Goal: Task Accomplishment & Management: Manage account settings

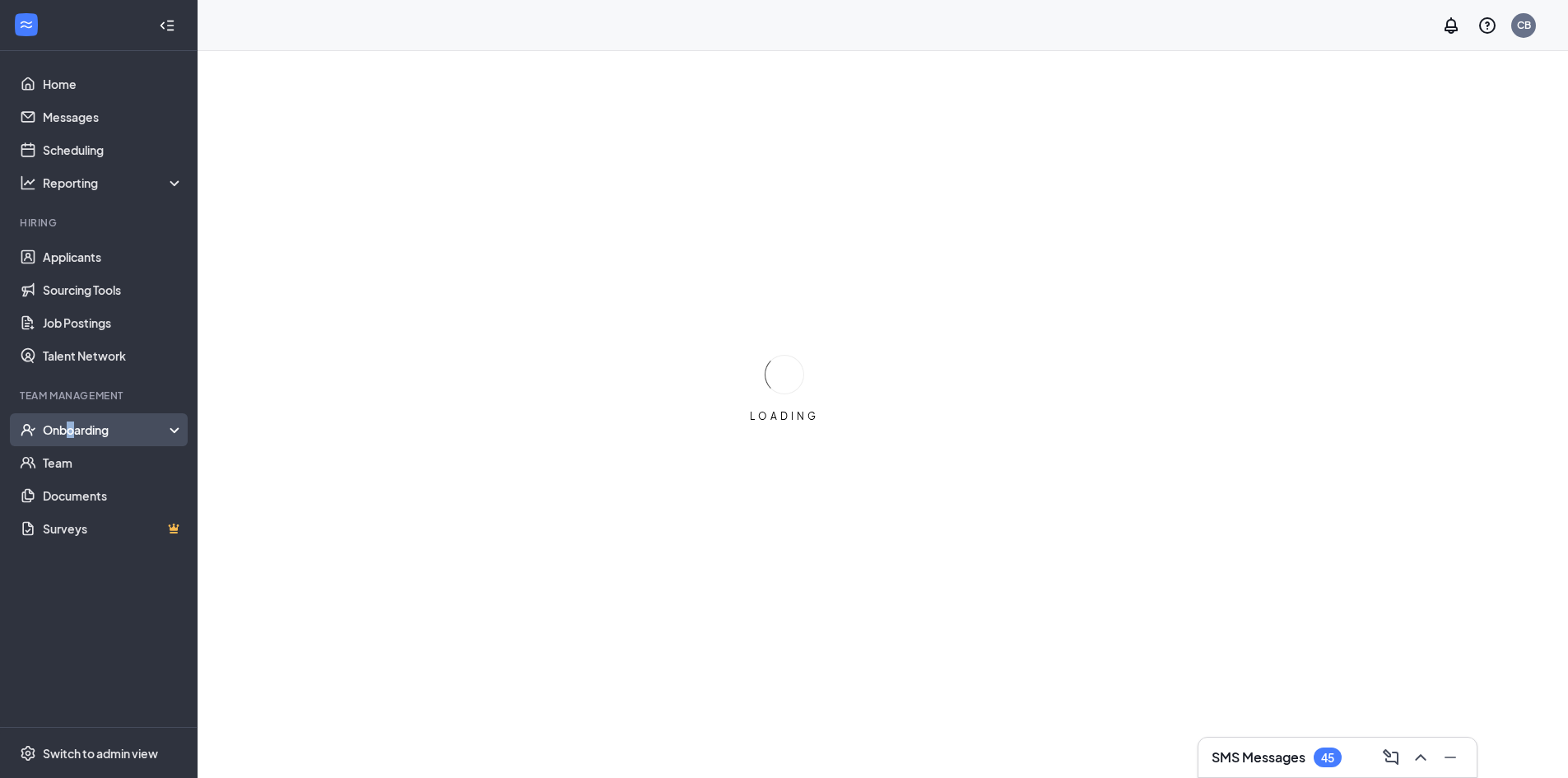
click at [70, 423] on div "Onboarding" at bounding box center [106, 429] width 126 height 17
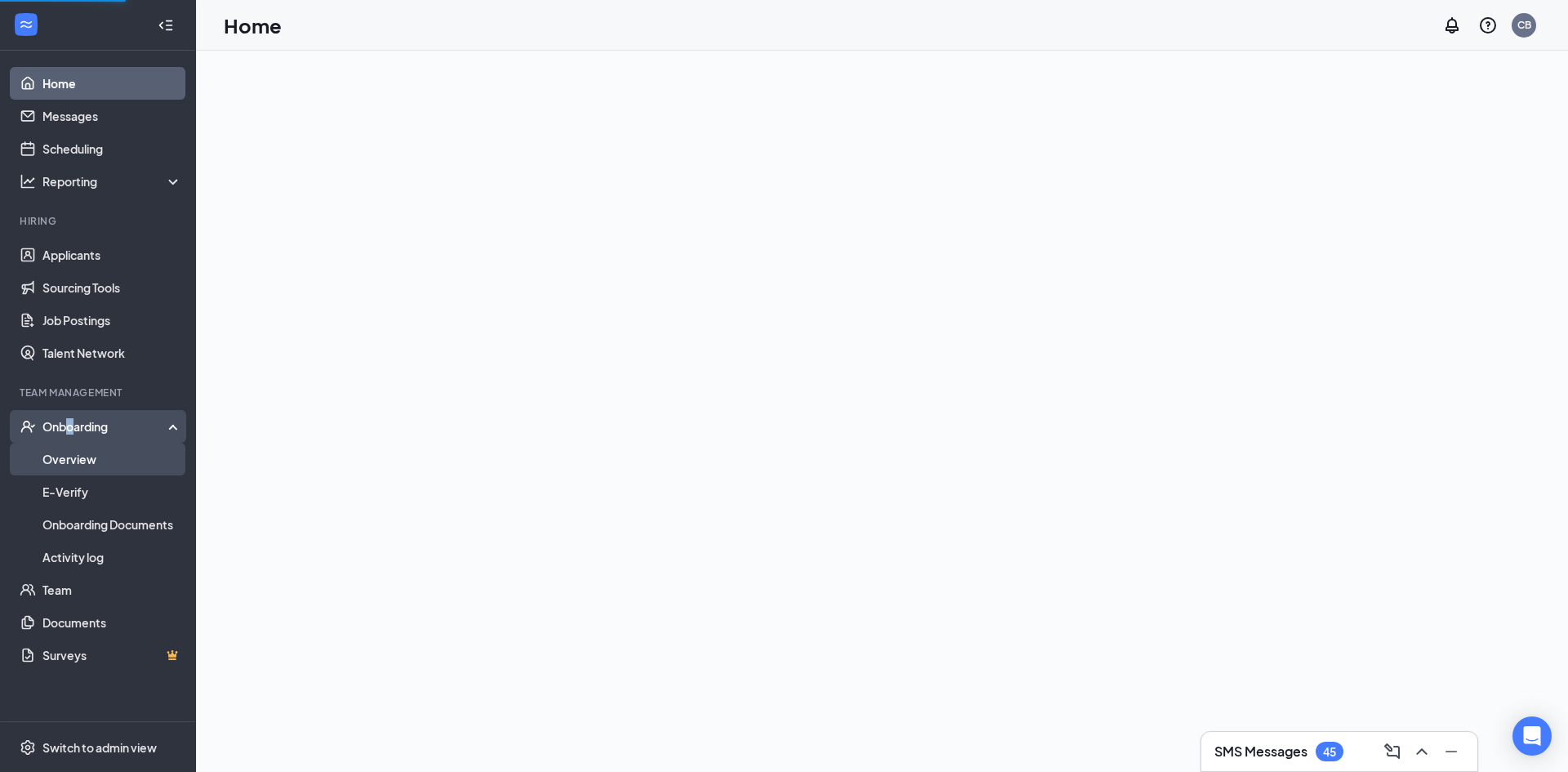
click at [66, 453] on link "Overview" at bounding box center [112, 459] width 139 height 33
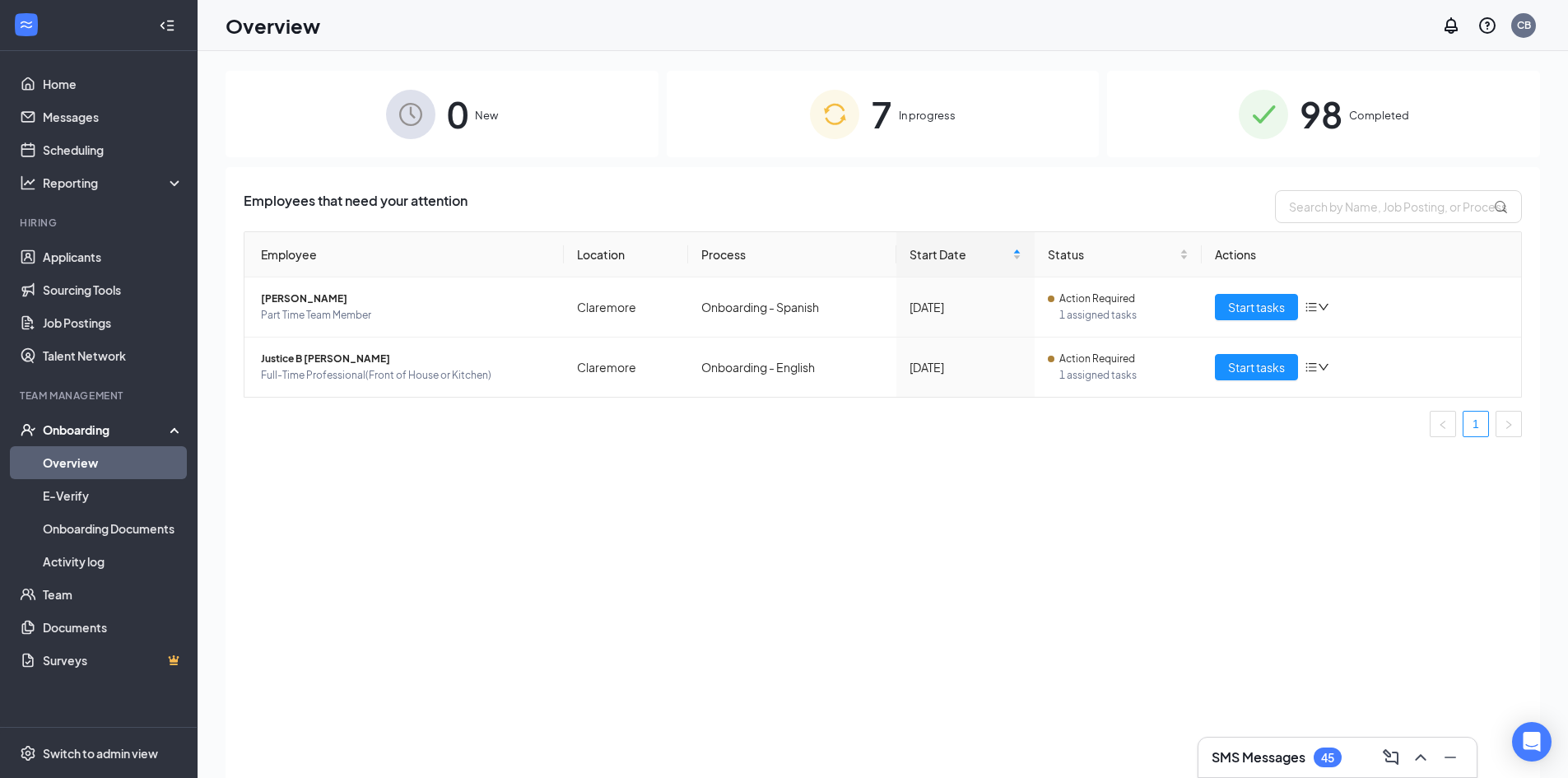
click at [868, 121] on div "7 In progress" at bounding box center [883, 114] width 433 height 87
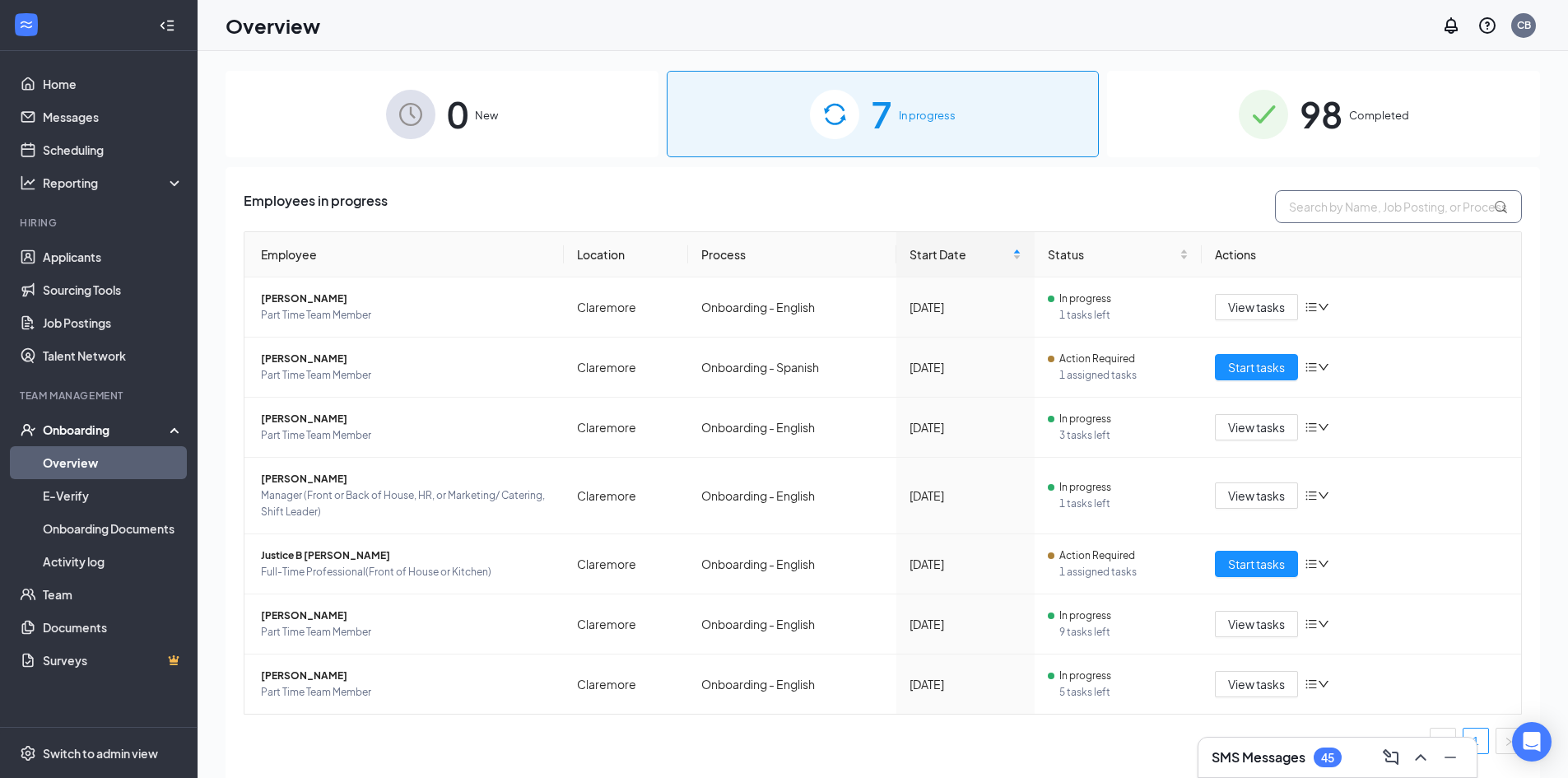
click at [1293, 204] on input "text" at bounding box center [1398, 206] width 247 height 33
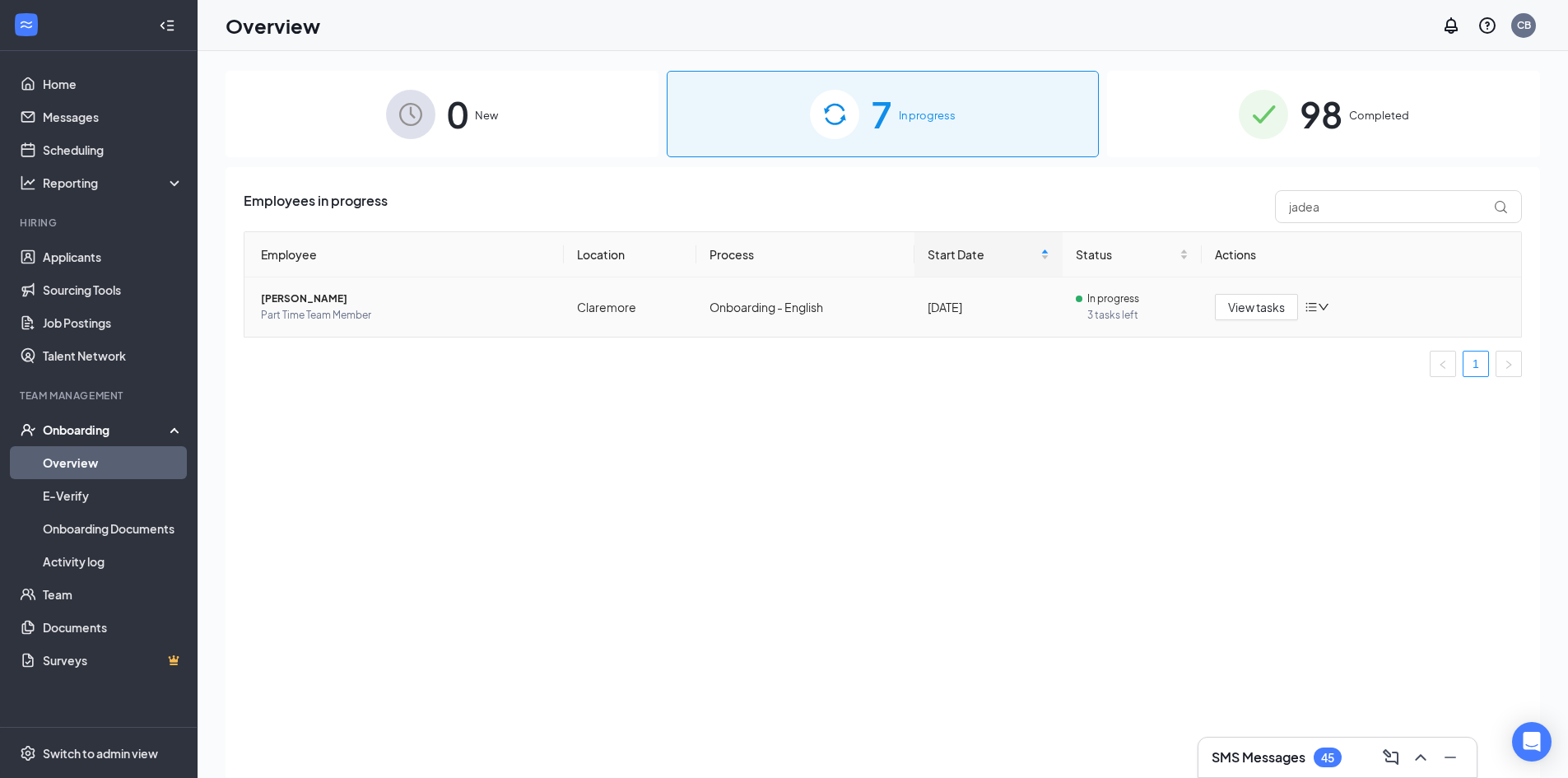
click at [308, 308] on span "Part Time Team Member" at bounding box center [406, 315] width 290 height 17
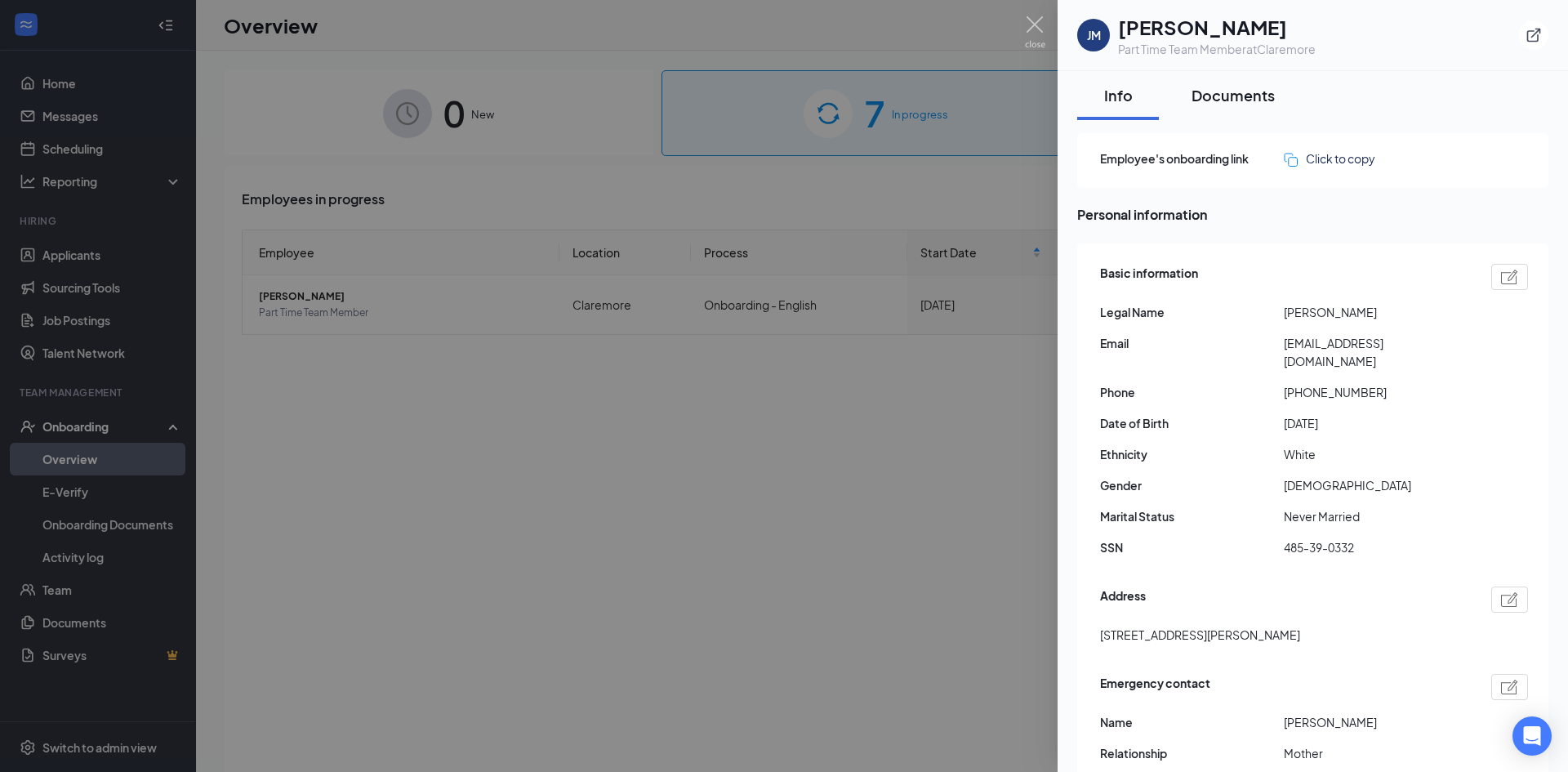
click at [1208, 93] on div "Documents" at bounding box center [1234, 95] width 84 height 20
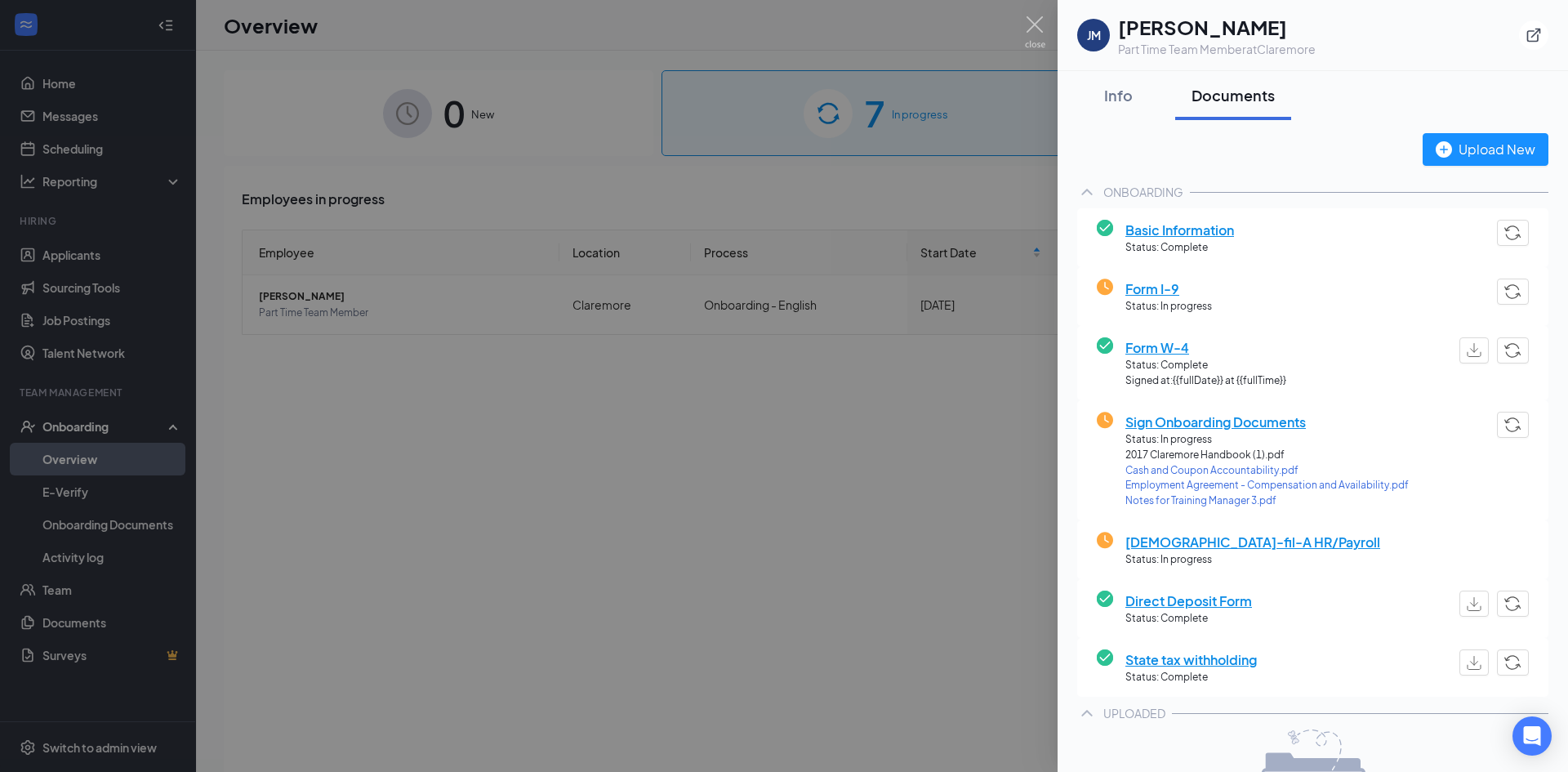
click at [1172, 500] on span "Notes for Training Manager 3.pdf" at bounding box center [1267, 501] width 284 height 16
click at [1253, 482] on span "Employment Agreement - Compensation and Availability.pdf" at bounding box center [1267, 485] width 284 height 16
click at [1125, 99] on div "Info" at bounding box center [1118, 95] width 49 height 20
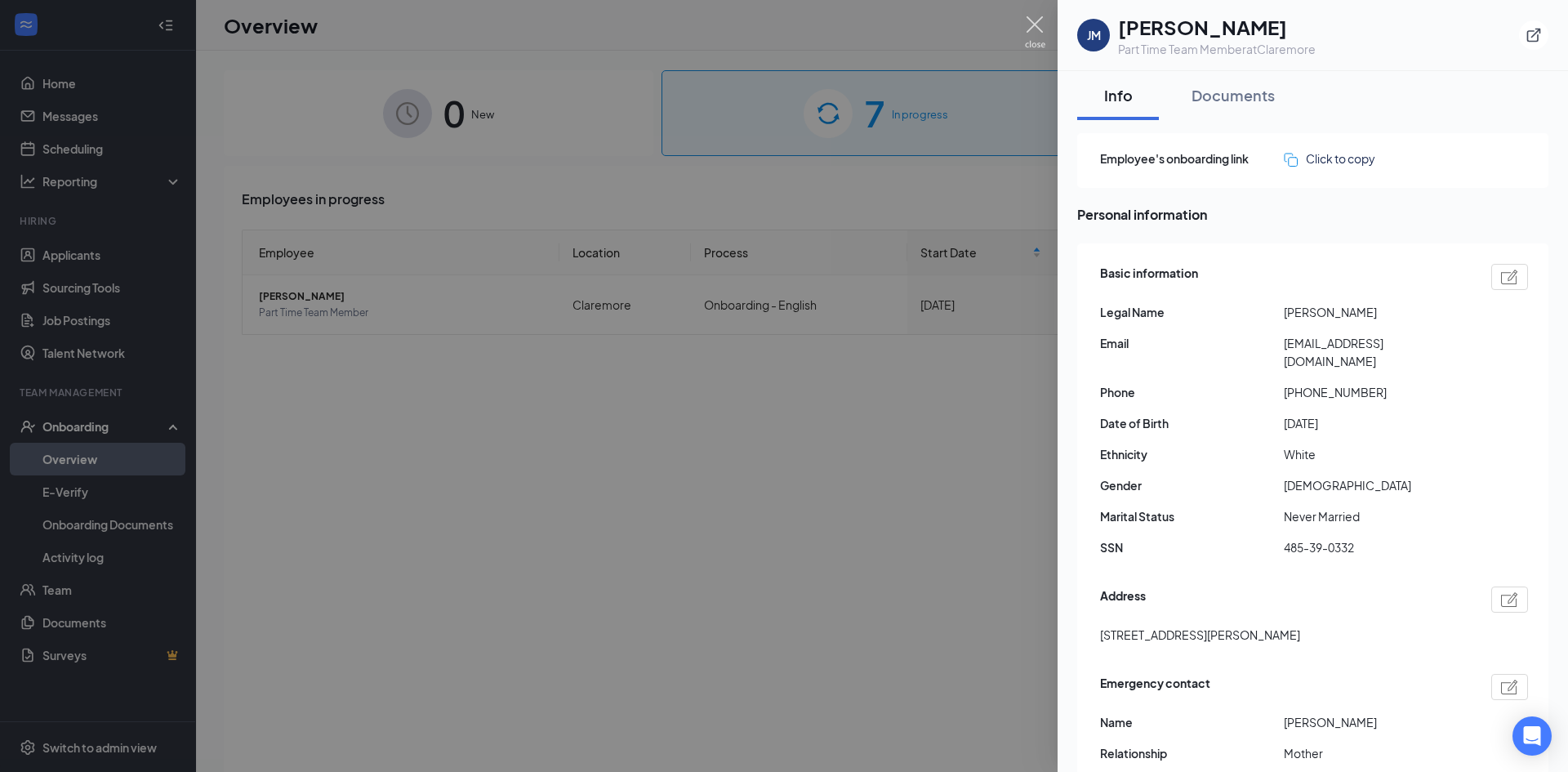
click at [1030, 30] on img at bounding box center [1034, 32] width 20 height 32
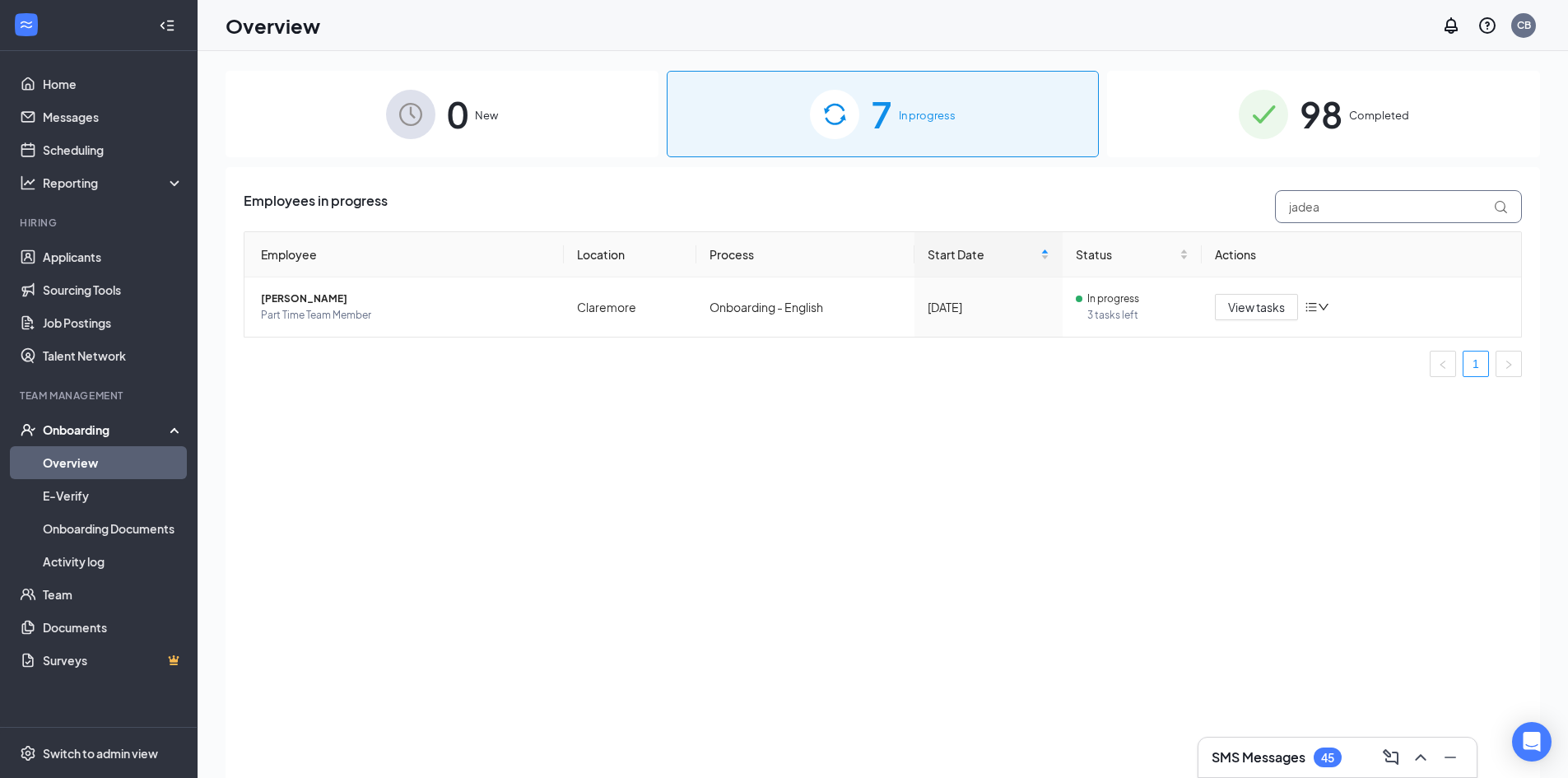
click at [1333, 212] on input "jadea" at bounding box center [1398, 206] width 247 height 33
type input "j"
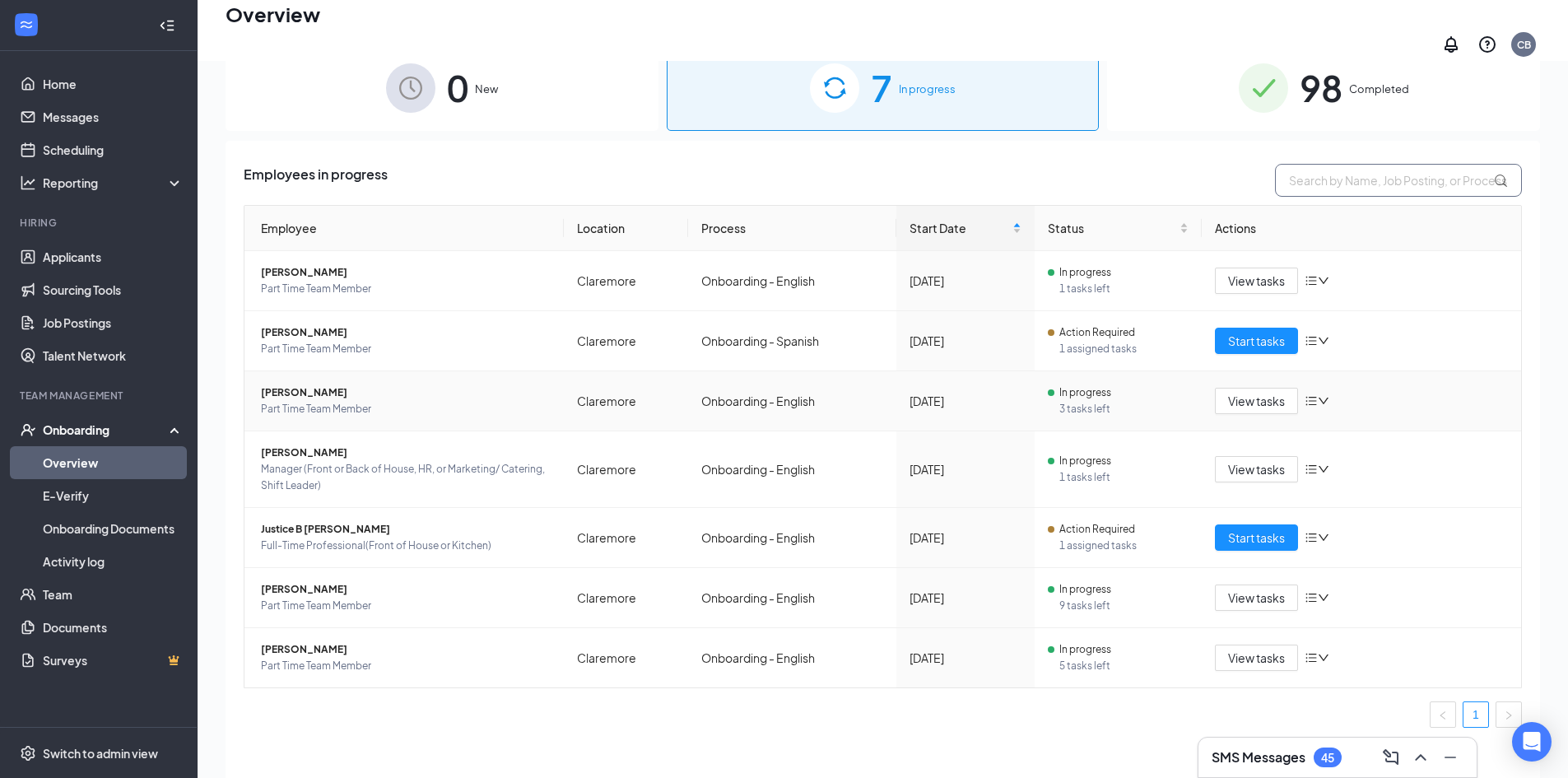
scroll to position [74, 0]
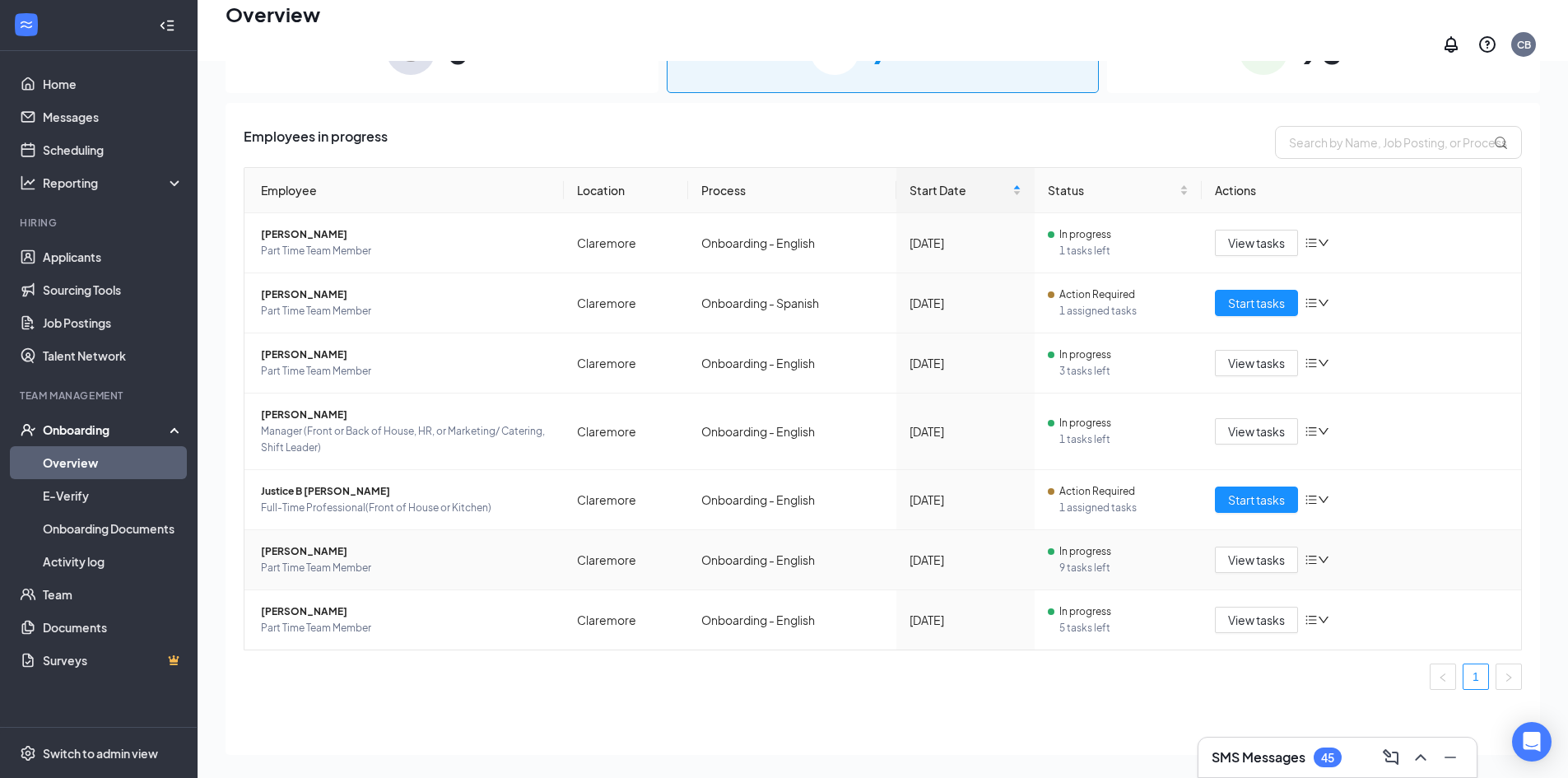
click at [306, 543] on span "[PERSON_NAME]" at bounding box center [406, 552] width 290 height 17
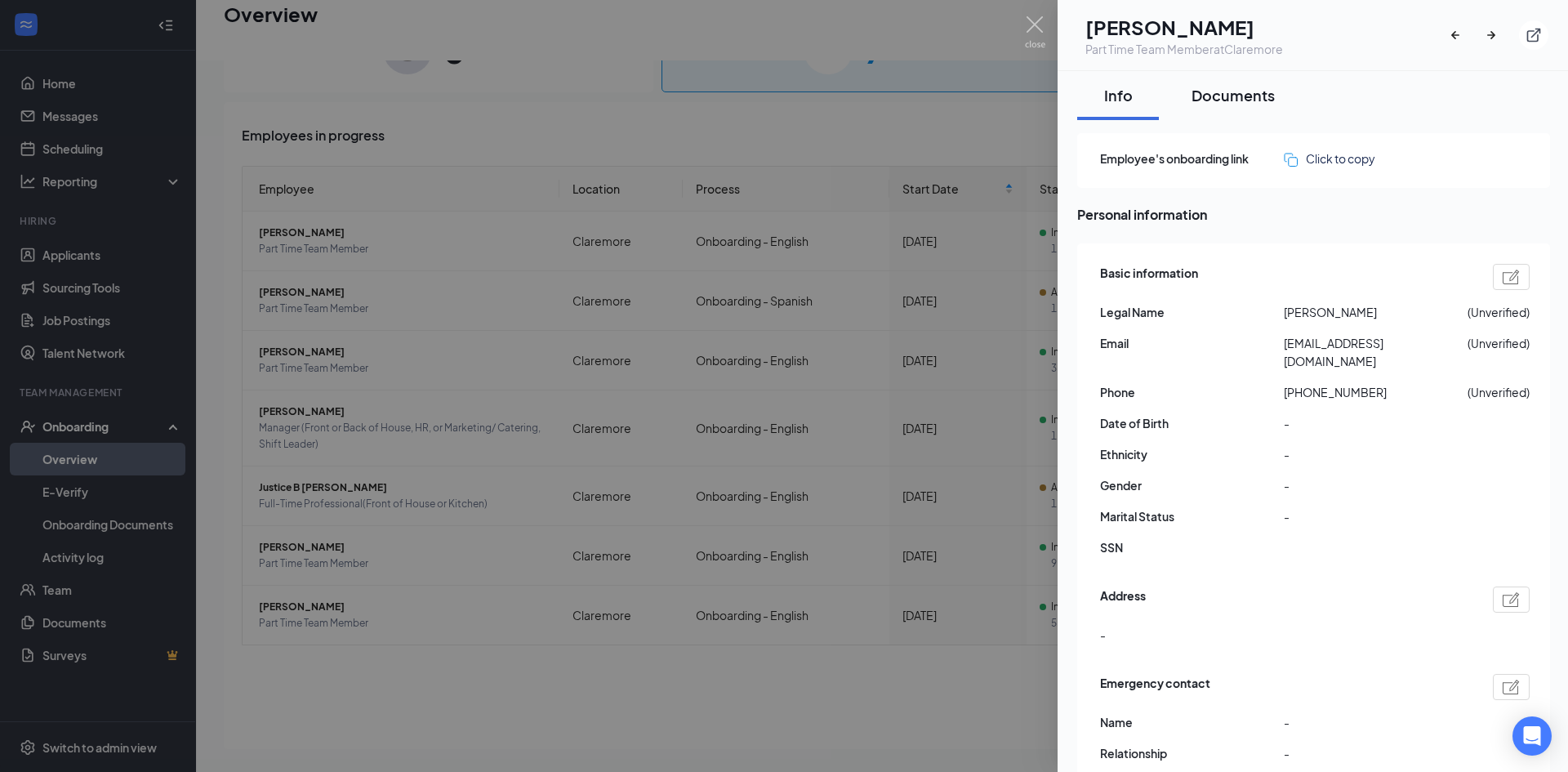
click at [1226, 100] on div "Documents" at bounding box center [1234, 95] width 84 height 20
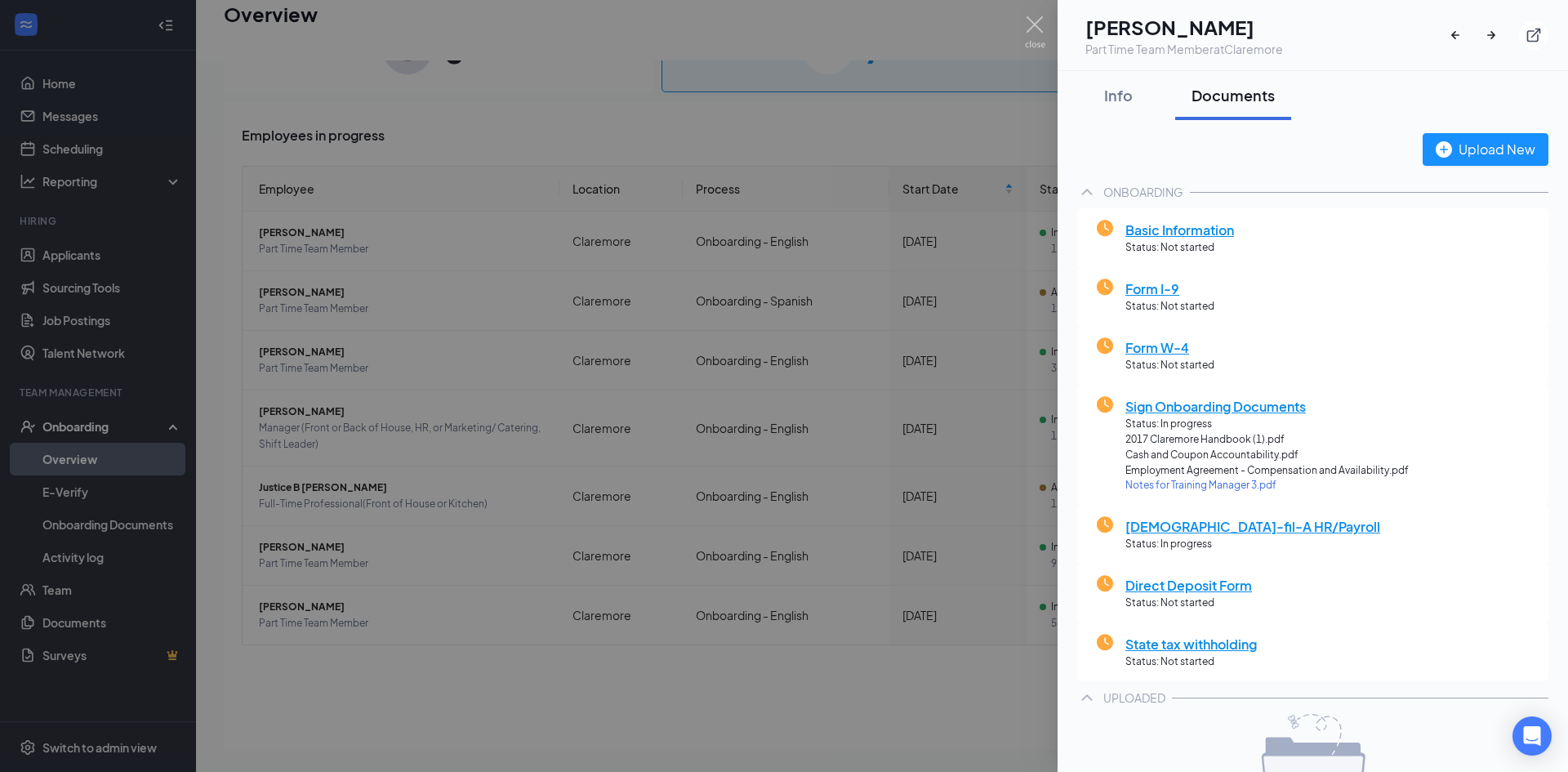
click at [1164, 486] on span "Notes for Training Manager 3.pdf" at bounding box center [1267, 485] width 284 height 16
click at [1034, 30] on img at bounding box center [1034, 32] width 20 height 32
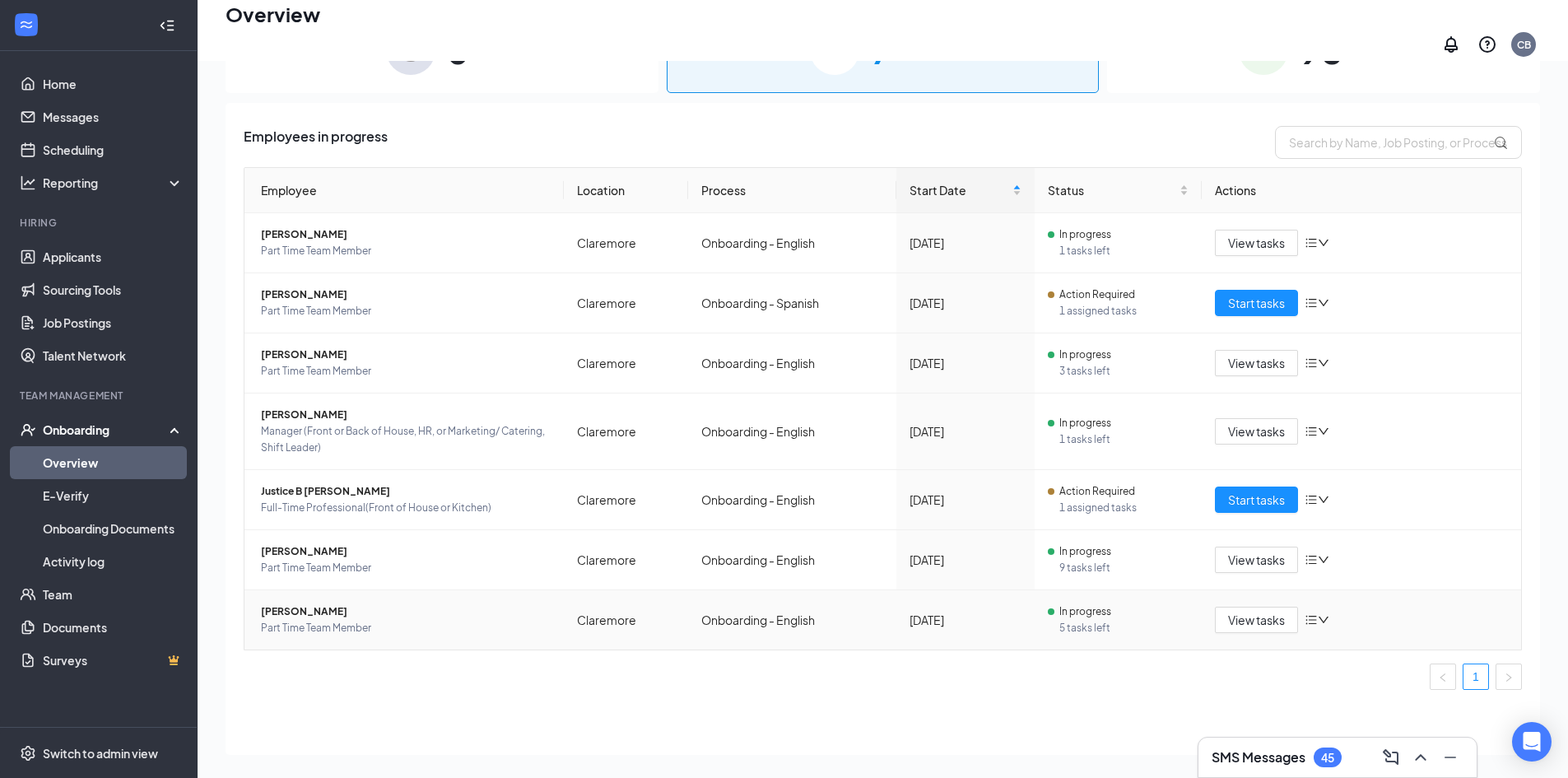
click at [353, 607] on span "[PERSON_NAME]" at bounding box center [406, 611] width 290 height 17
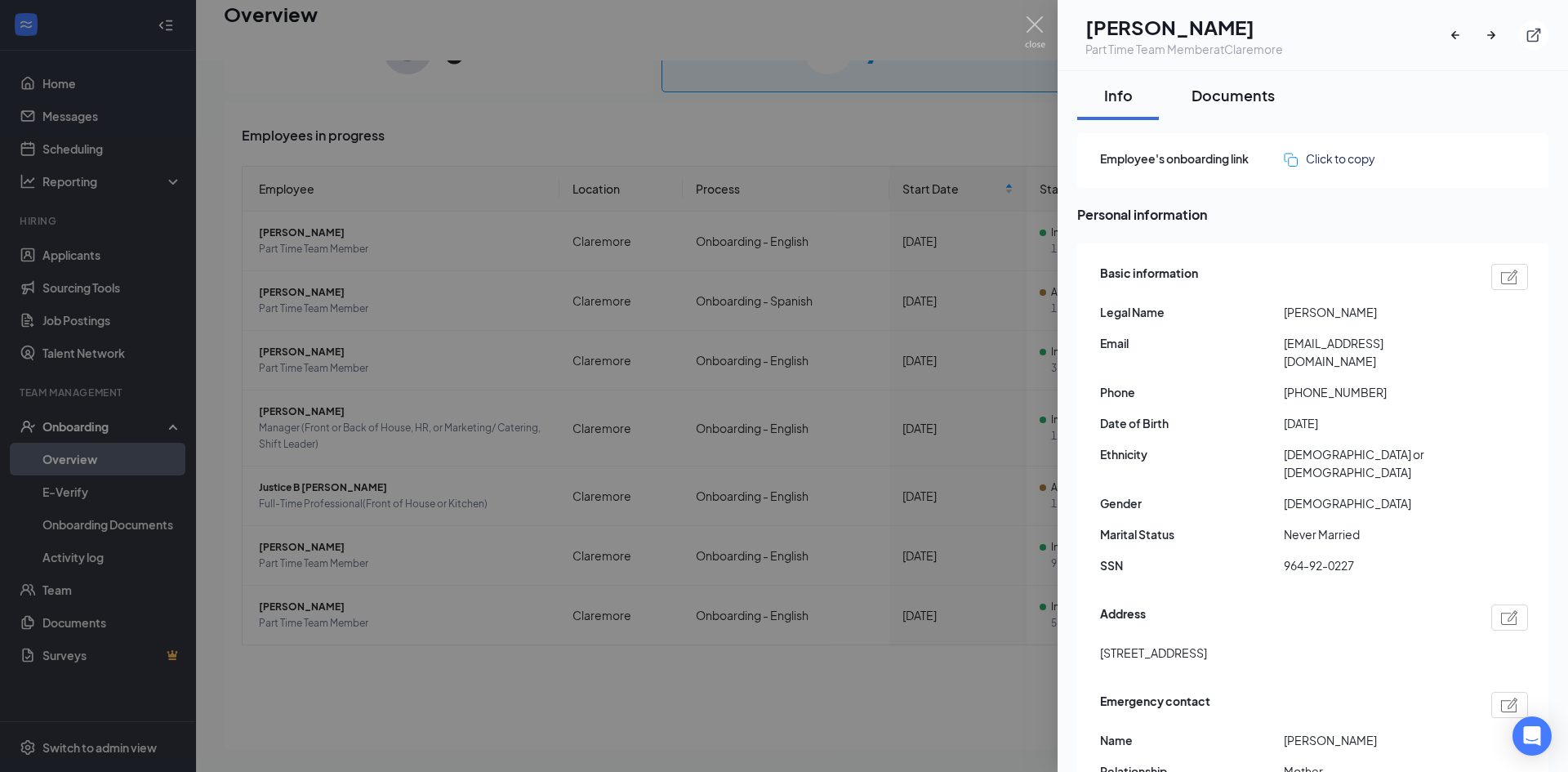
click at [1241, 91] on div "Documents" at bounding box center [1234, 95] width 84 height 20
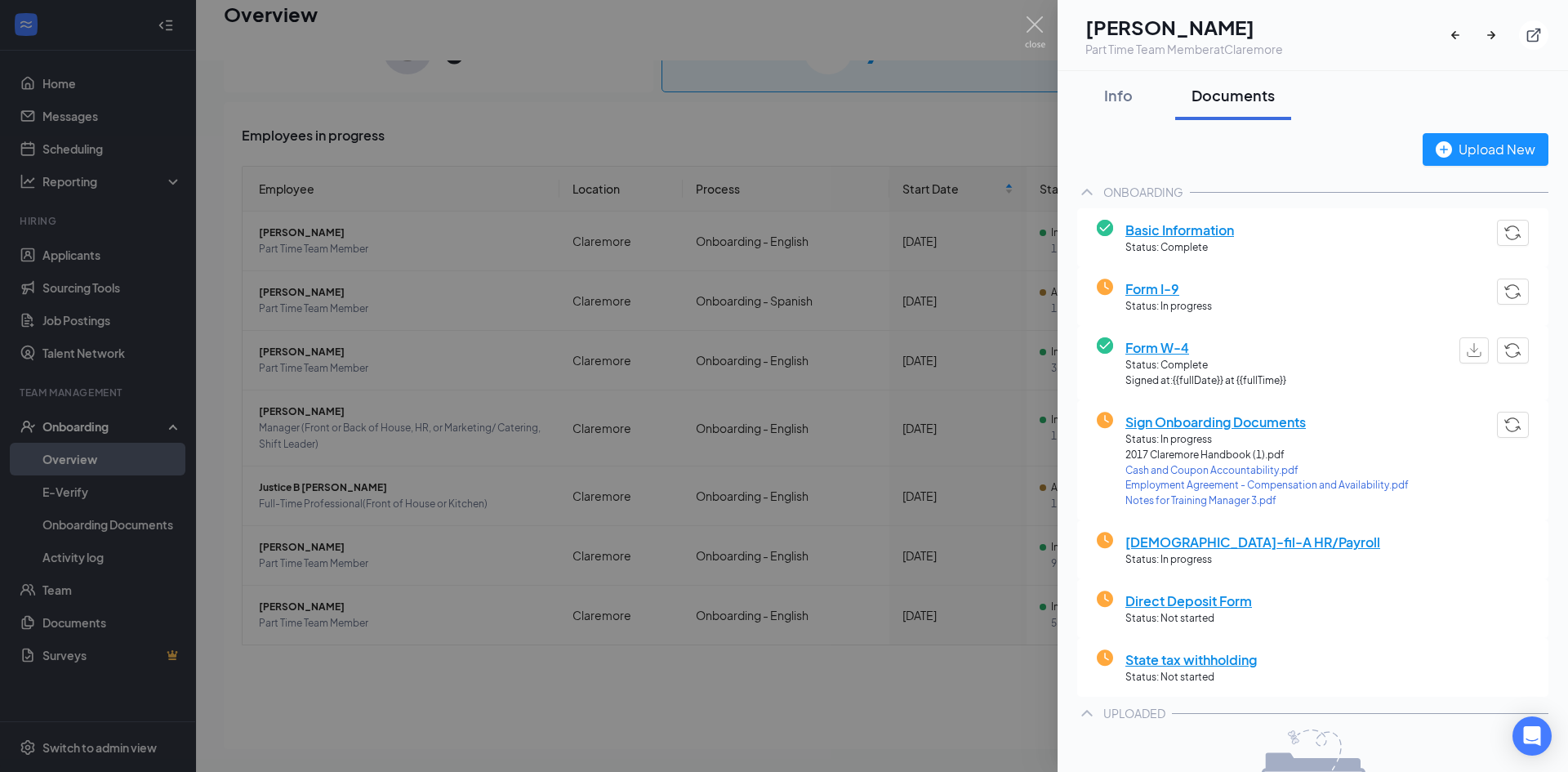
click at [1152, 497] on span "Notes for Training Manager 3.pdf" at bounding box center [1267, 501] width 284 height 16
click at [1039, 30] on img at bounding box center [1034, 32] width 20 height 32
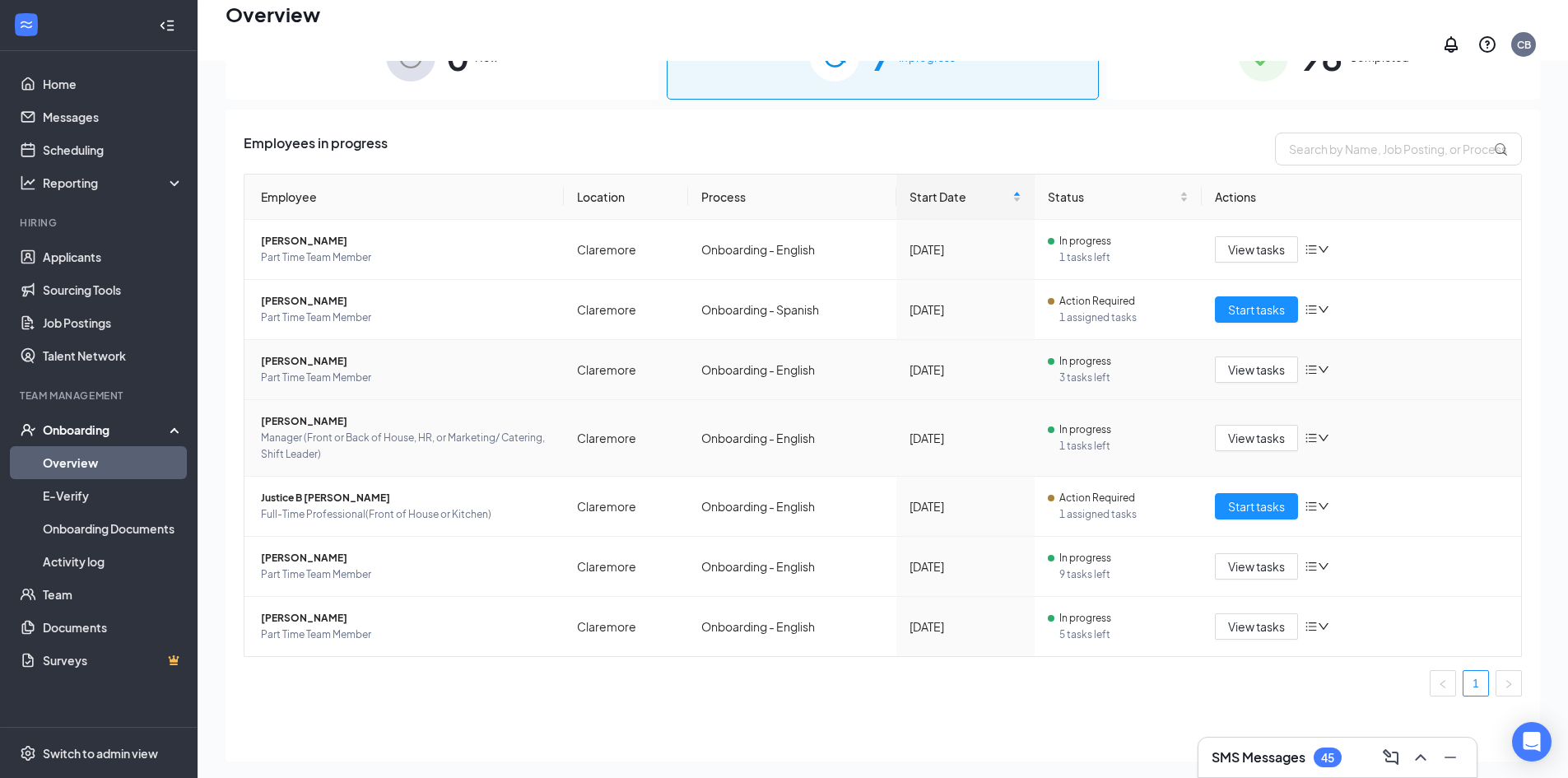
scroll to position [74, 0]
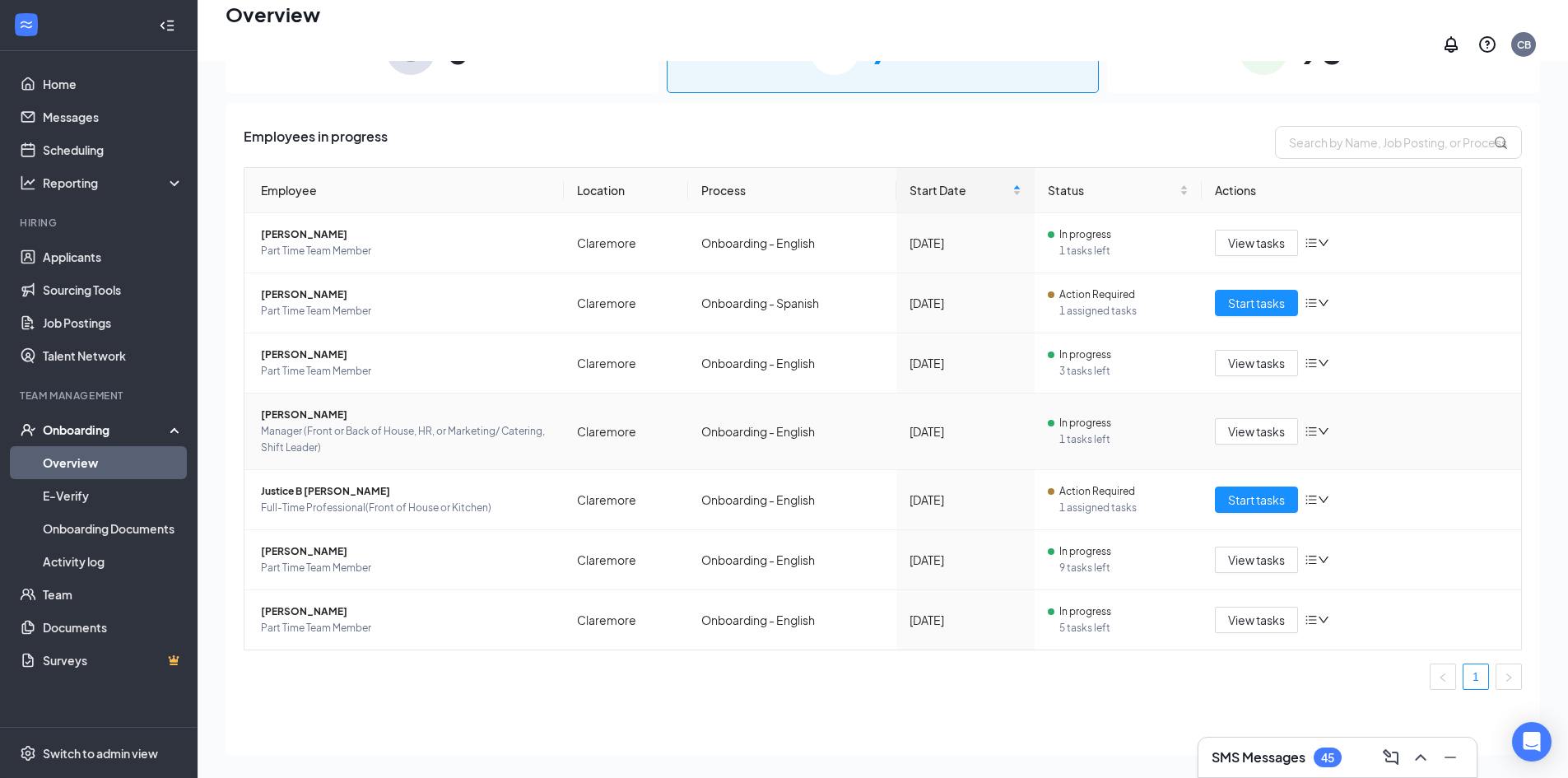
click at [379, 410] on span "[PERSON_NAME]" at bounding box center [406, 415] width 290 height 17
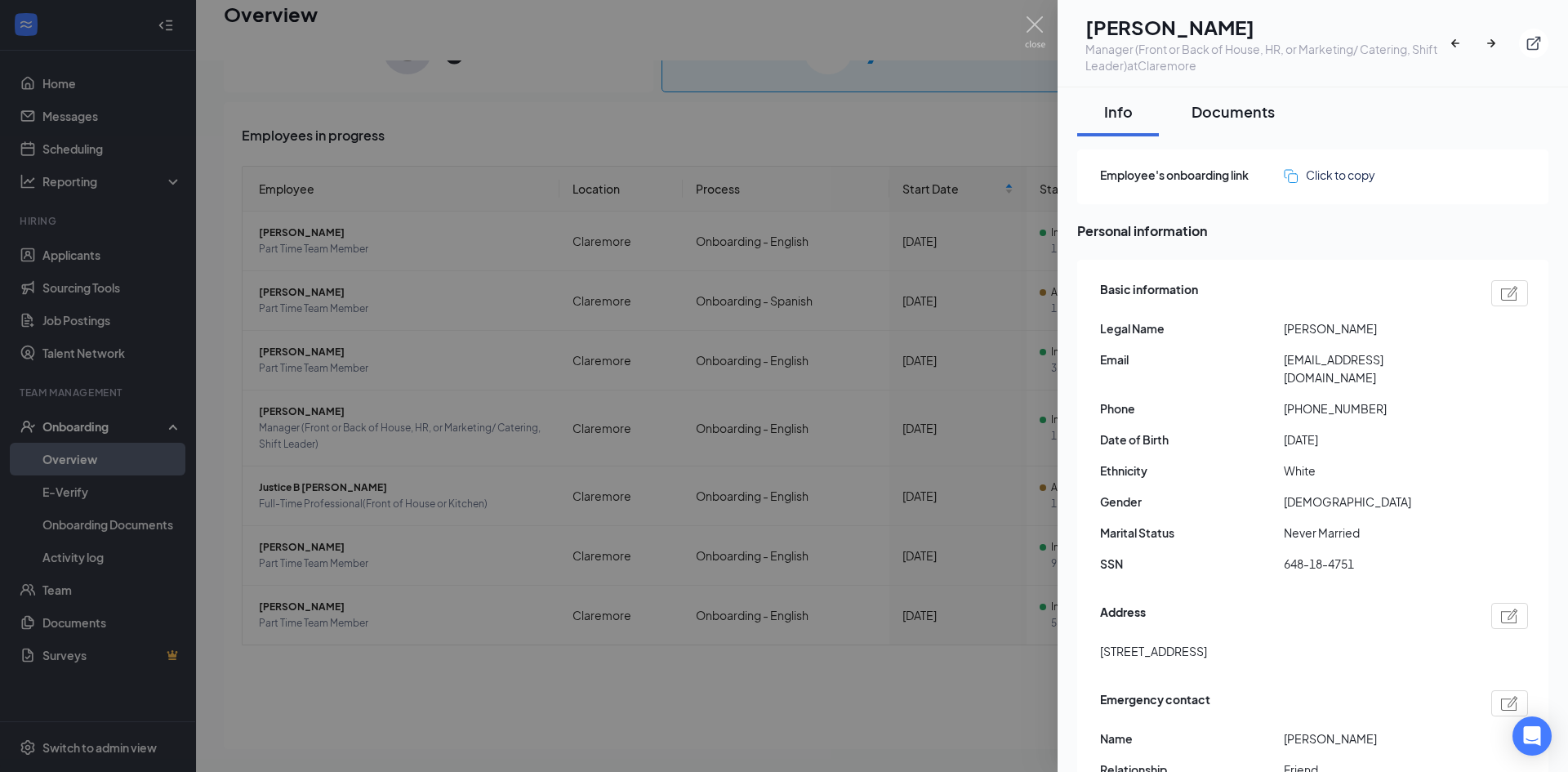
click at [1220, 119] on div "Documents" at bounding box center [1234, 111] width 84 height 20
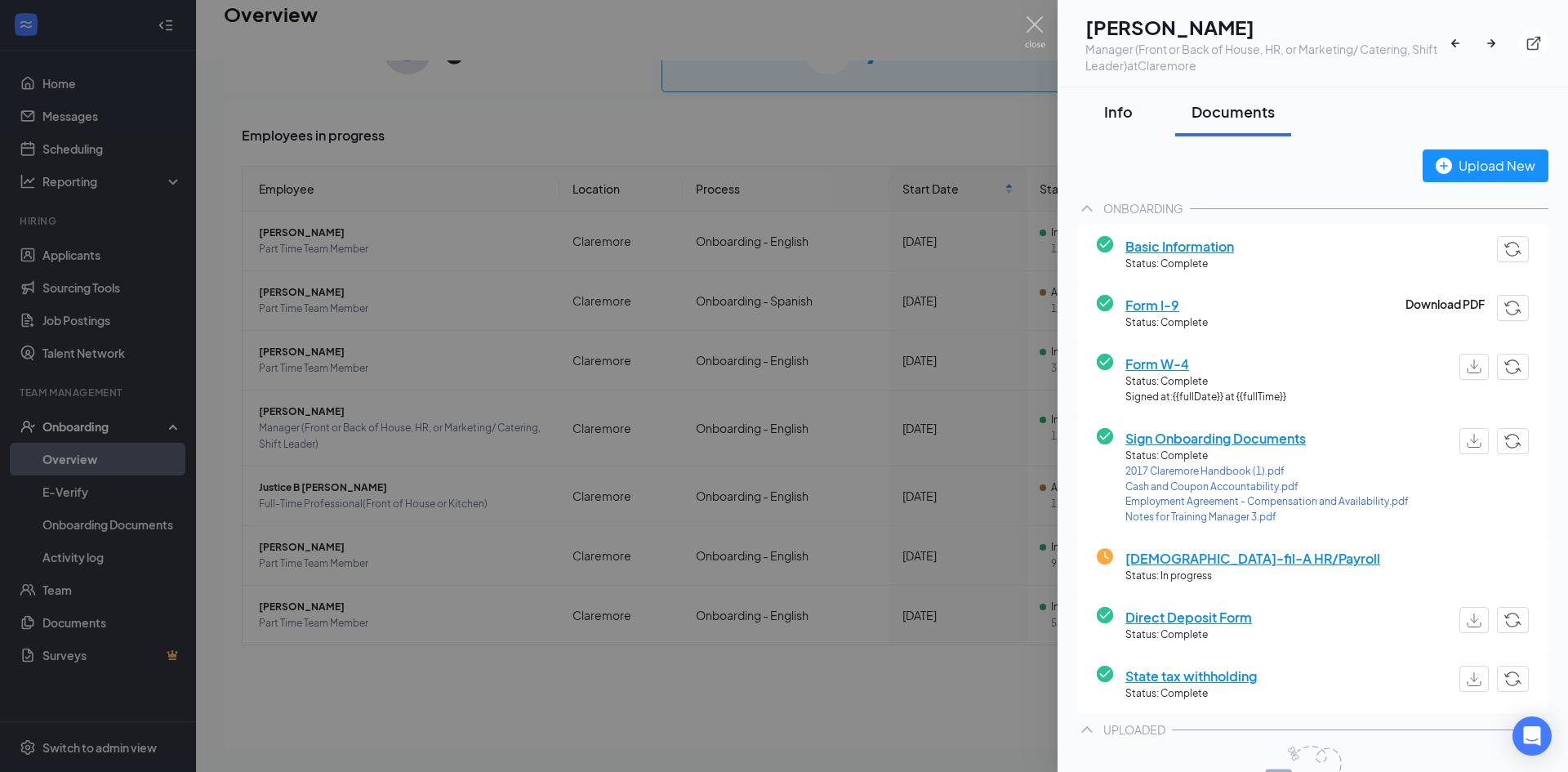
click at [1116, 116] on div "Info" at bounding box center [1118, 111] width 49 height 20
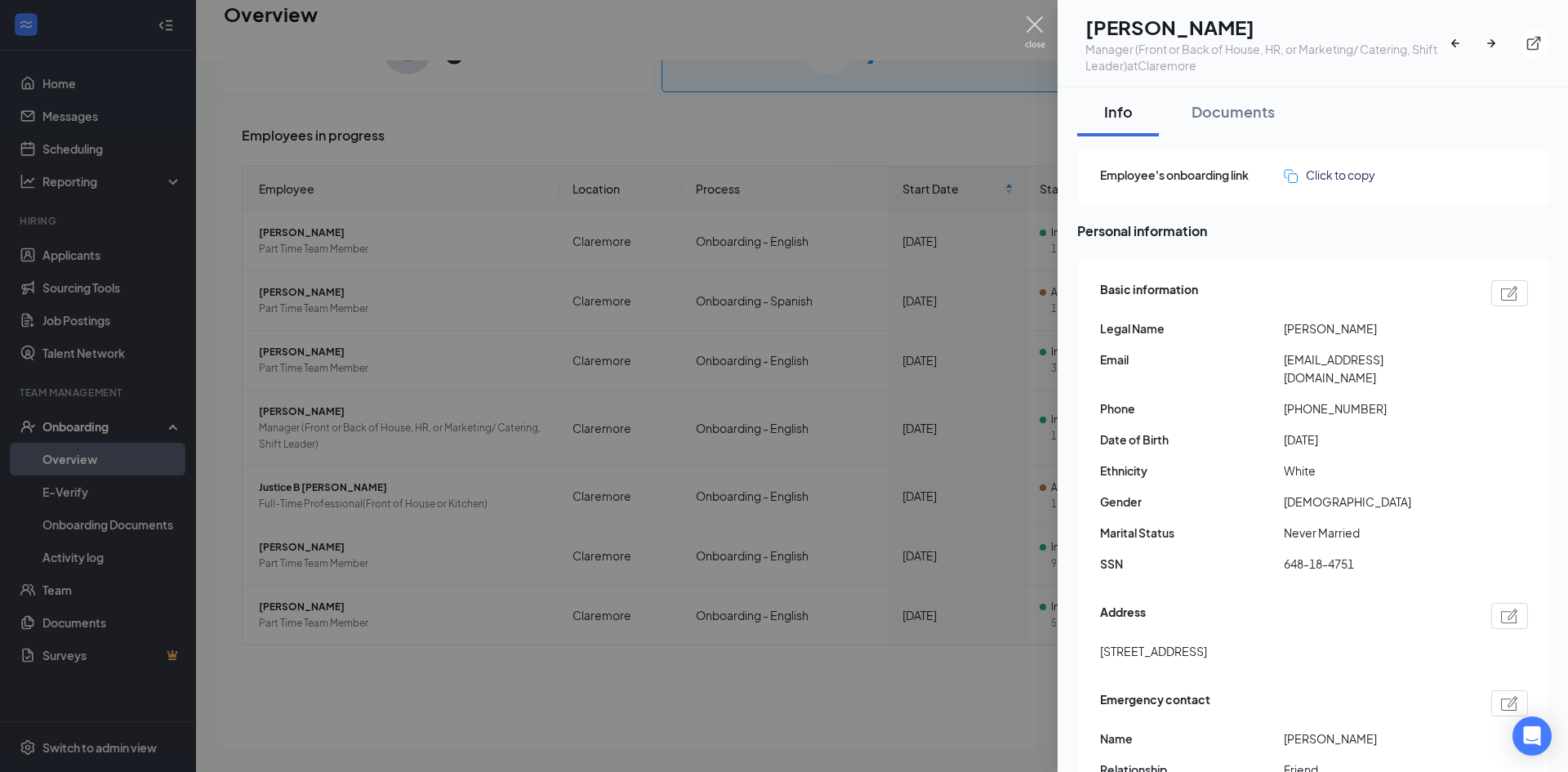
click at [1034, 20] on img at bounding box center [1034, 32] width 20 height 32
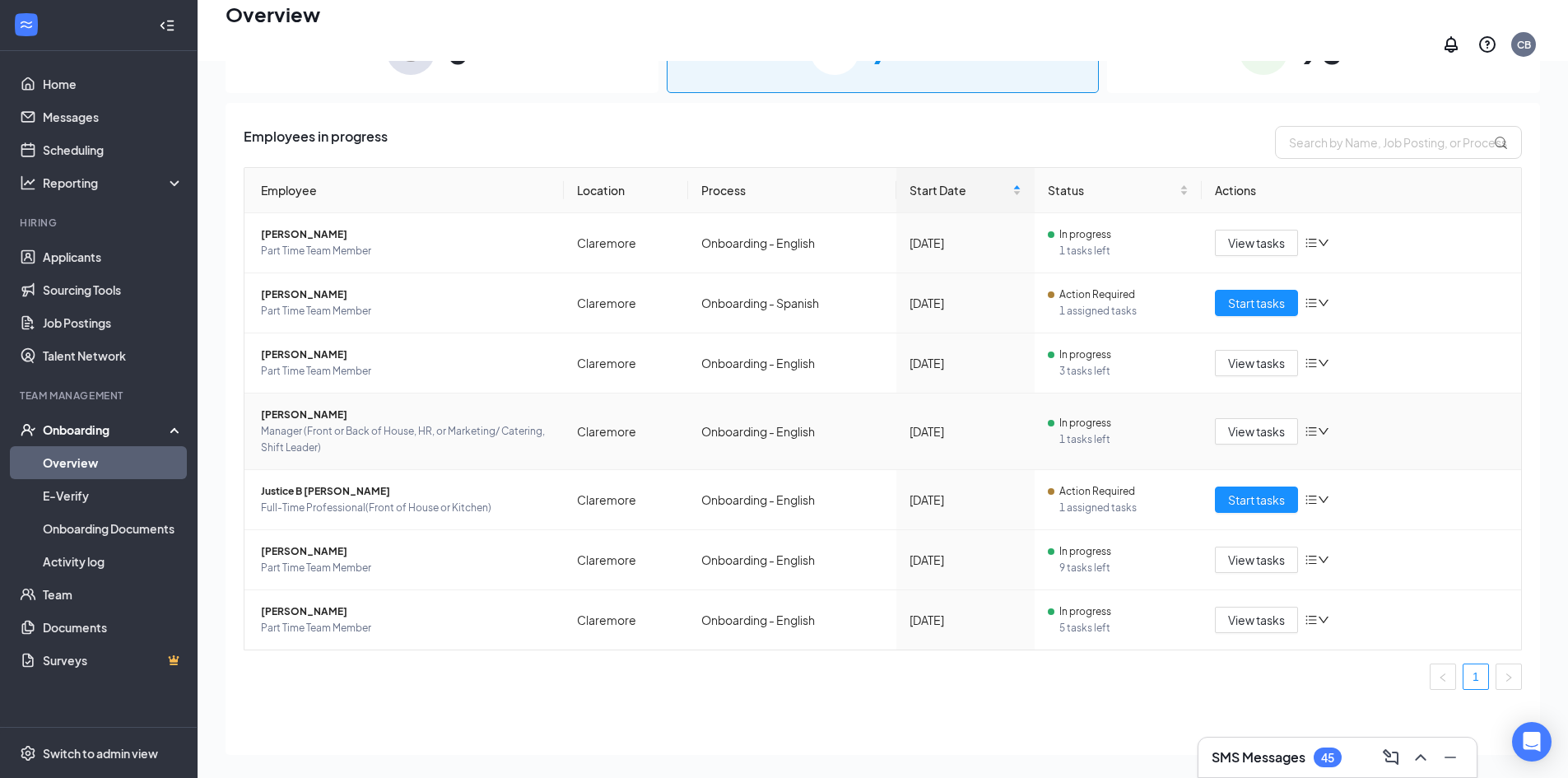
click at [324, 423] on span "Manager (Front or Back of House, HR, or Marketing/ Catering, Shift Leader)" at bounding box center [406, 439] width 290 height 33
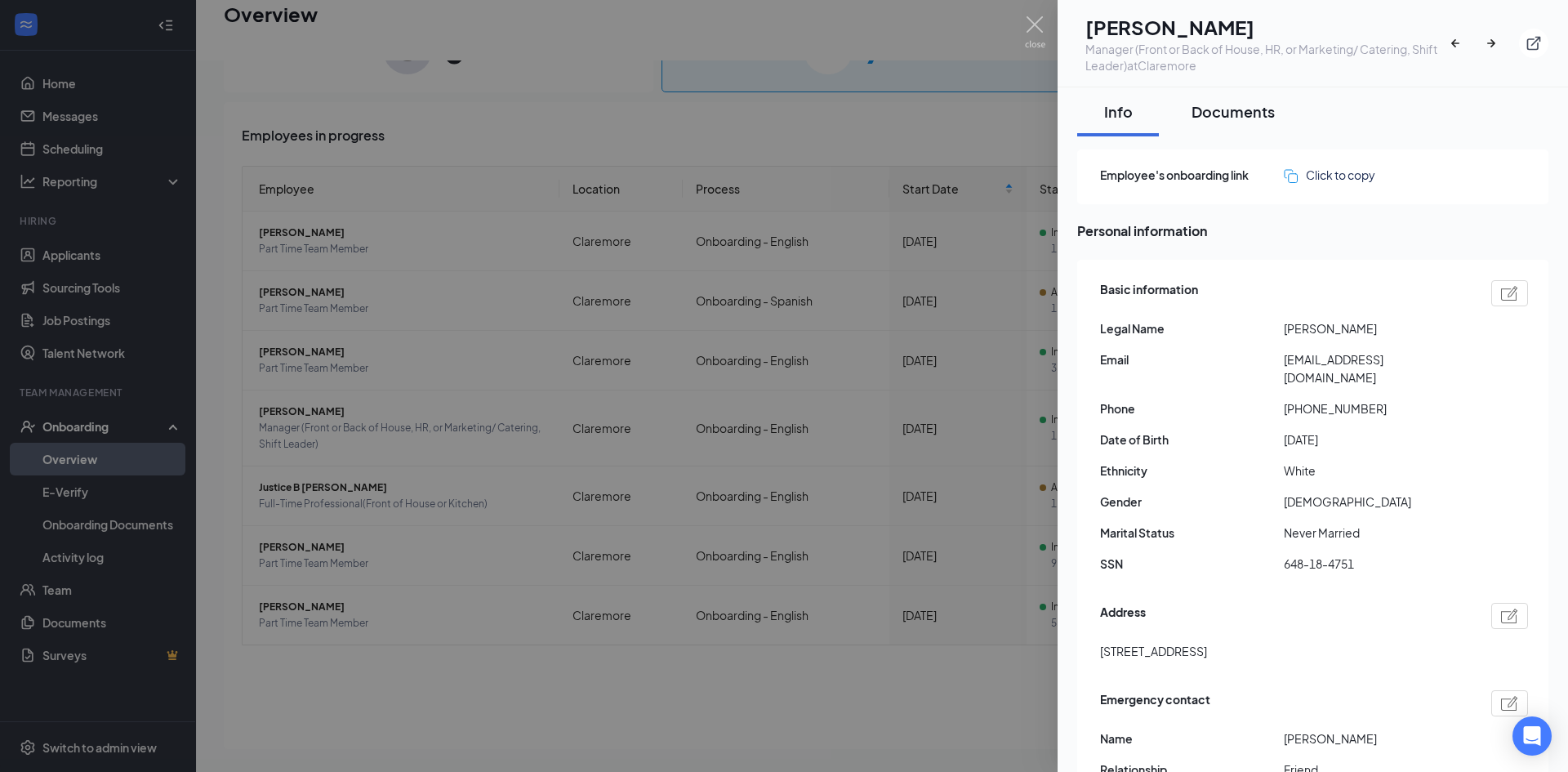
click at [1228, 121] on button "Documents" at bounding box center [1233, 112] width 116 height 49
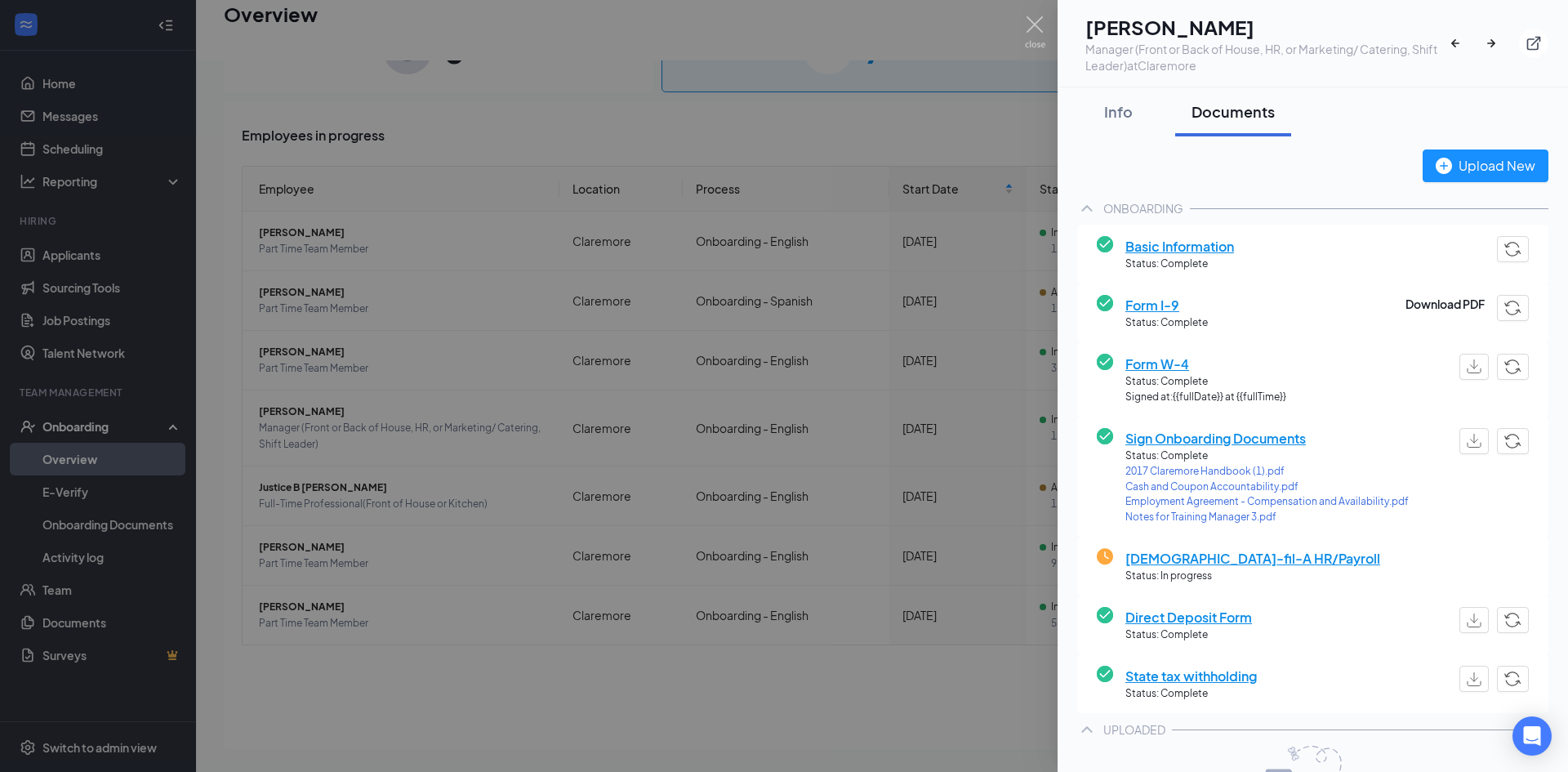
click at [1174, 520] on span "Notes for Training Manager 3.pdf" at bounding box center [1267, 517] width 284 height 16
click at [1034, 25] on img at bounding box center [1034, 32] width 20 height 32
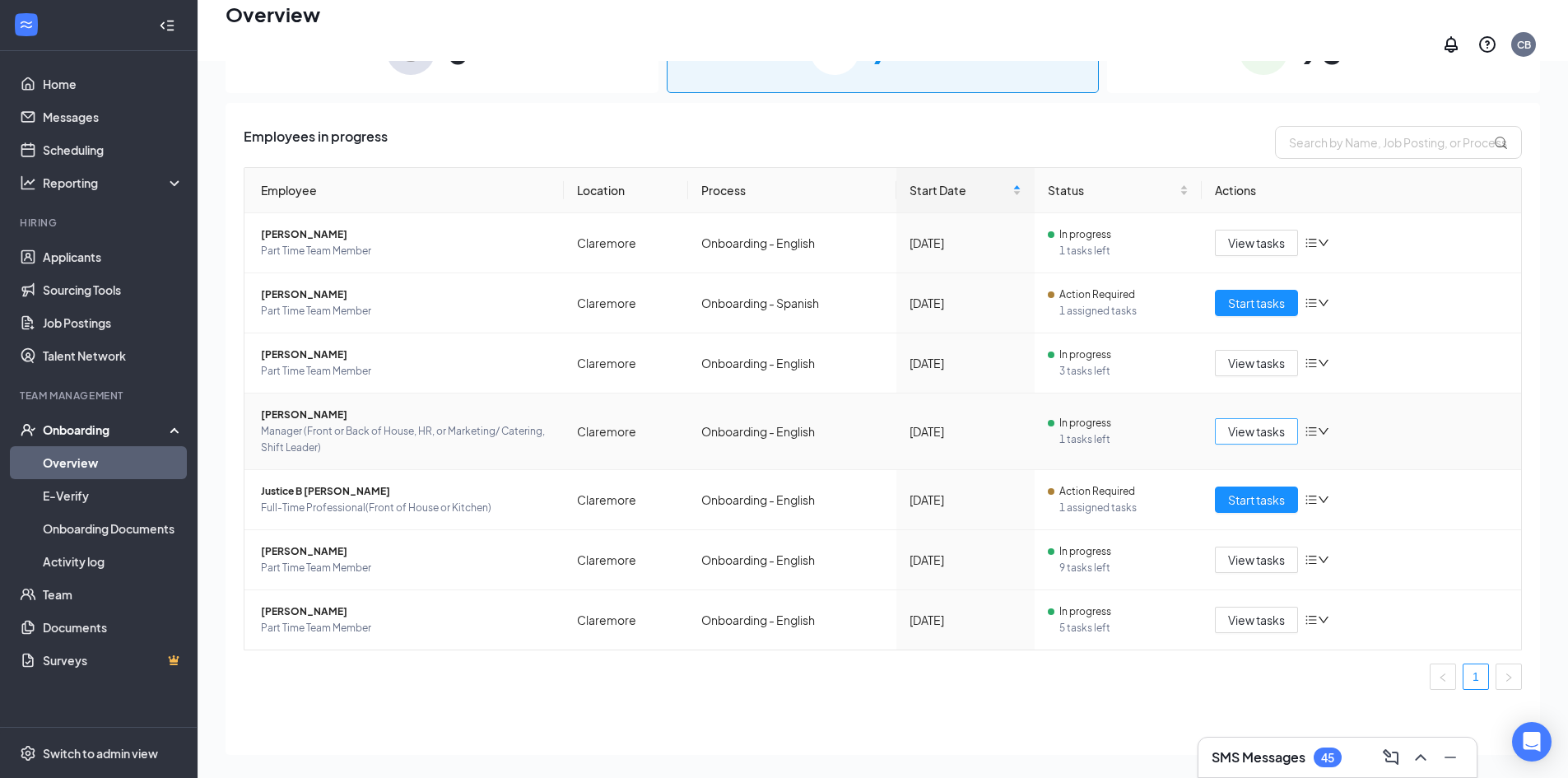
click at [1234, 422] on span "View tasks" at bounding box center [1257, 431] width 57 height 18
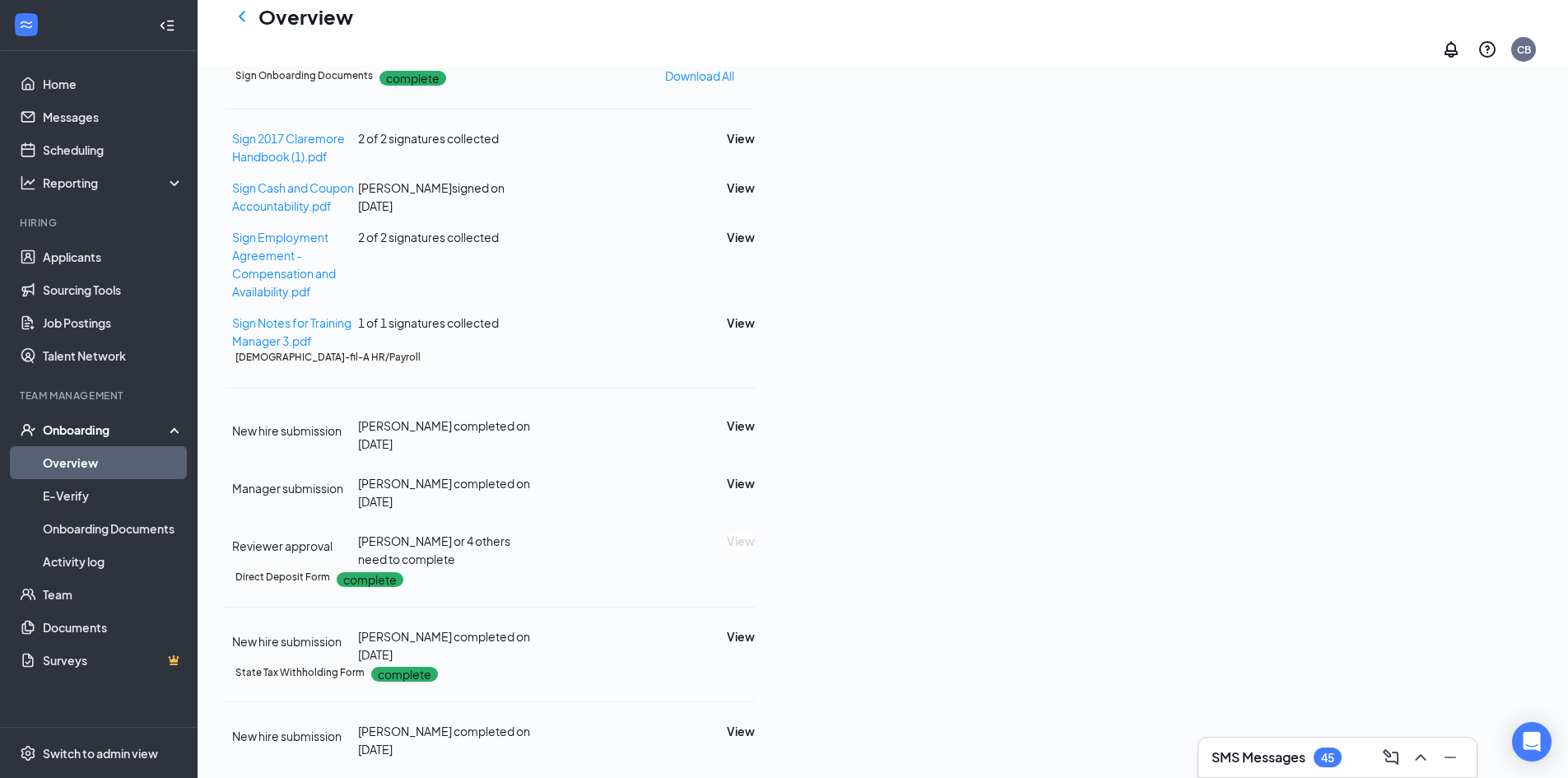
scroll to position [706, 0]
drag, startPoint x: 1444, startPoint y: 472, endPoint x: 962, endPoint y: 434, distance: 483.5
click at [755, 434] on div "New hire submission [PERSON_NAME] completed on [DATE] View Manager submission […" at bounding box center [490, 487] width 530 height 159
drag, startPoint x: 808, startPoint y: 458, endPoint x: 555, endPoint y: 463, distance: 253.0
click at [555, 532] on div "Reviewer approval [PERSON_NAME] or 4 others need to complete View" at bounding box center [490, 550] width 530 height 36
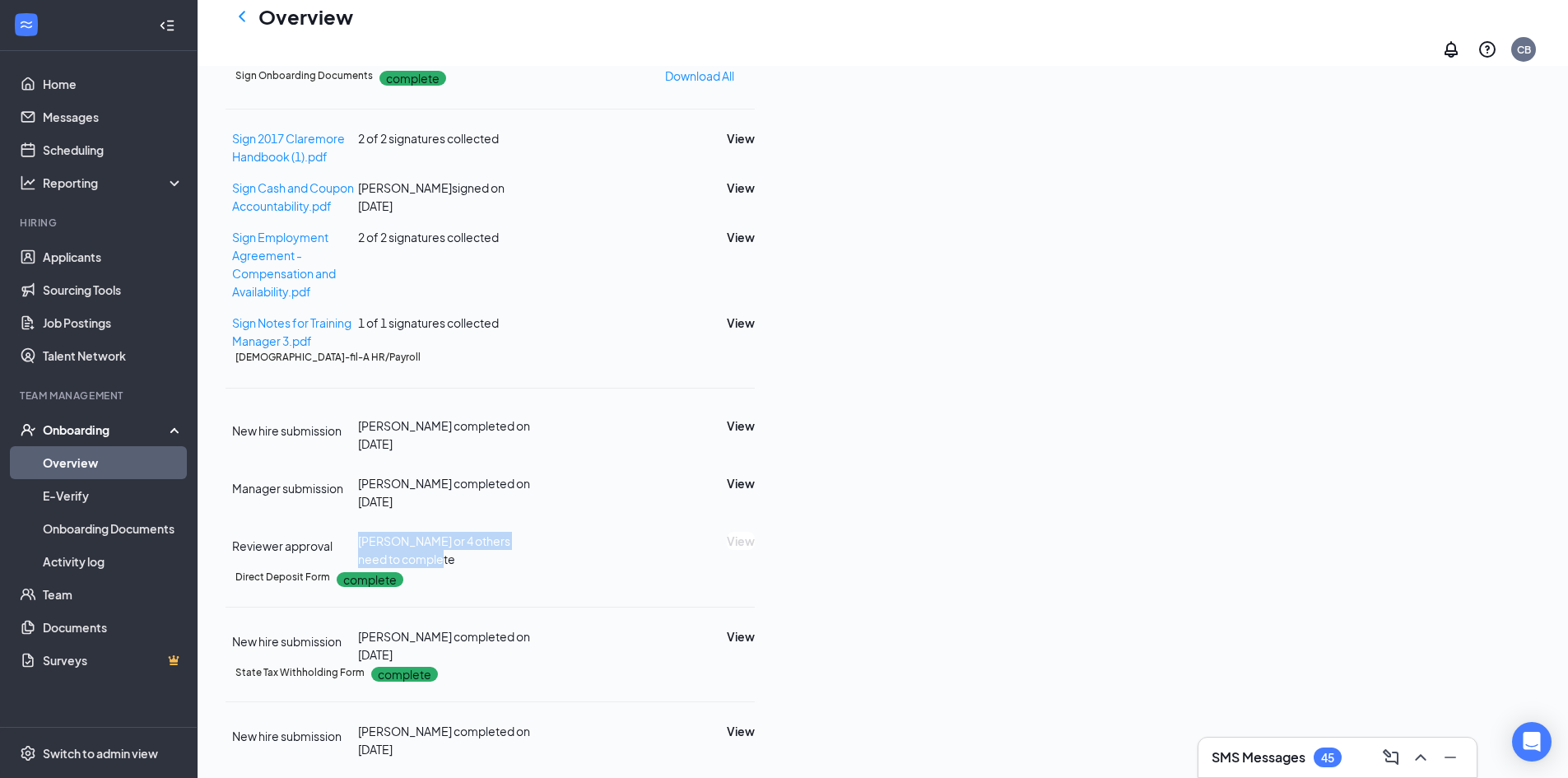
click at [358, 532] on div "Reviewer approval" at bounding box center [292, 543] width 132 height 23
drag, startPoint x: 807, startPoint y: 459, endPoint x: 578, endPoint y: 456, distance: 229.0
click at [535, 532] on div "[PERSON_NAME] or 4 others need to complete" at bounding box center [445, 550] width 176 height 36
click at [511, 534] on span "[PERSON_NAME] or 4 others need to complete" at bounding box center [434, 550] width 152 height 33
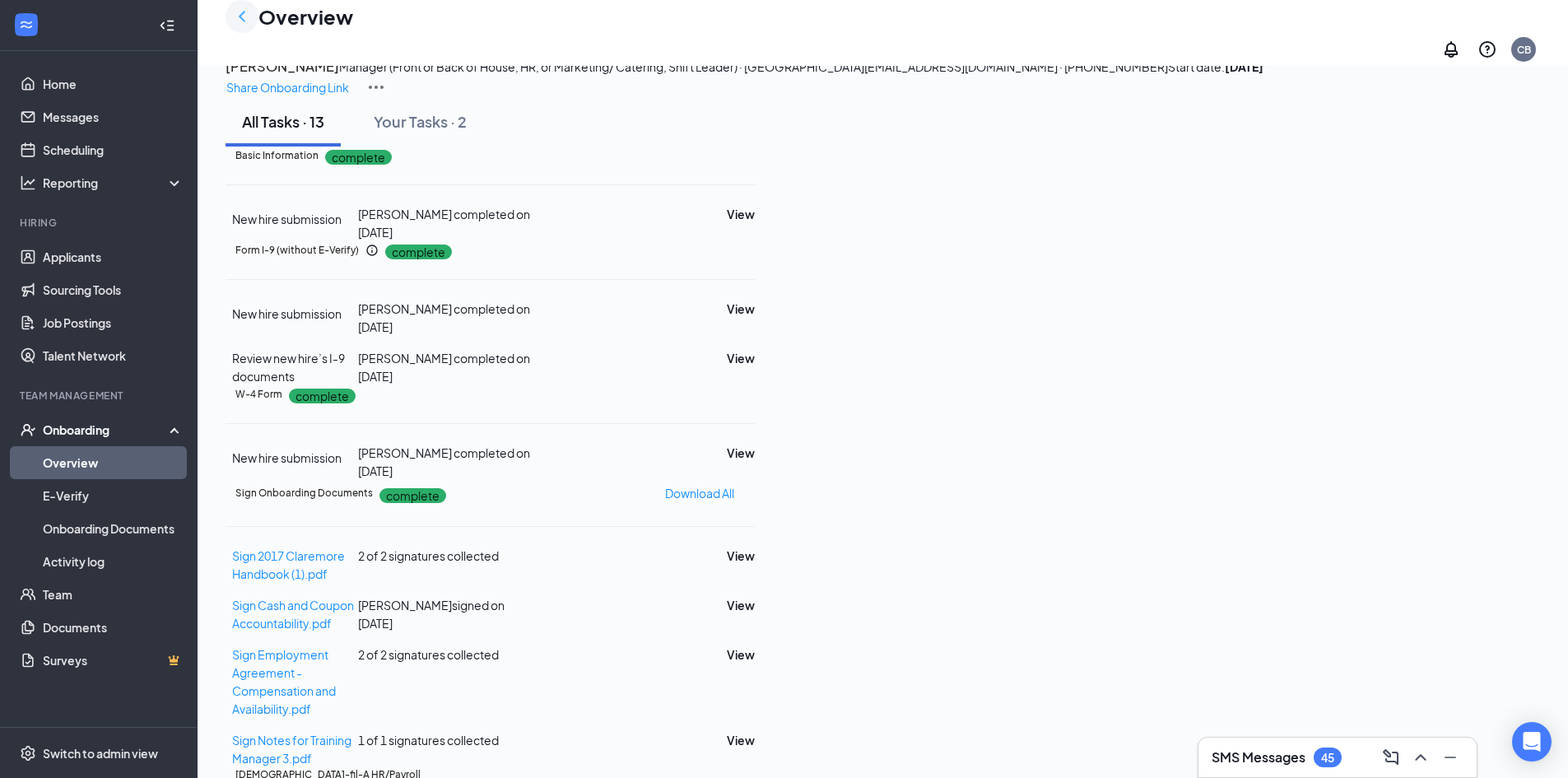
click at [232, 26] on icon "ChevronLeft" at bounding box center [242, 17] width 20 height 20
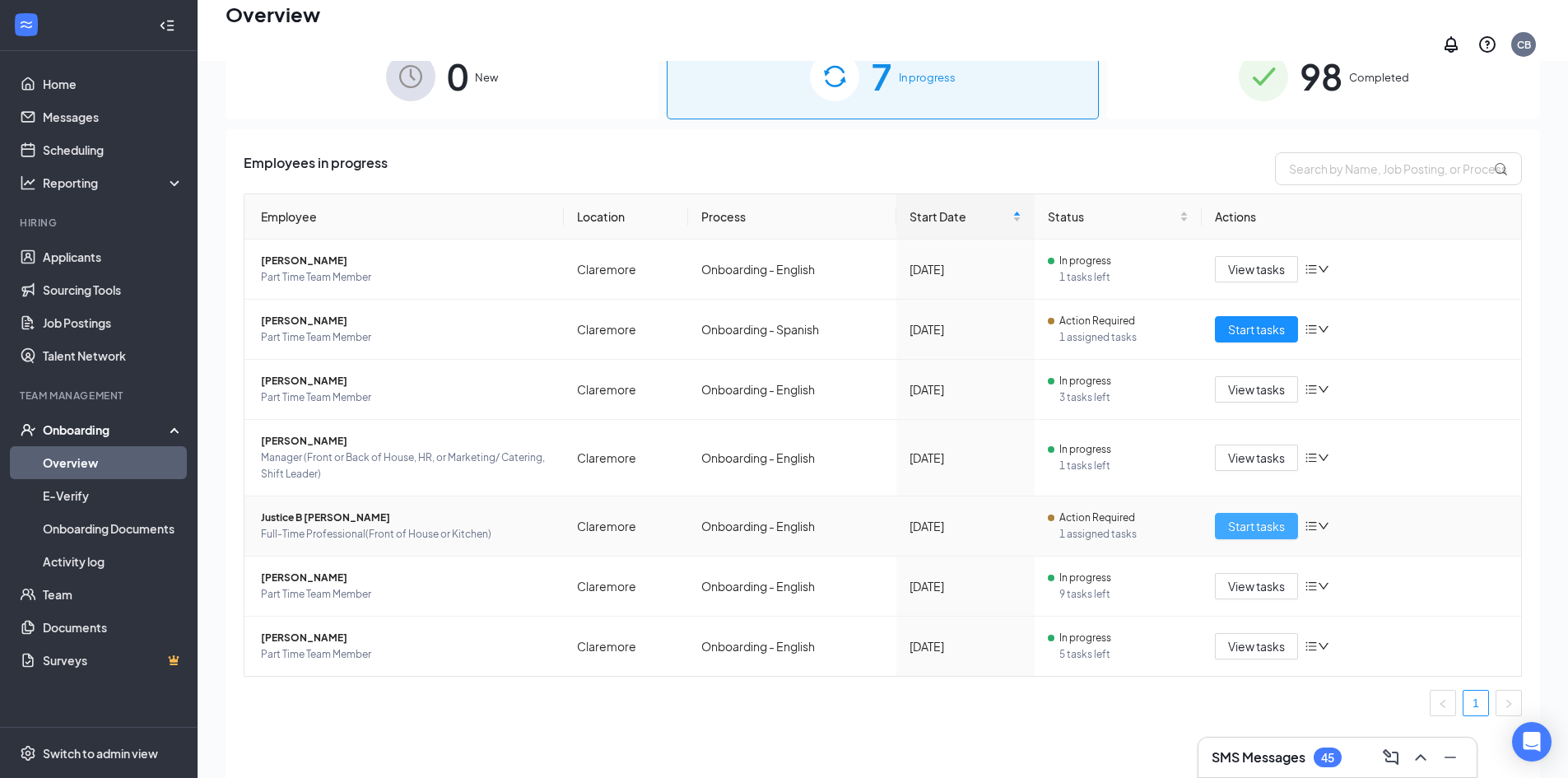
click at [1226, 518] on button "Start tasks" at bounding box center [1257, 526] width 83 height 26
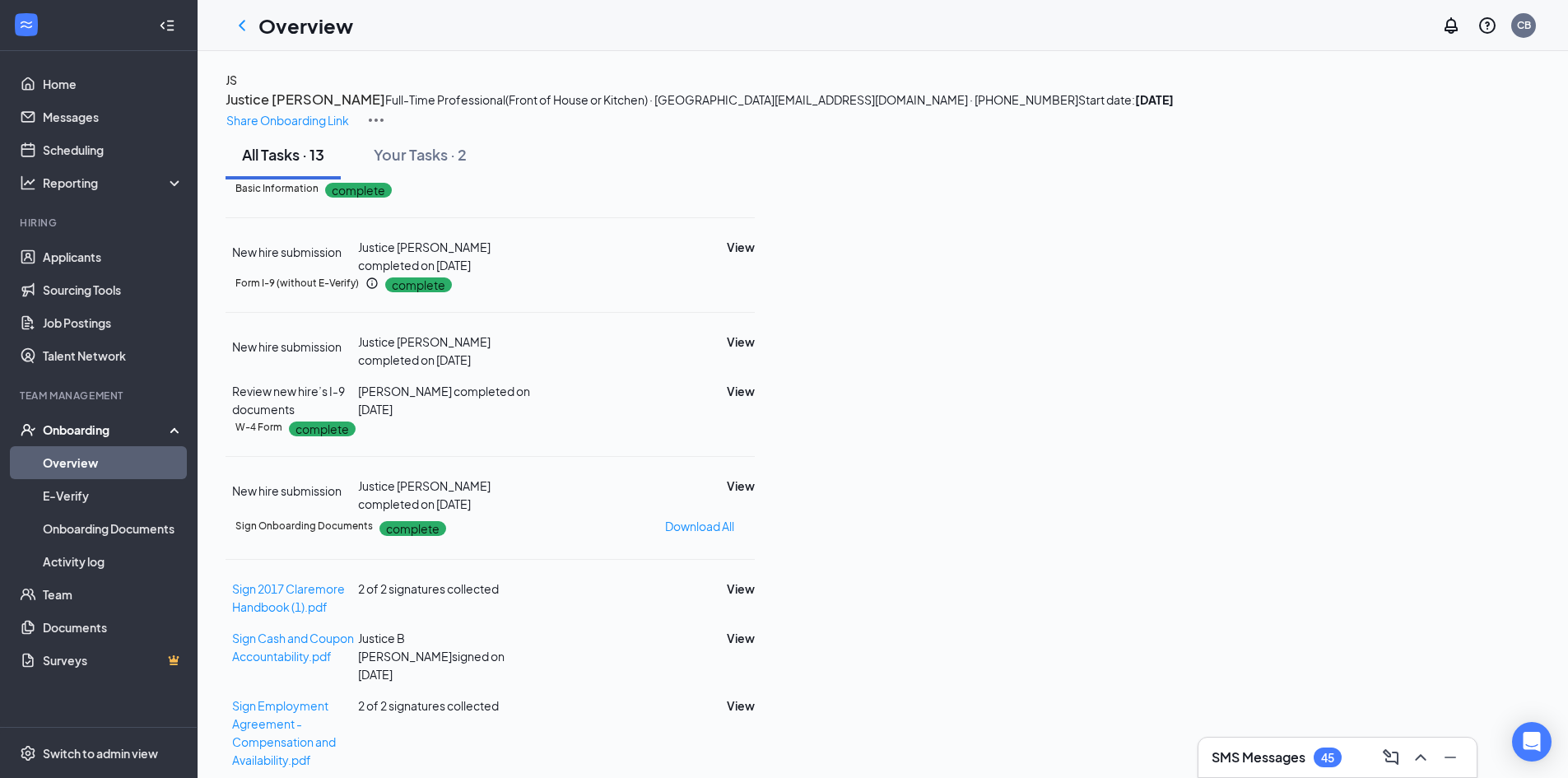
click at [57, 462] on link "Overview" at bounding box center [113, 463] width 140 height 33
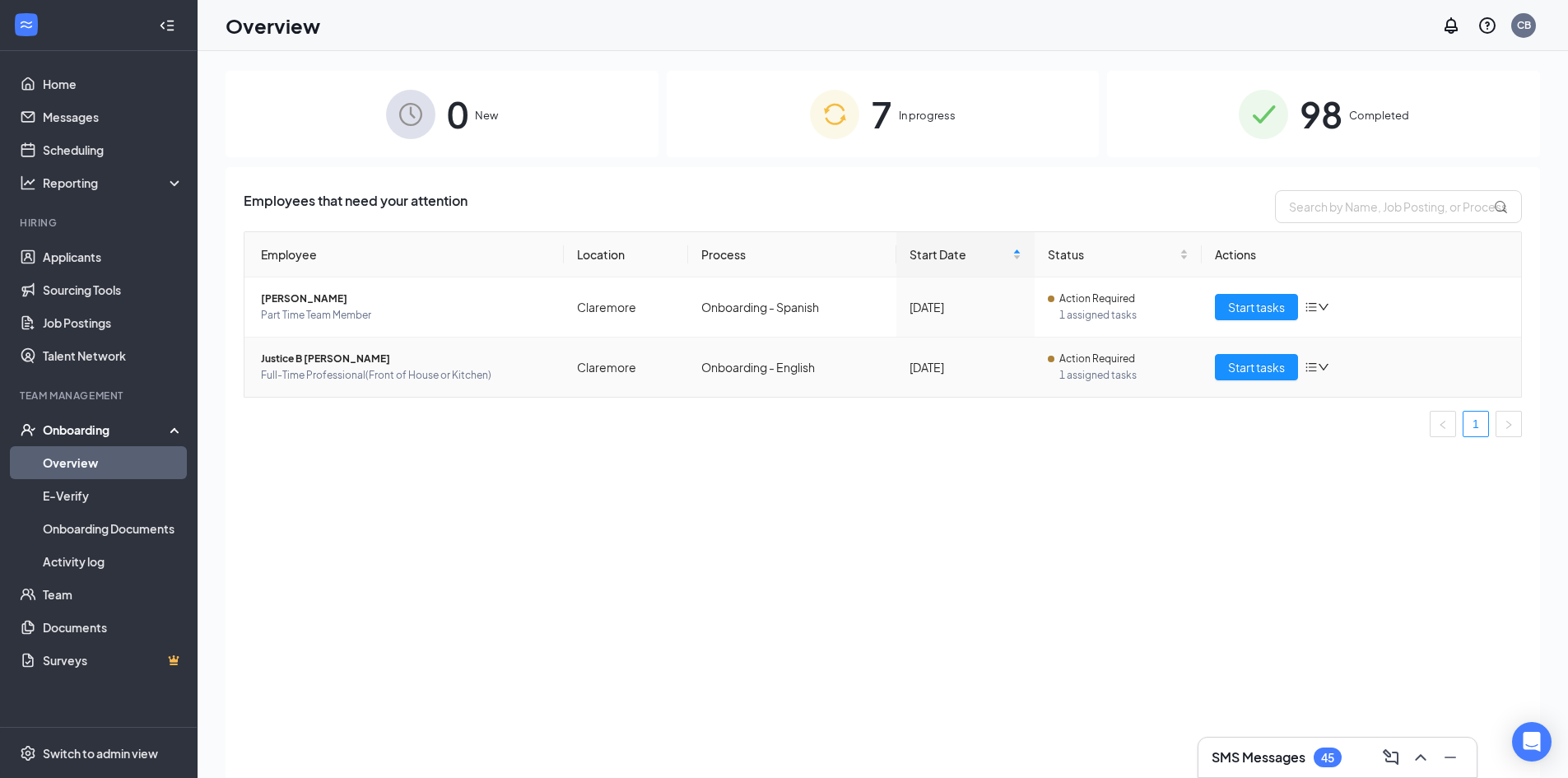
click at [403, 369] on span "Full-Time Professional(Front of House or Kitchen)" at bounding box center [406, 375] width 290 height 17
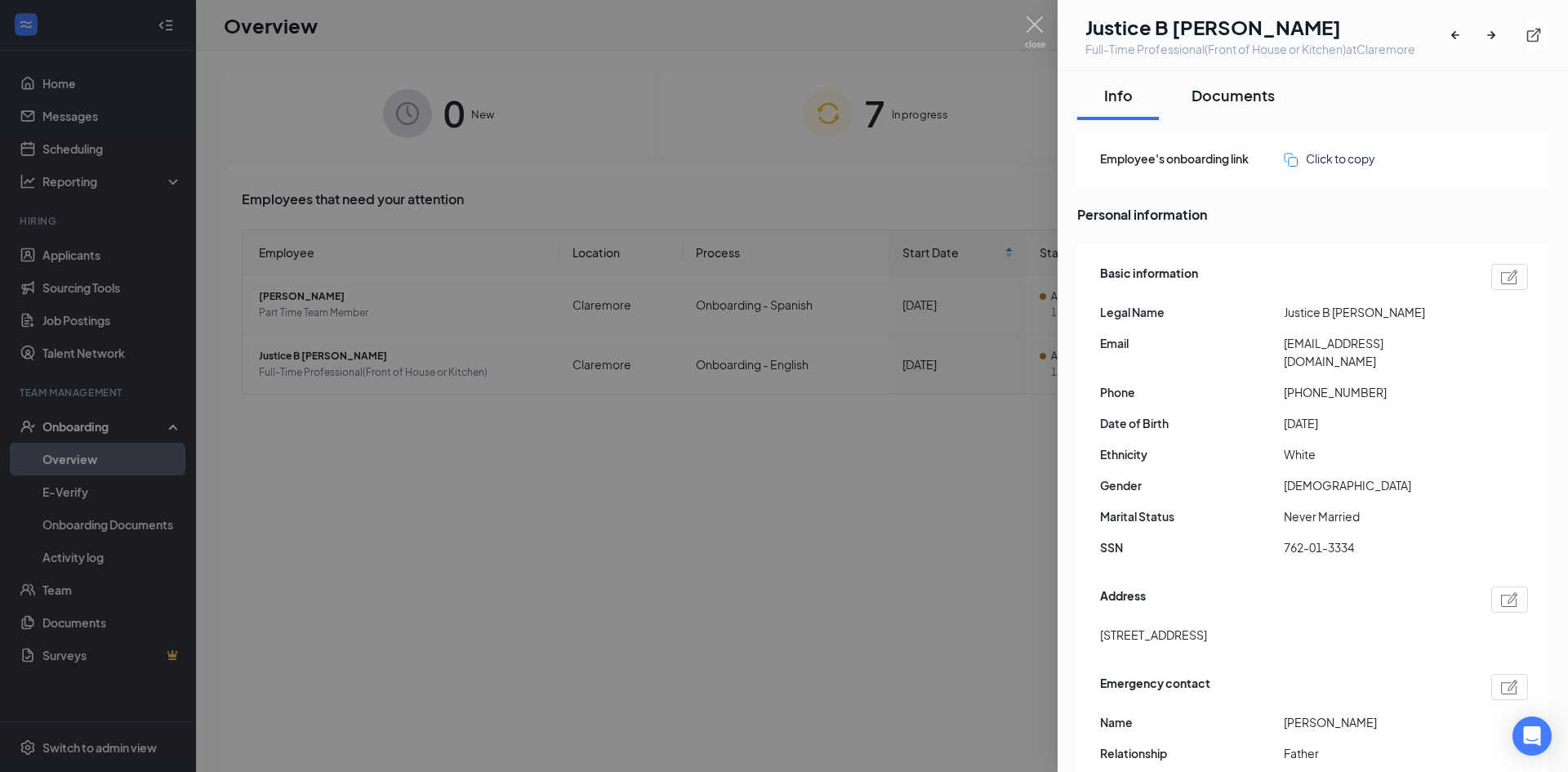
click at [1213, 106] on div "Documents" at bounding box center [1234, 95] width 84 height 20
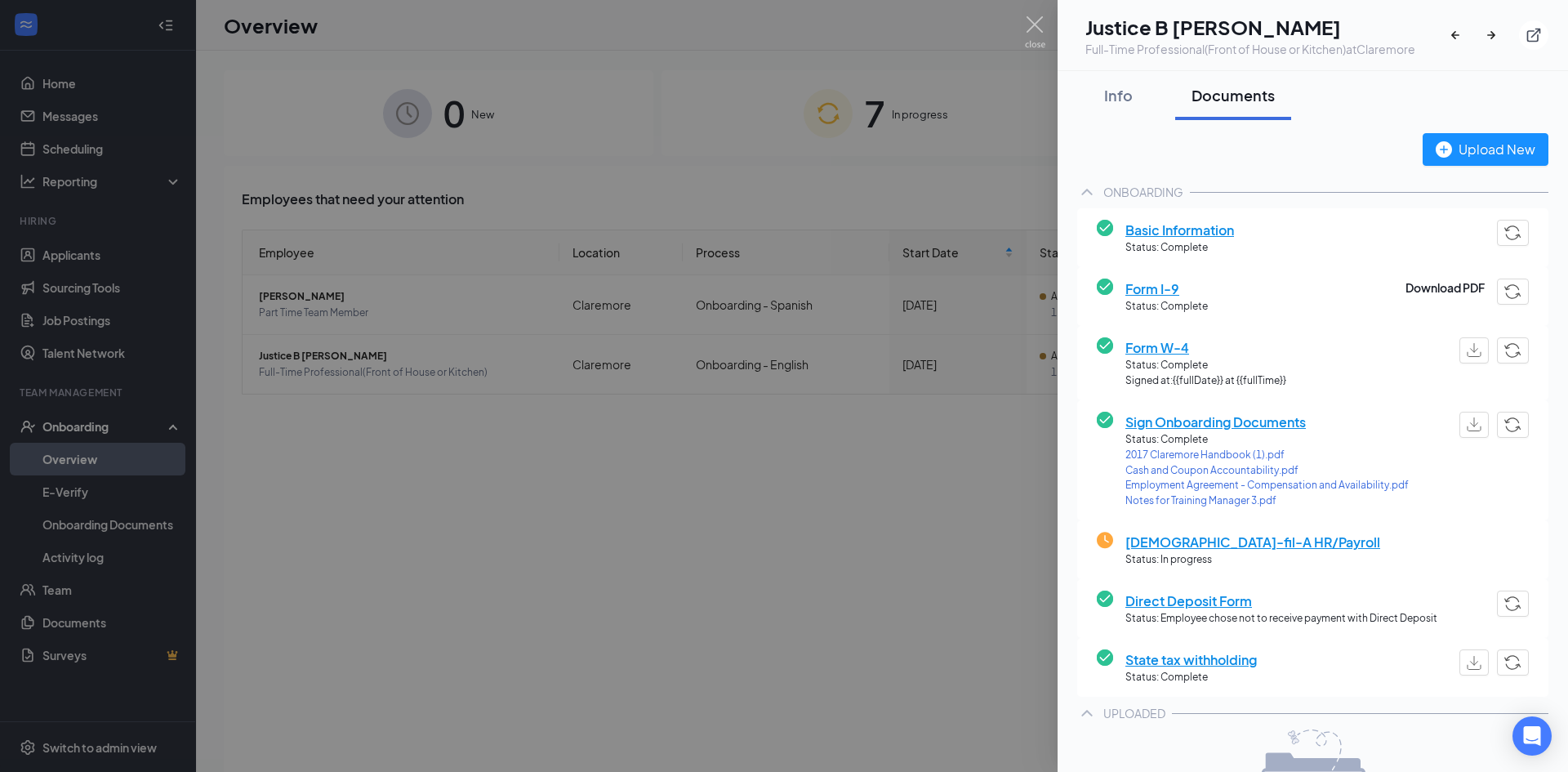
click at [1314, 493] on span "Employment Agreement - Compensation and Availability.pdf" at bounding box center [1267, 485] width 284 height 16
click at [796, 401] on div at bounding box center [784, 386] width 1568 height 772
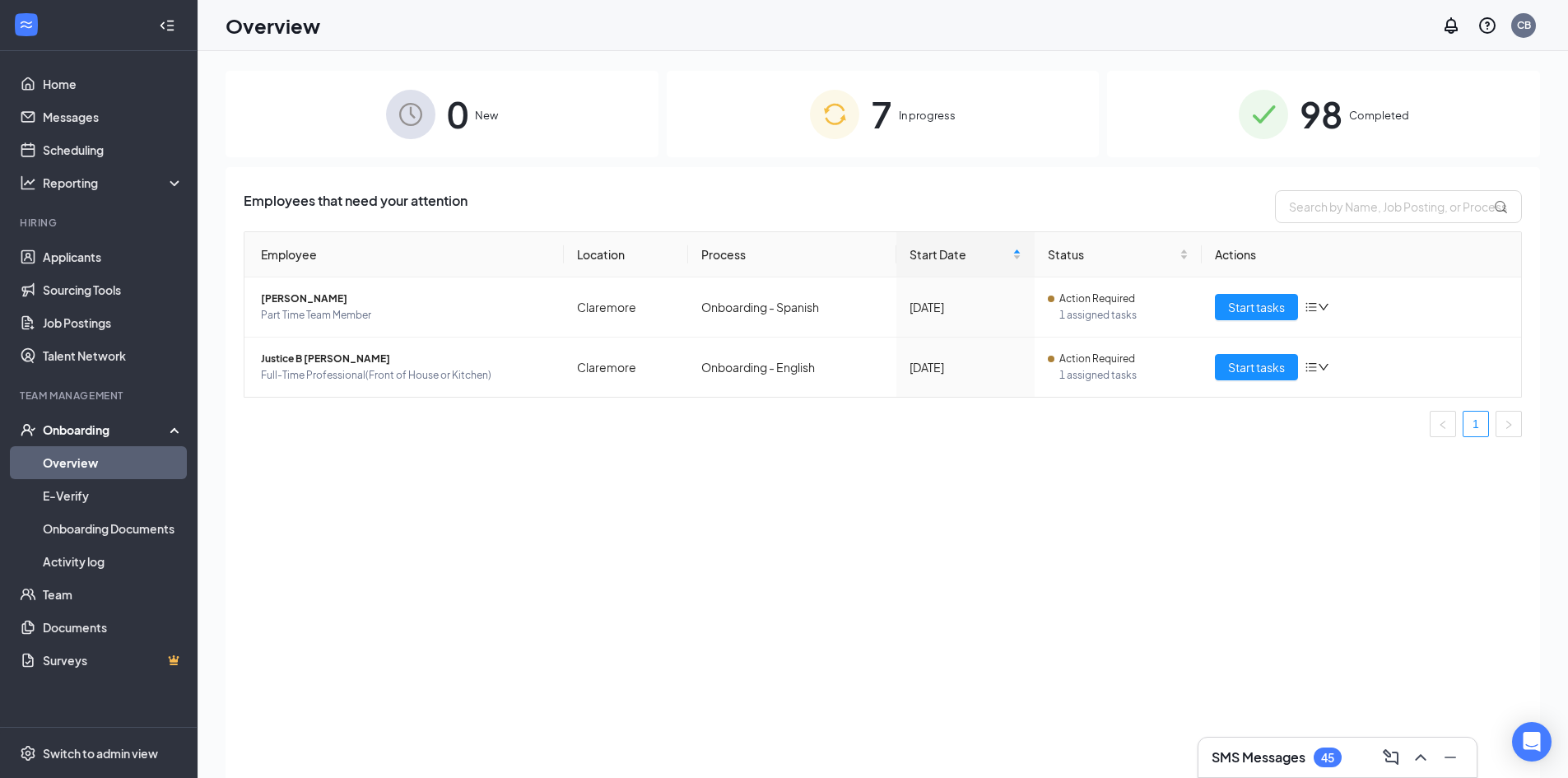
click at [919, 130] on div "7 In progress" at bounding box center [883, 114] width 433 height 87
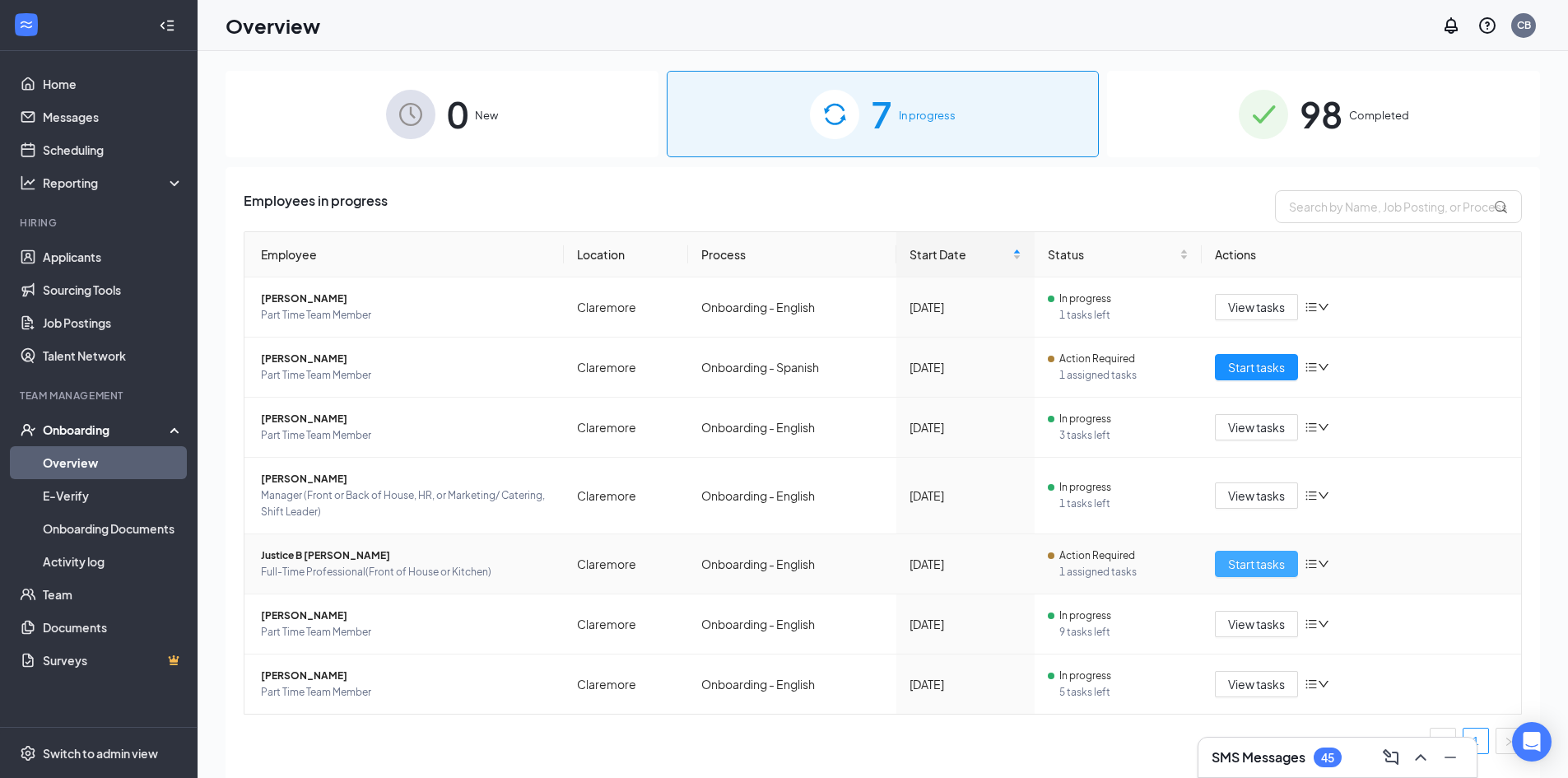
click at [1258, 562] on span "Start tasks" at bounding box center [1257, 564] width 57 height 18
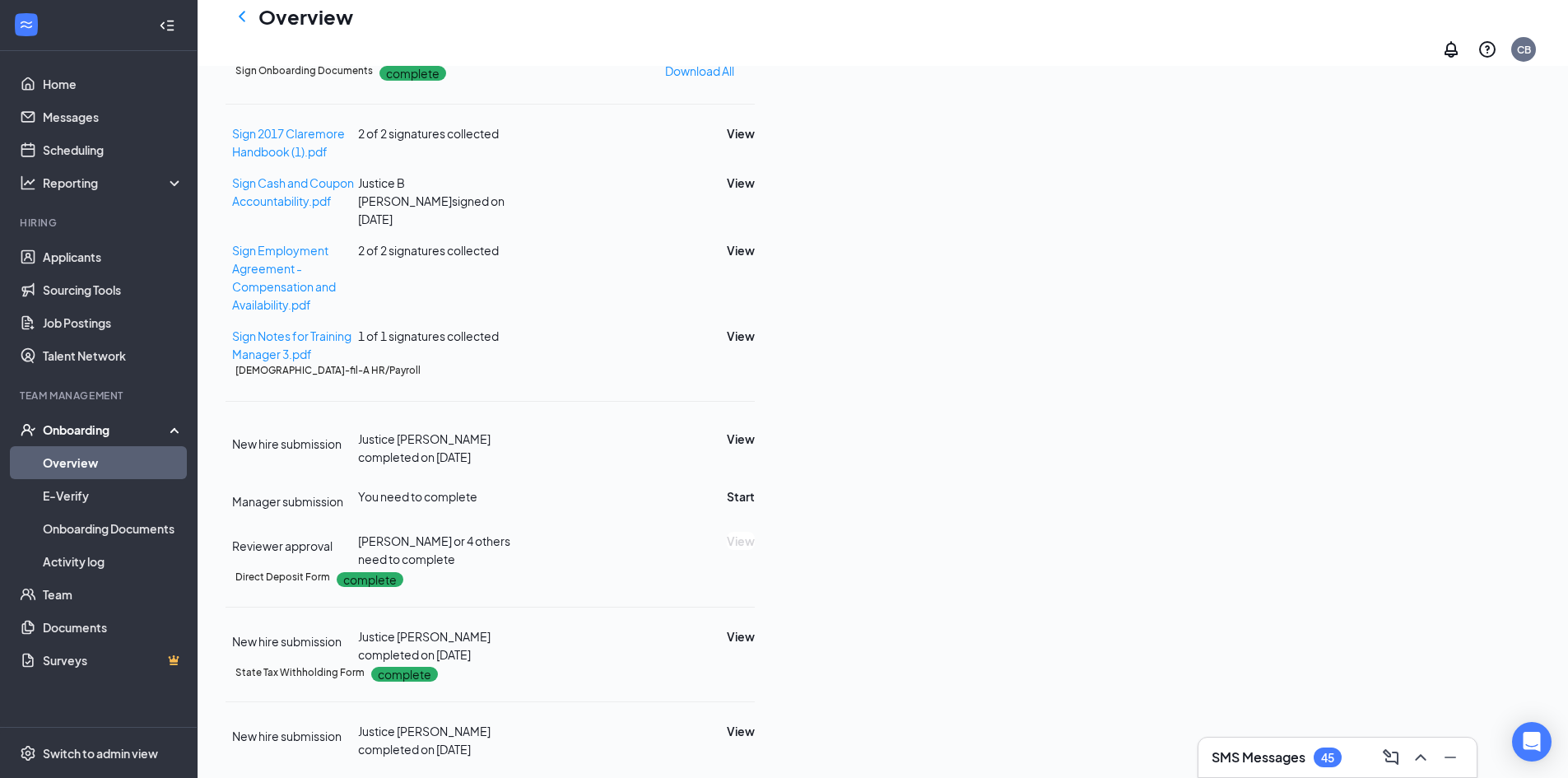
scroll to position [706, 0]
click at [1361, 762] on div "SMS Messages 45" at bounding box center [1338, 757] width 252 height 26
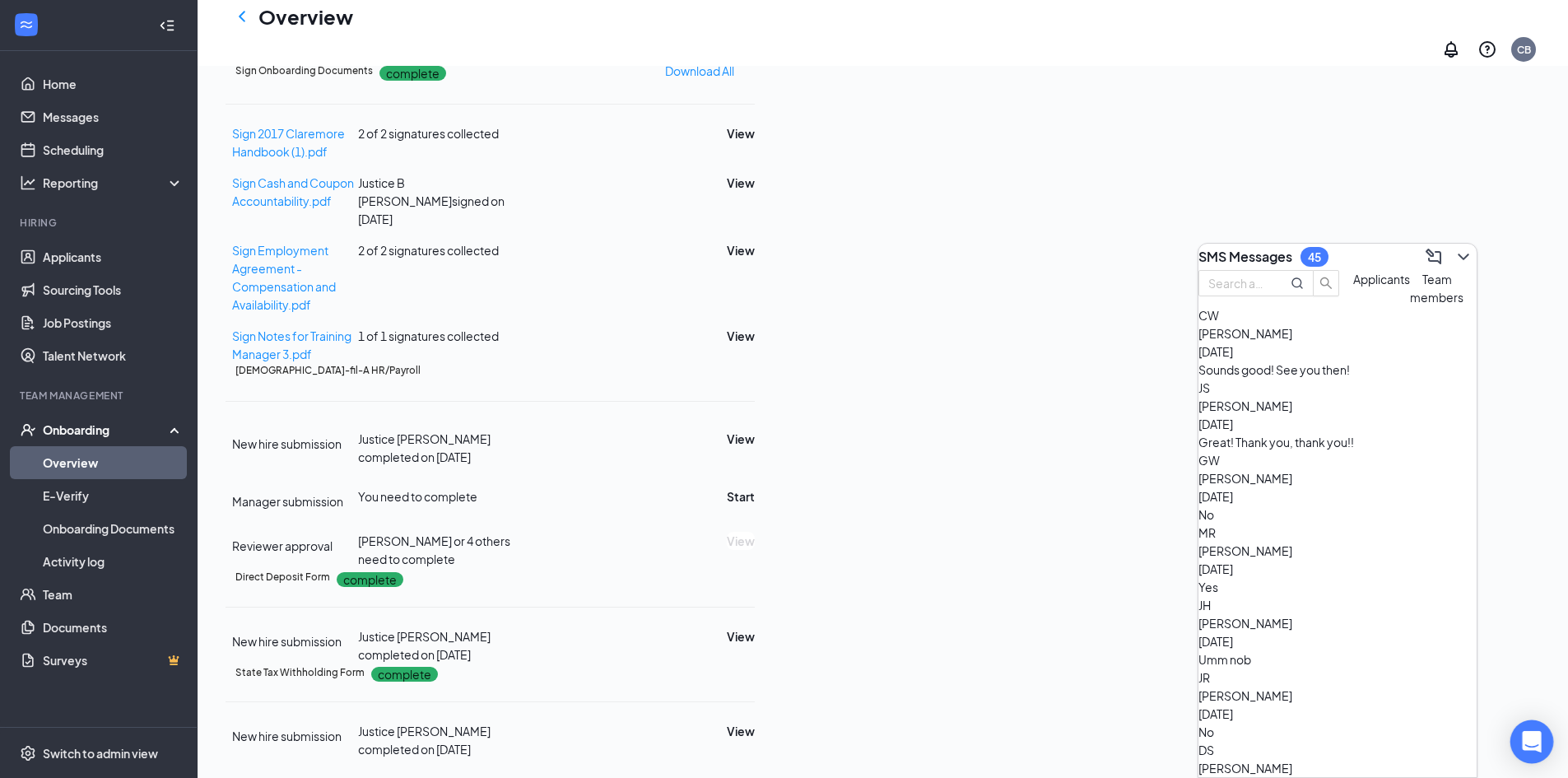
click at [1536, 741] on icon "Open Intercom Messenger" at bounding box center [1531, 742] width 19 height 21
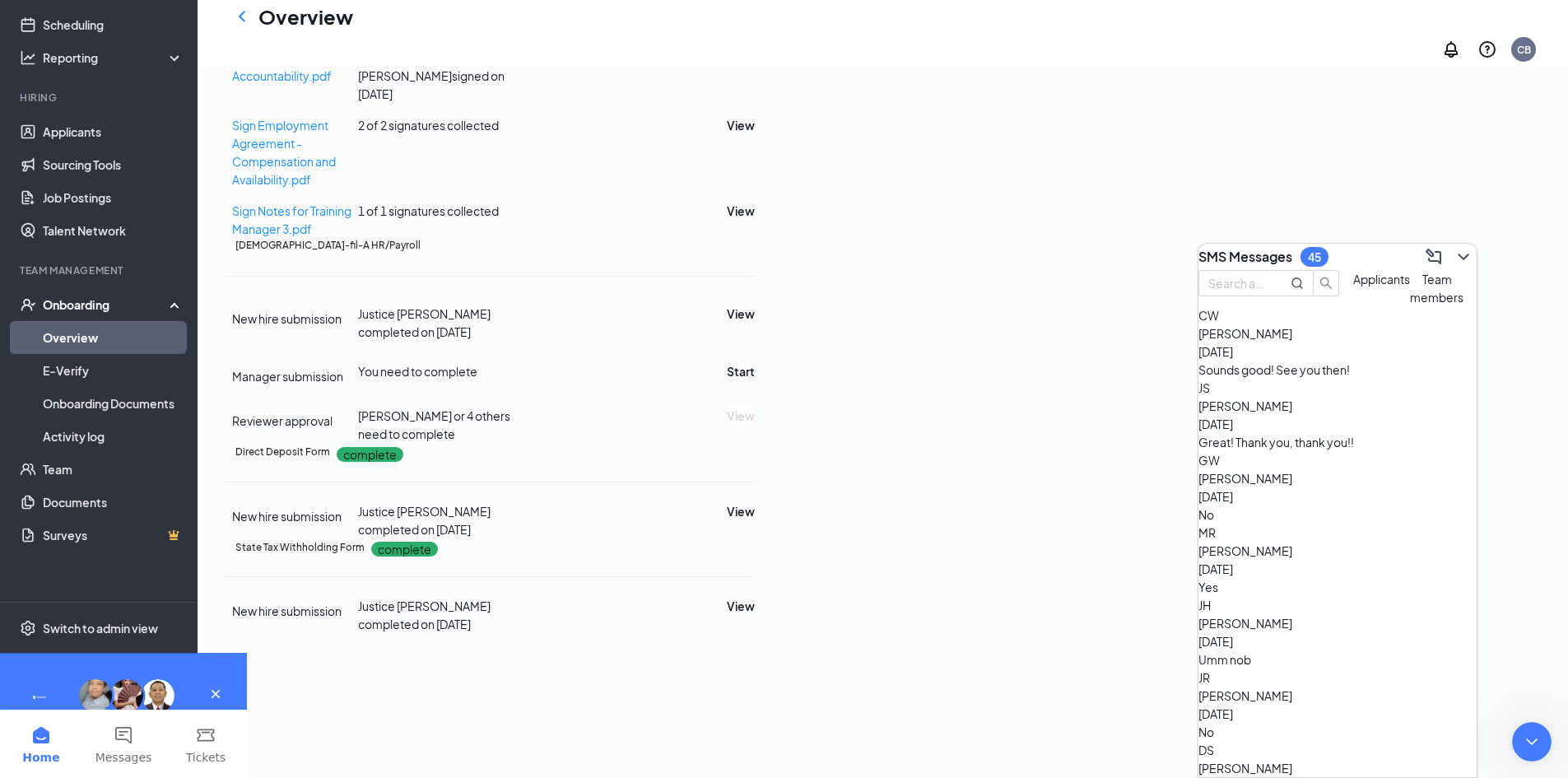
scroll to position [0, 0]
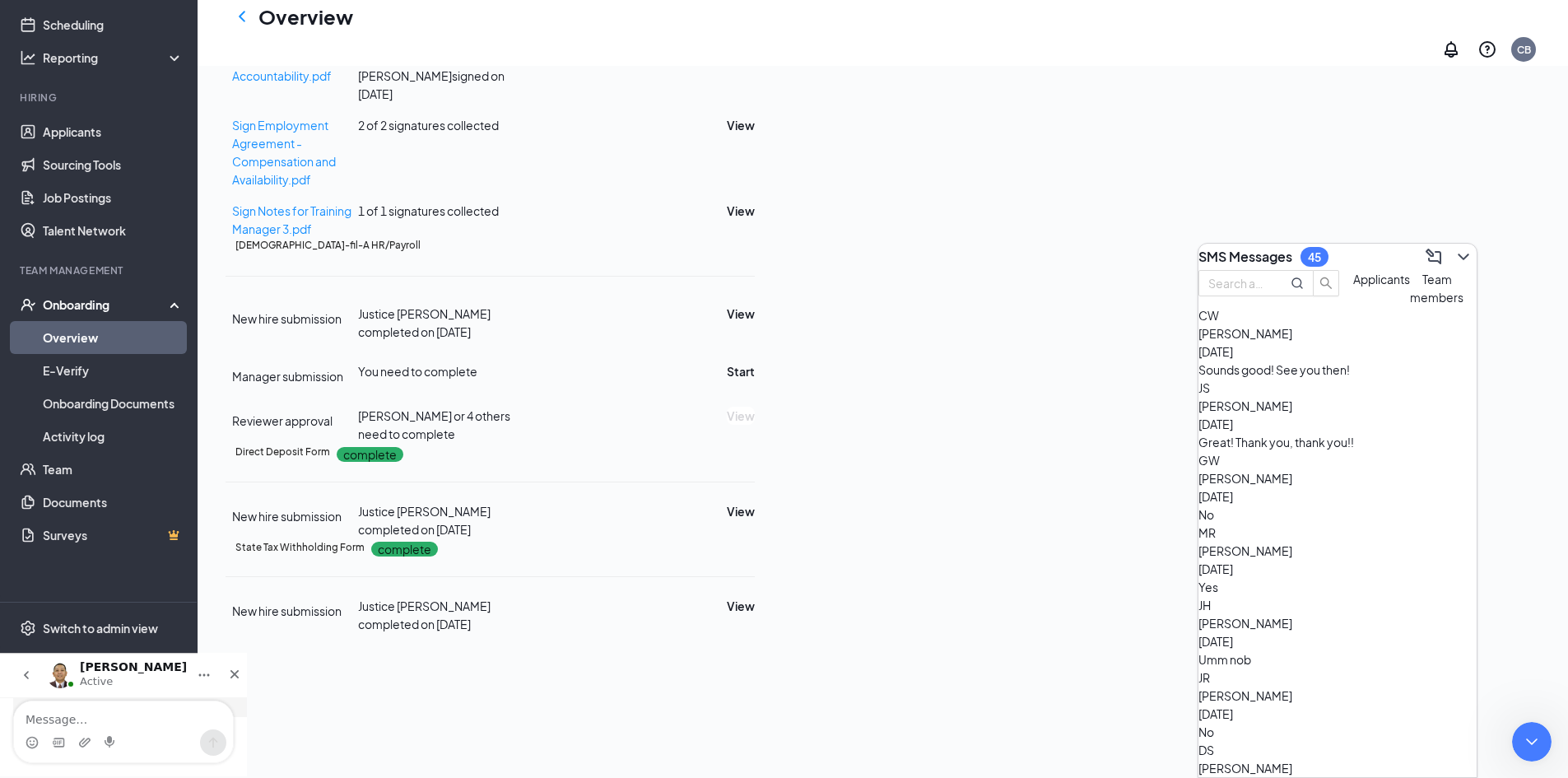
scroll to position [3029, 0]
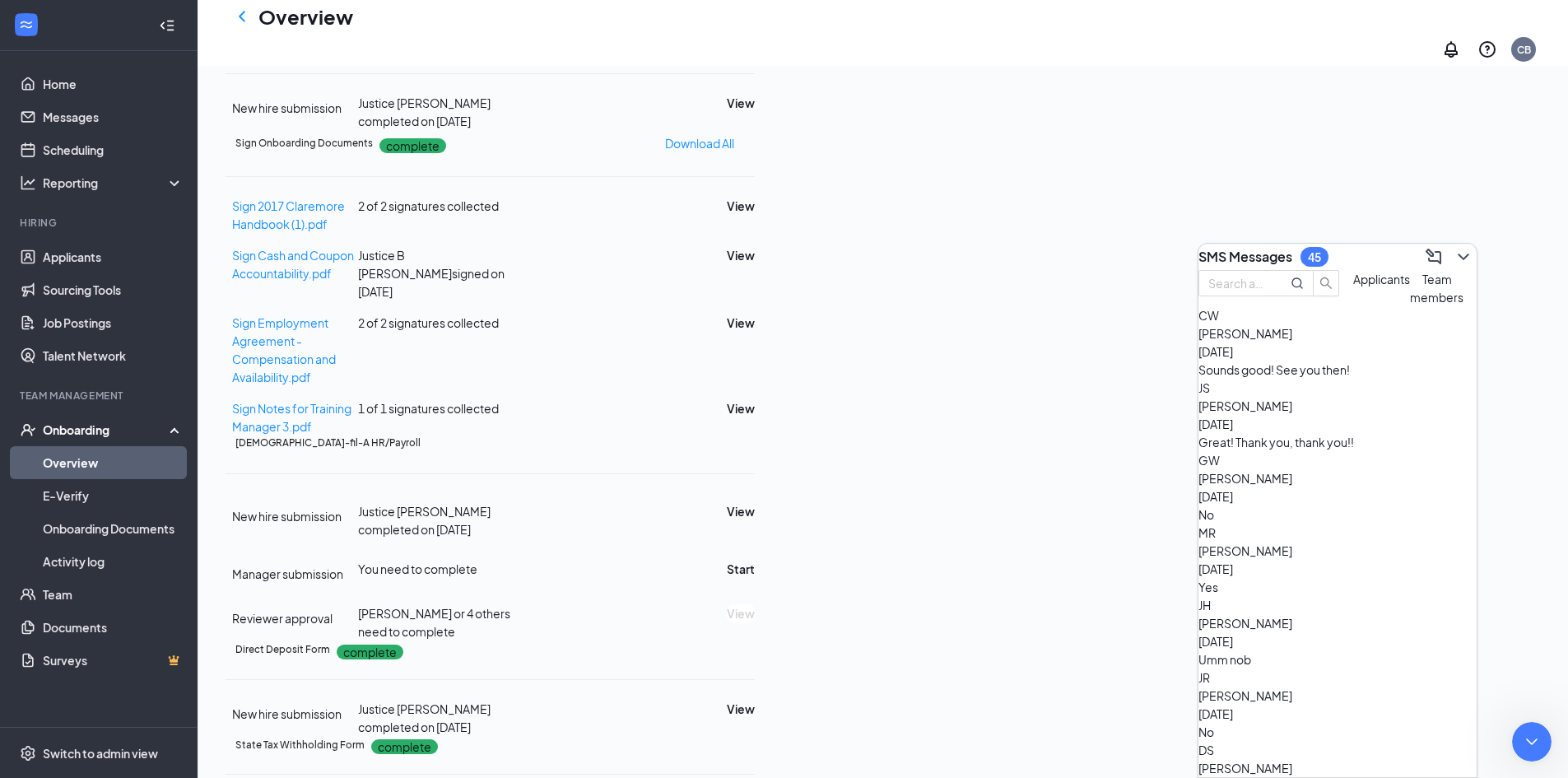
scroll to position [459, 0]
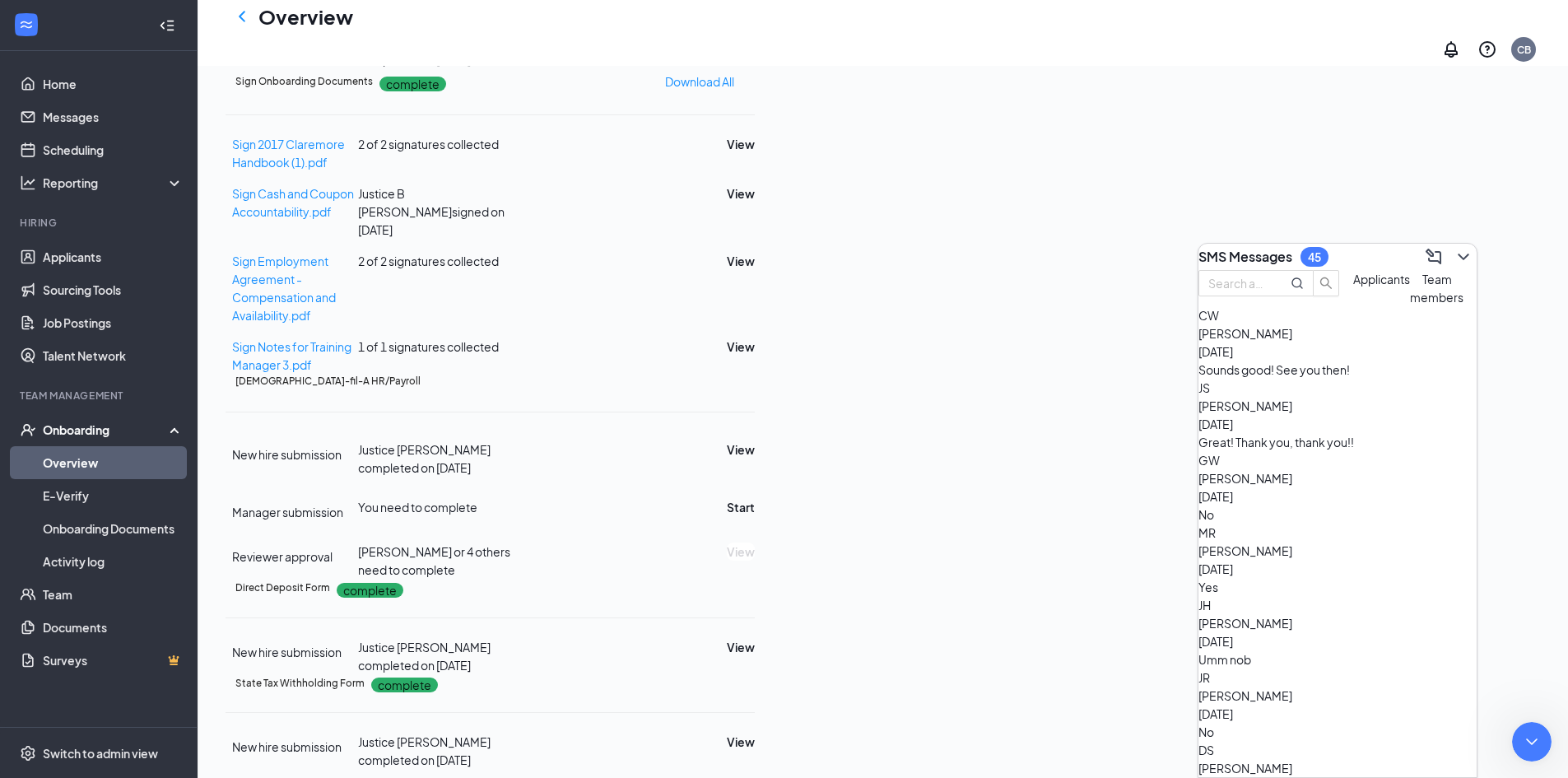
click at [1460, 247] on icon "ChevronDown" at bounding box center [1464, 257] width 20 height 20
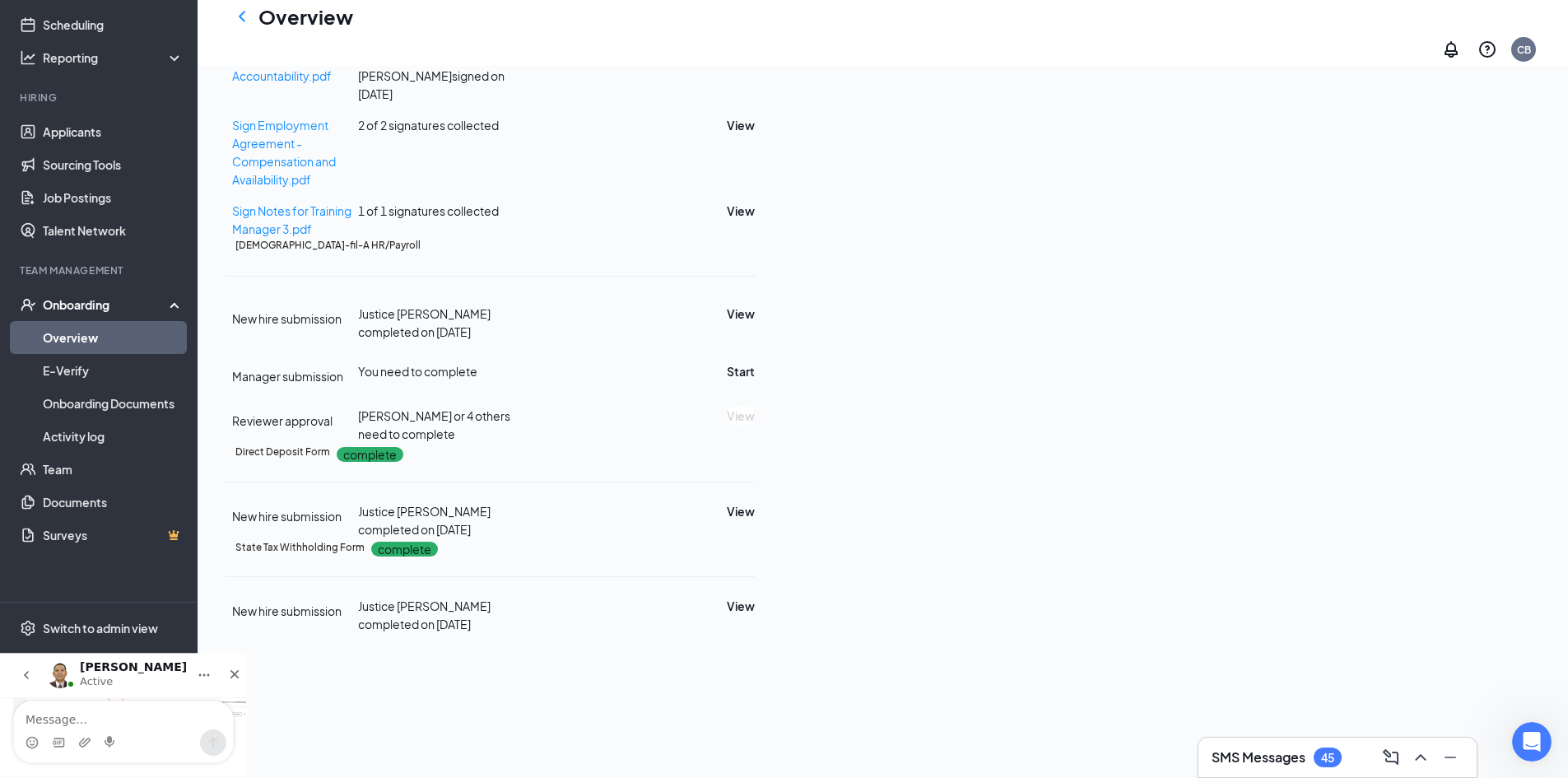
scroll to position [706, 0]
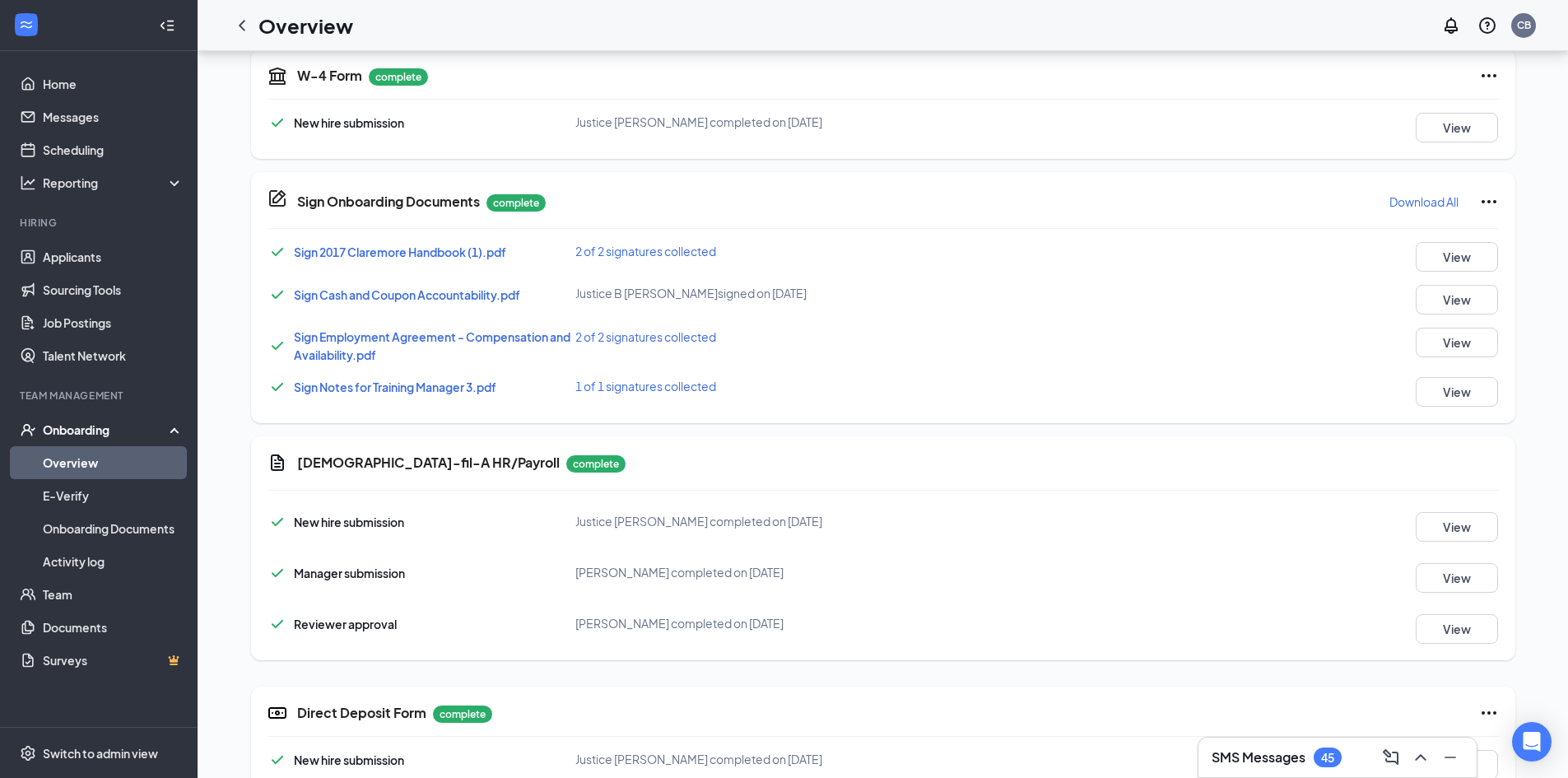
scroll to position [706, 0]
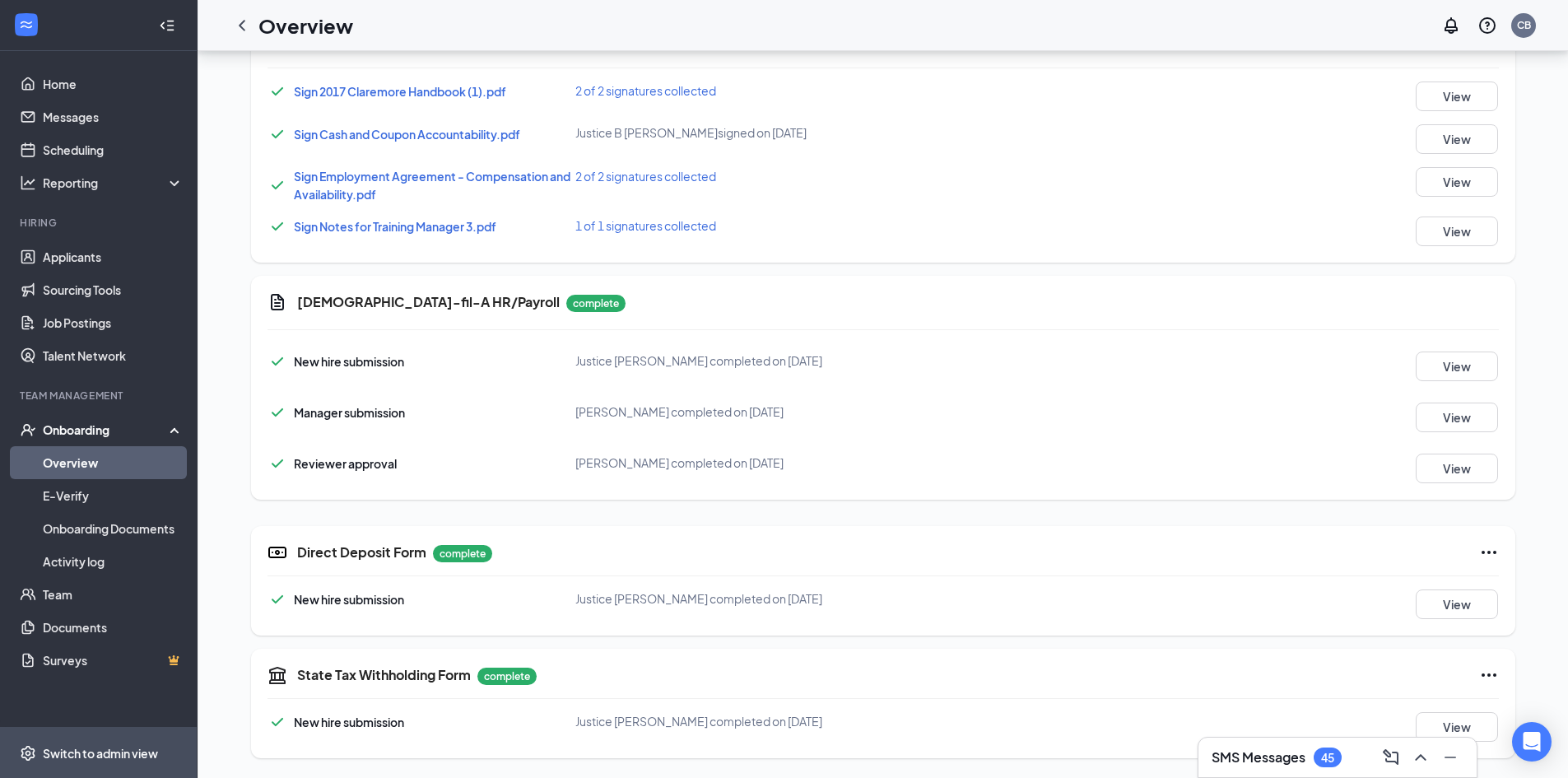
click at [94, 741] on span "Switch to admin view" at bounding box center [113, 752] width 140 height 50
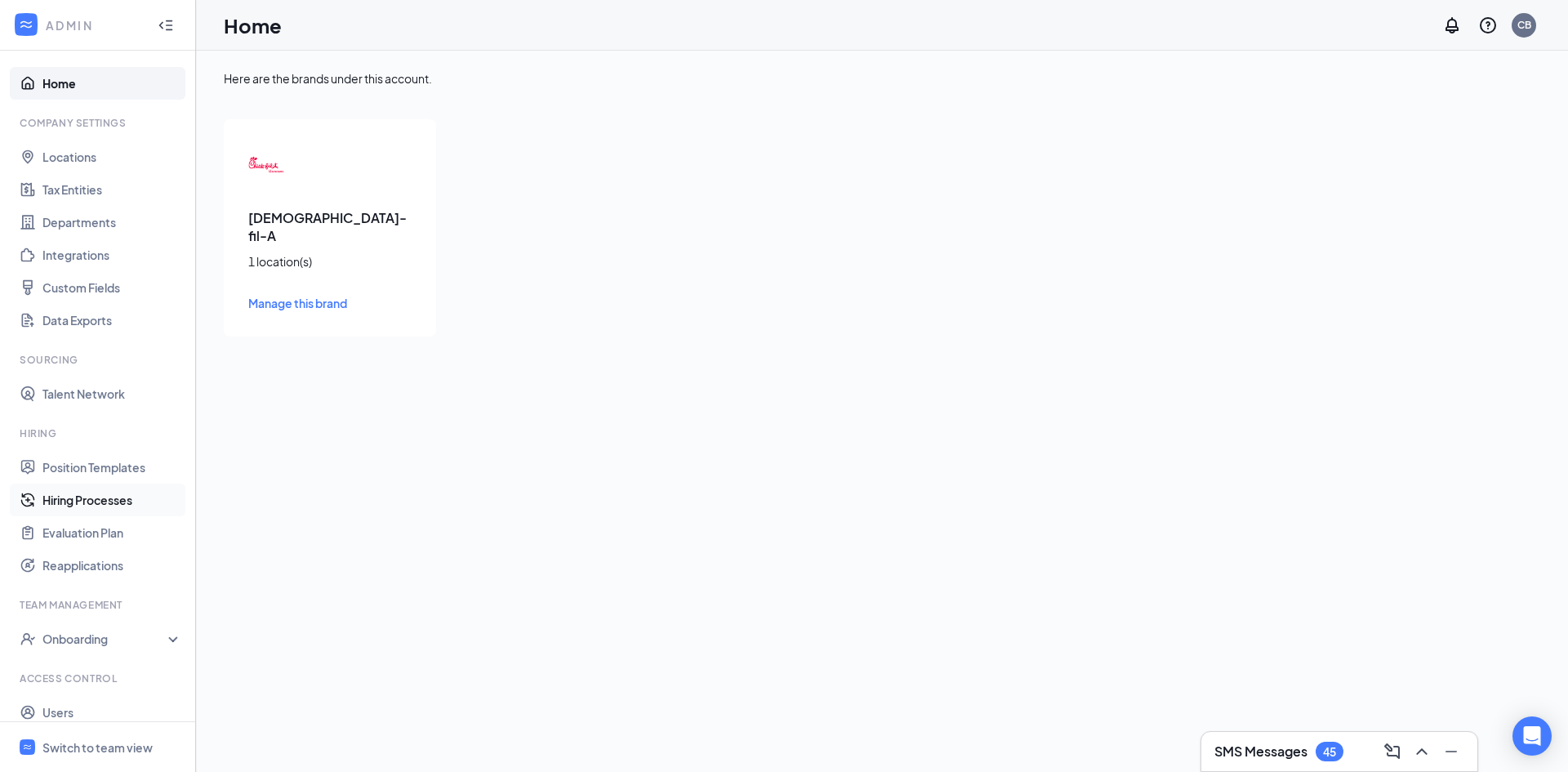
click at [126, 494] on link "Hiring Processes" at bounding box center [112, 500] width 139 height 33
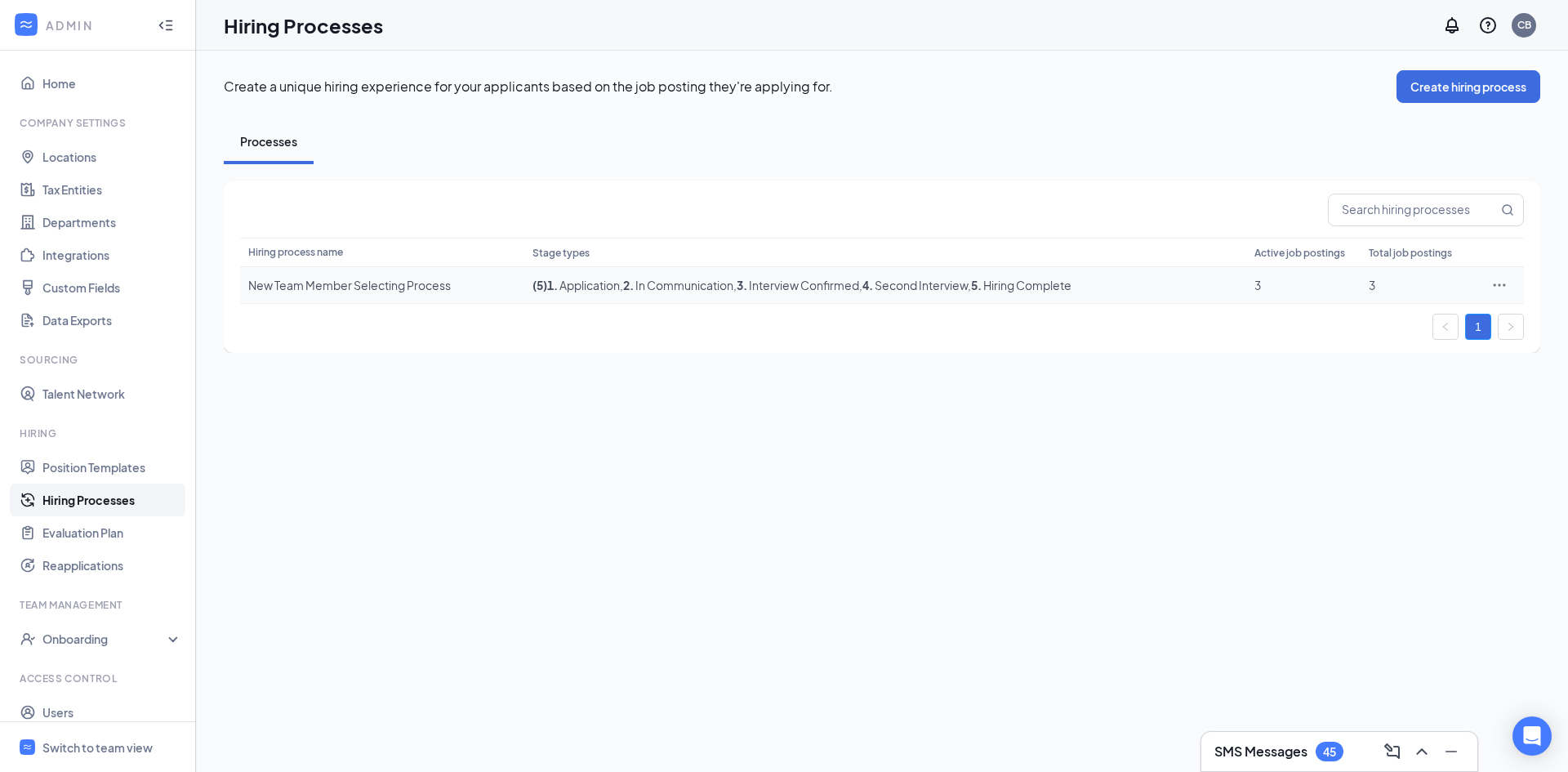
click at [580, 286] on span "1 . Application" at bounding box center [584, 285] width 73 height 15
click at [62, 638] on div "Onboarding" at bounding box center [105, 638] width 125 height 16
click at [101, 671] on link "Onboarding Processes" at bounding box center [112, 671] width 139 height 33
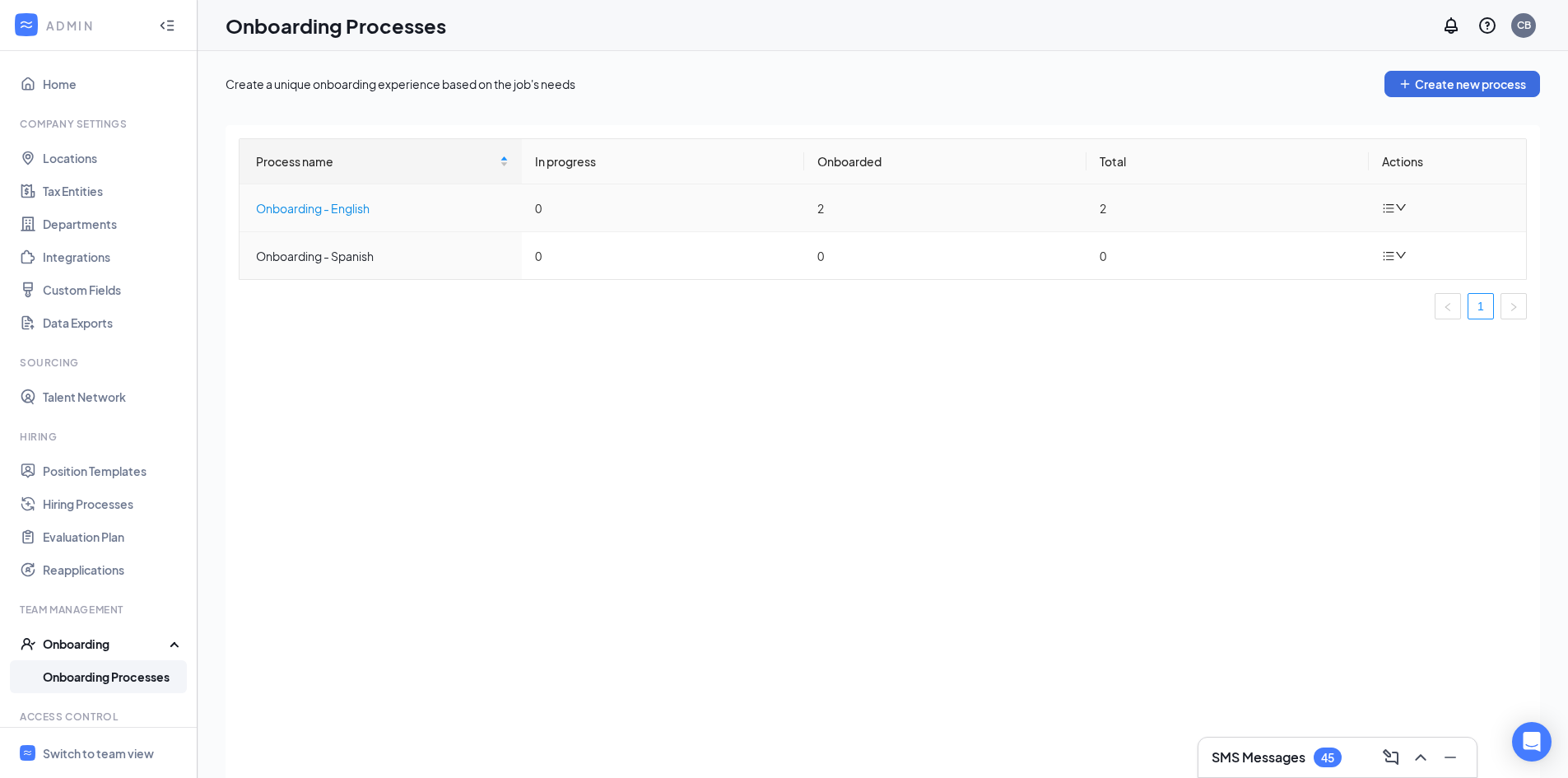
click at [349, 206] on div "Onboarding - English" at bounding box center [382, 208] width 253 height 18
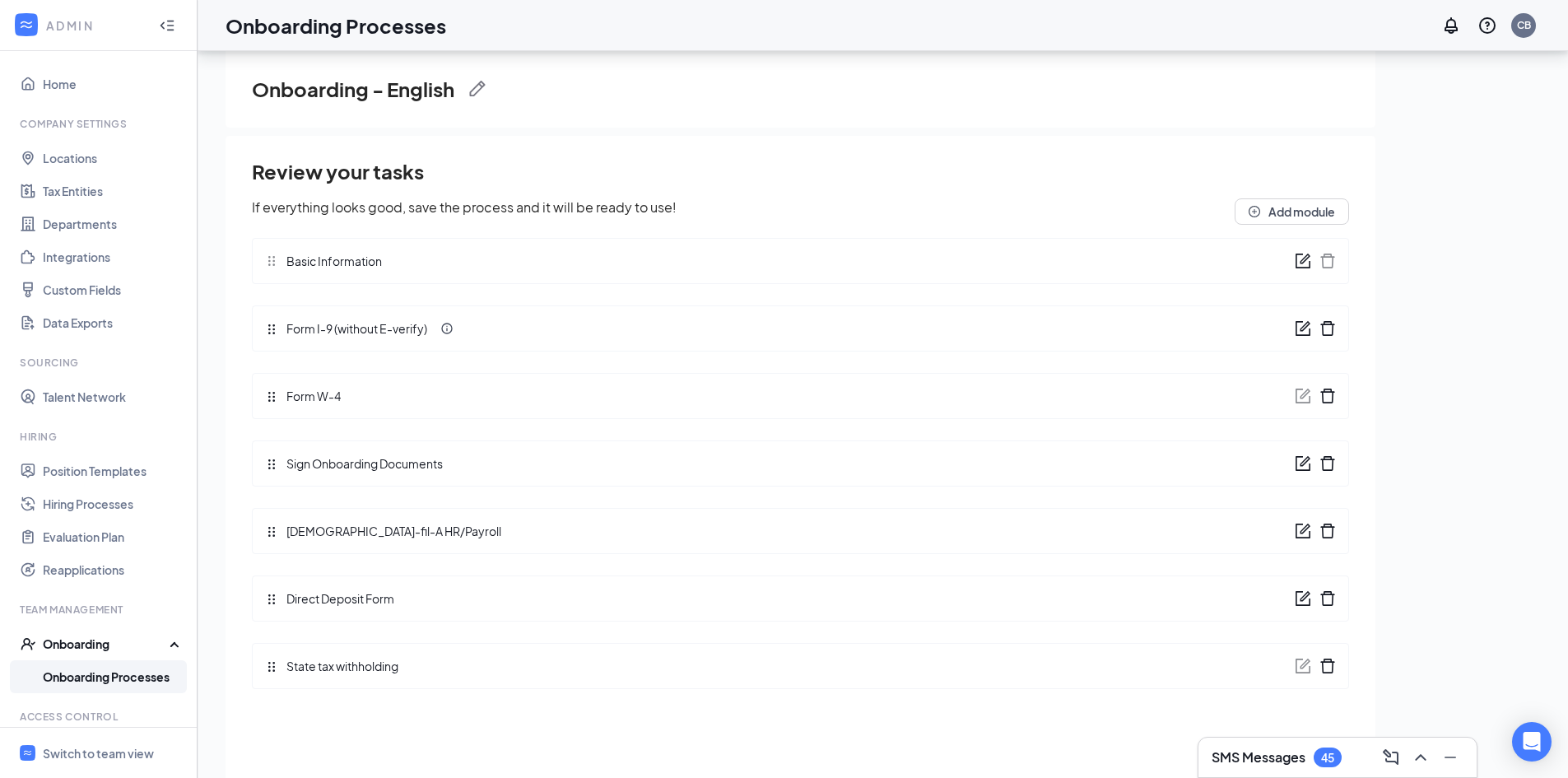
scroll to position [74, 0]
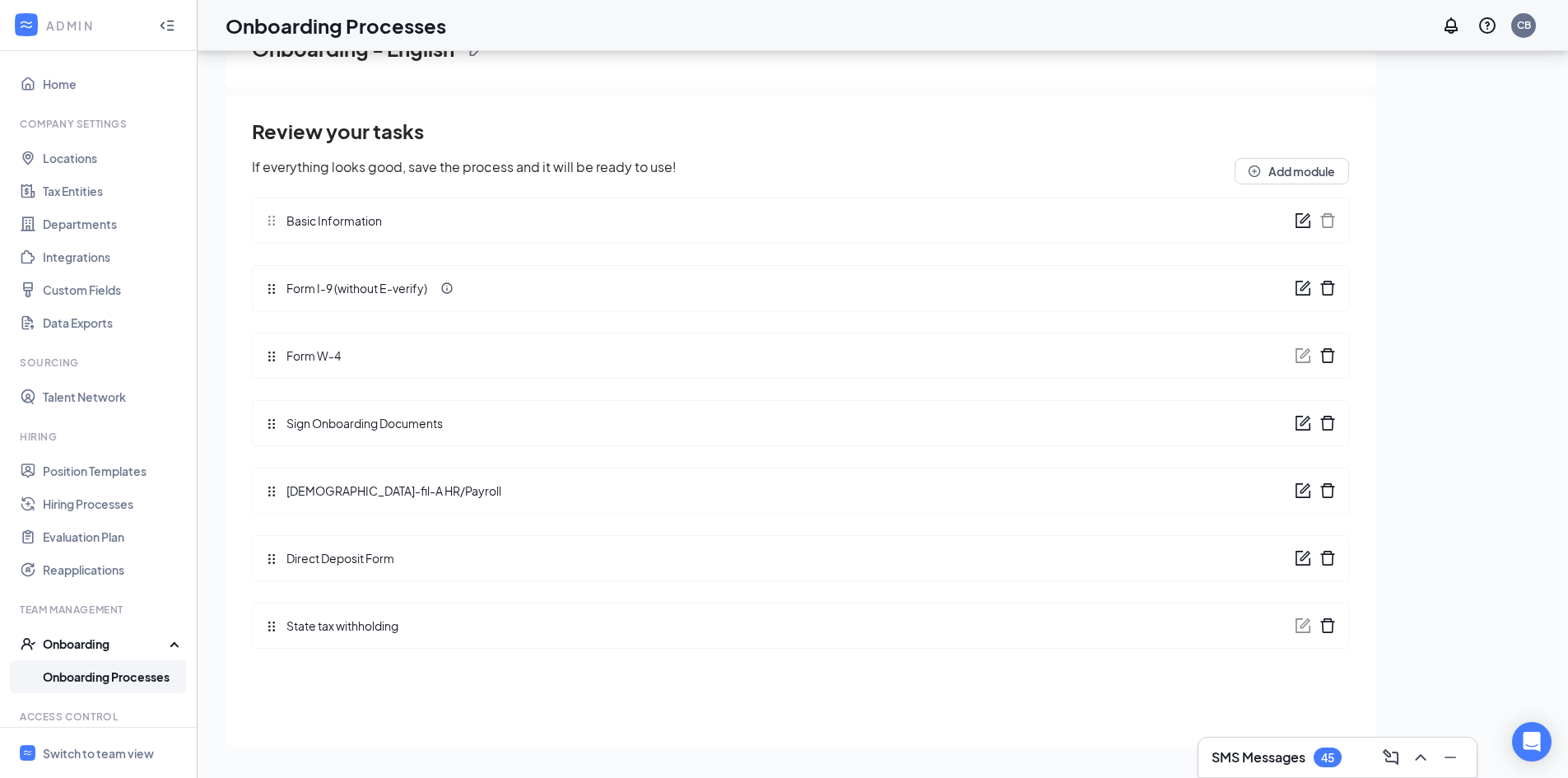
click at [1300, 215] on icon "form" at bounding box center [1303, 221] width 17 height 17
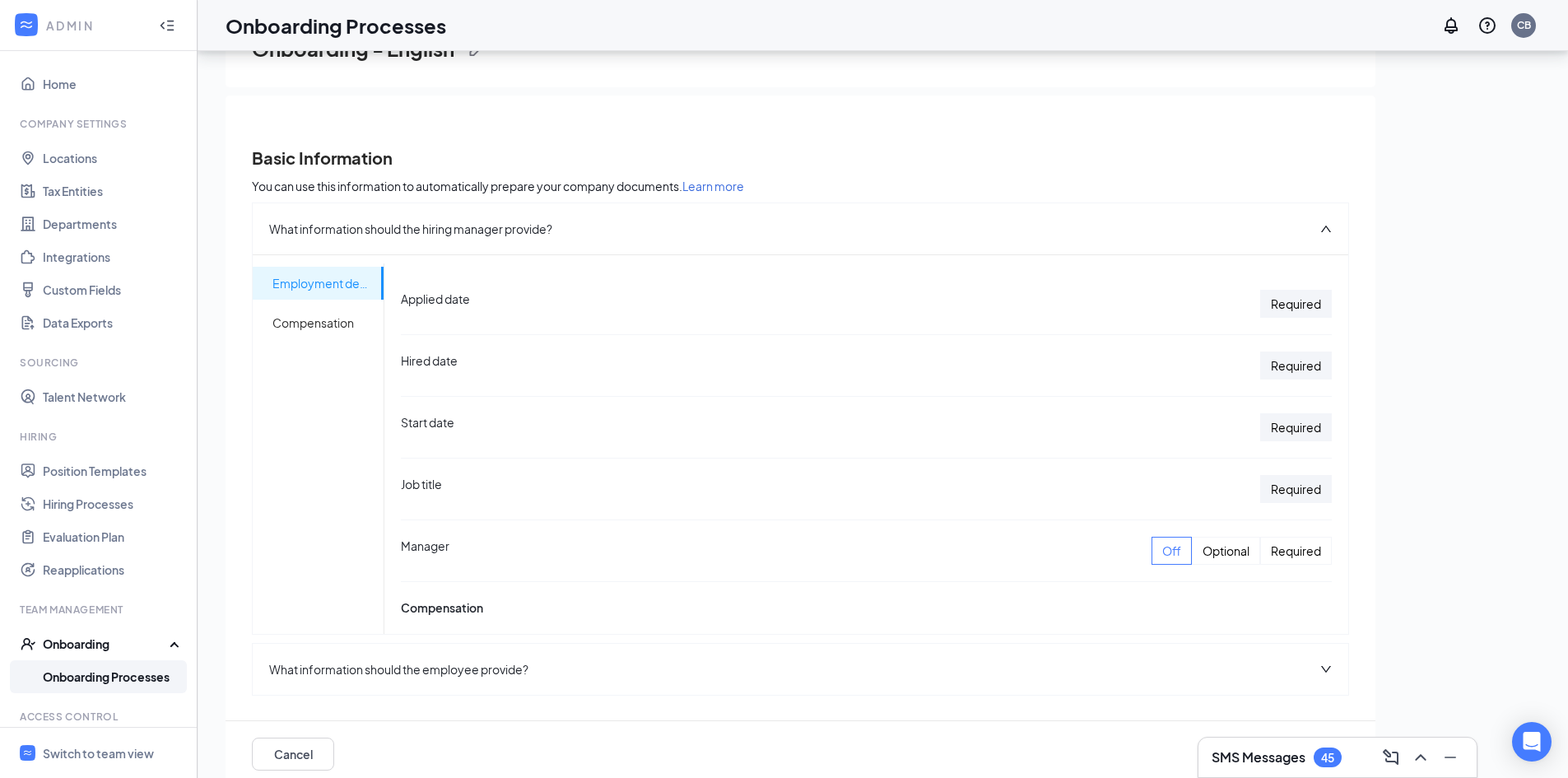
scroll to position [0, 0]
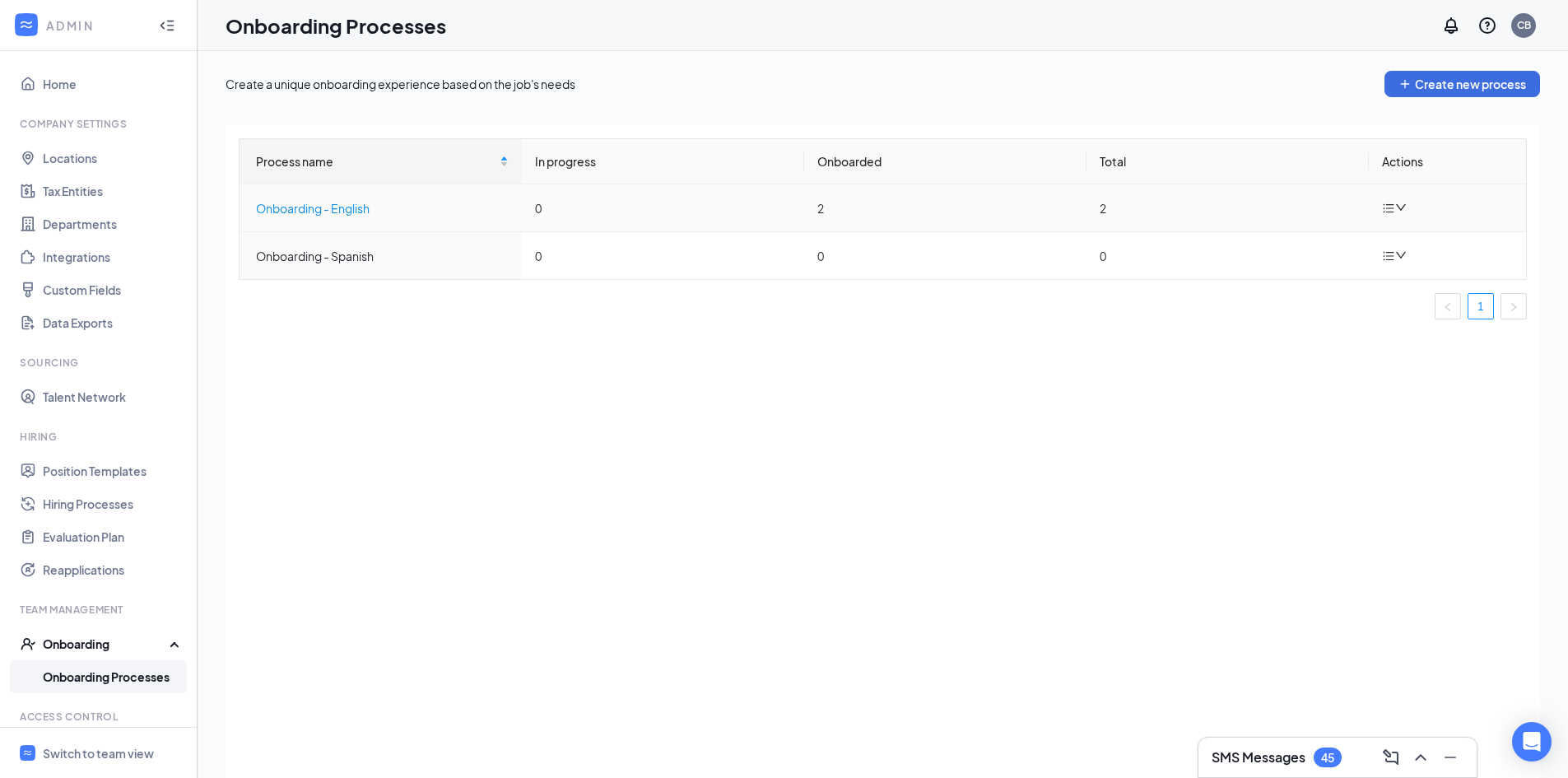
click at [334, 210] on div "Onboarding - English" at bounding box center [382, 208] width 253 height 18
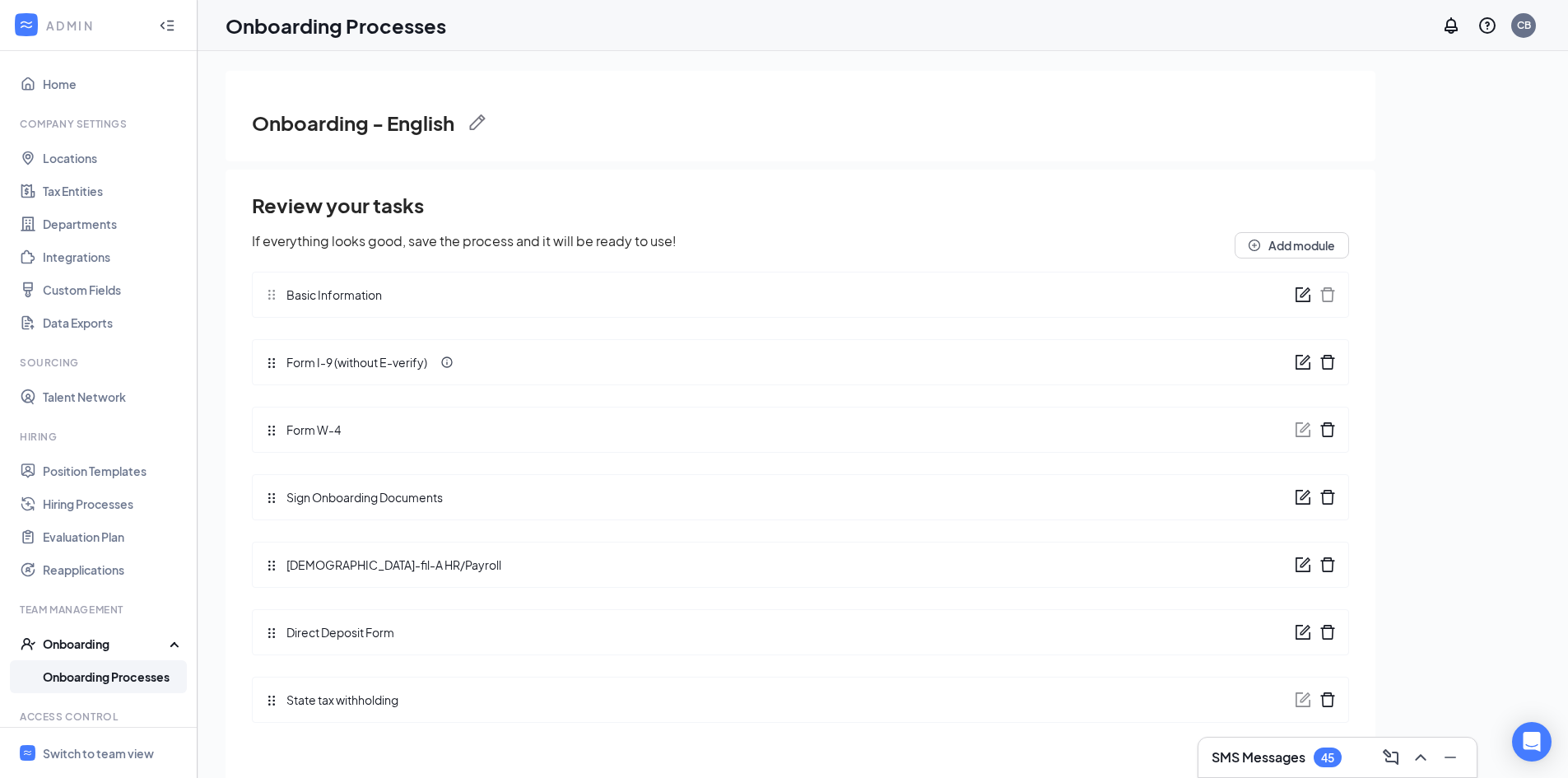
scroll to position [74, 0]
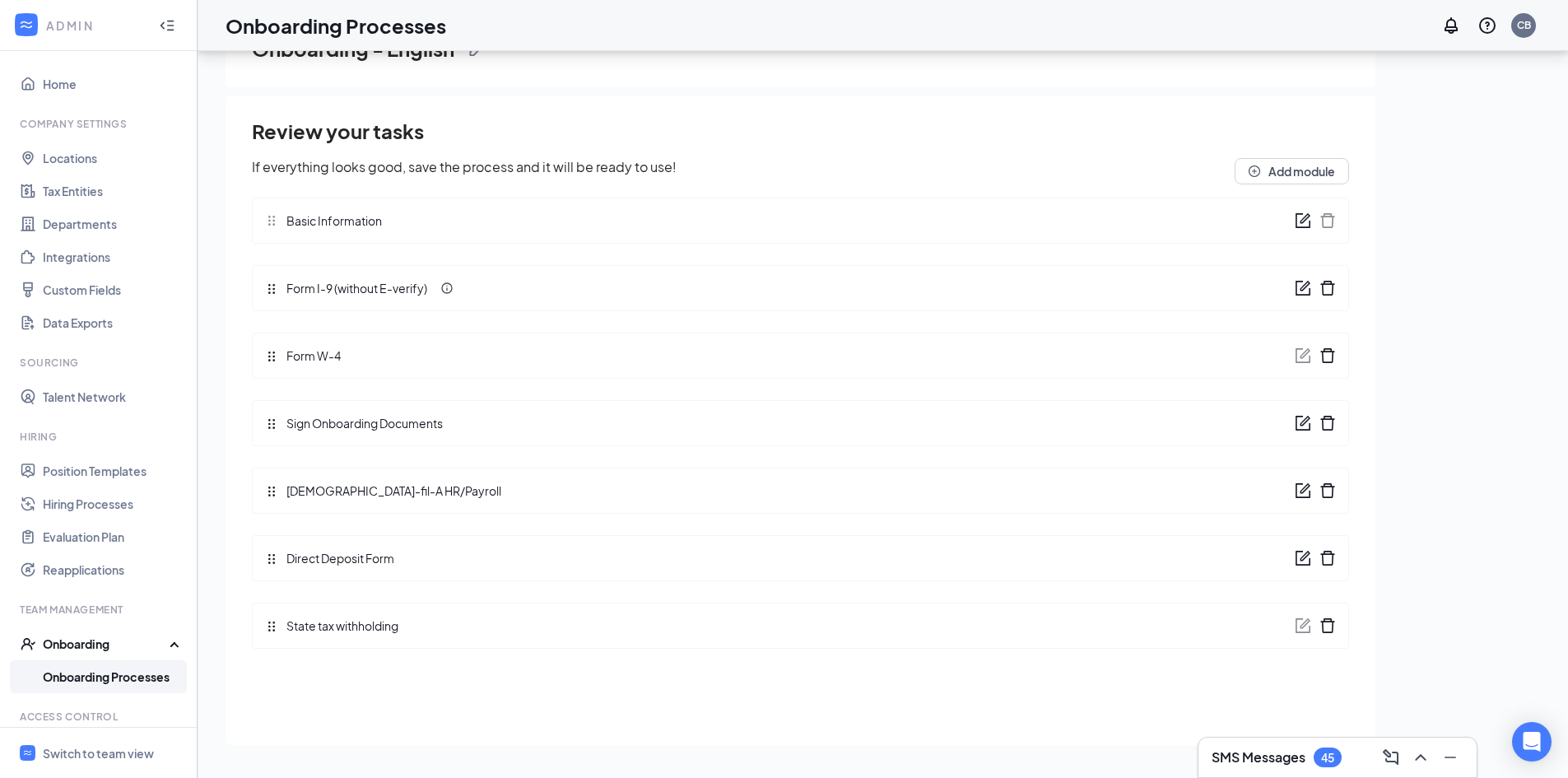
click at [1301, 487] on icon "form" at bounding box center [1303, 491] width 17 height 17
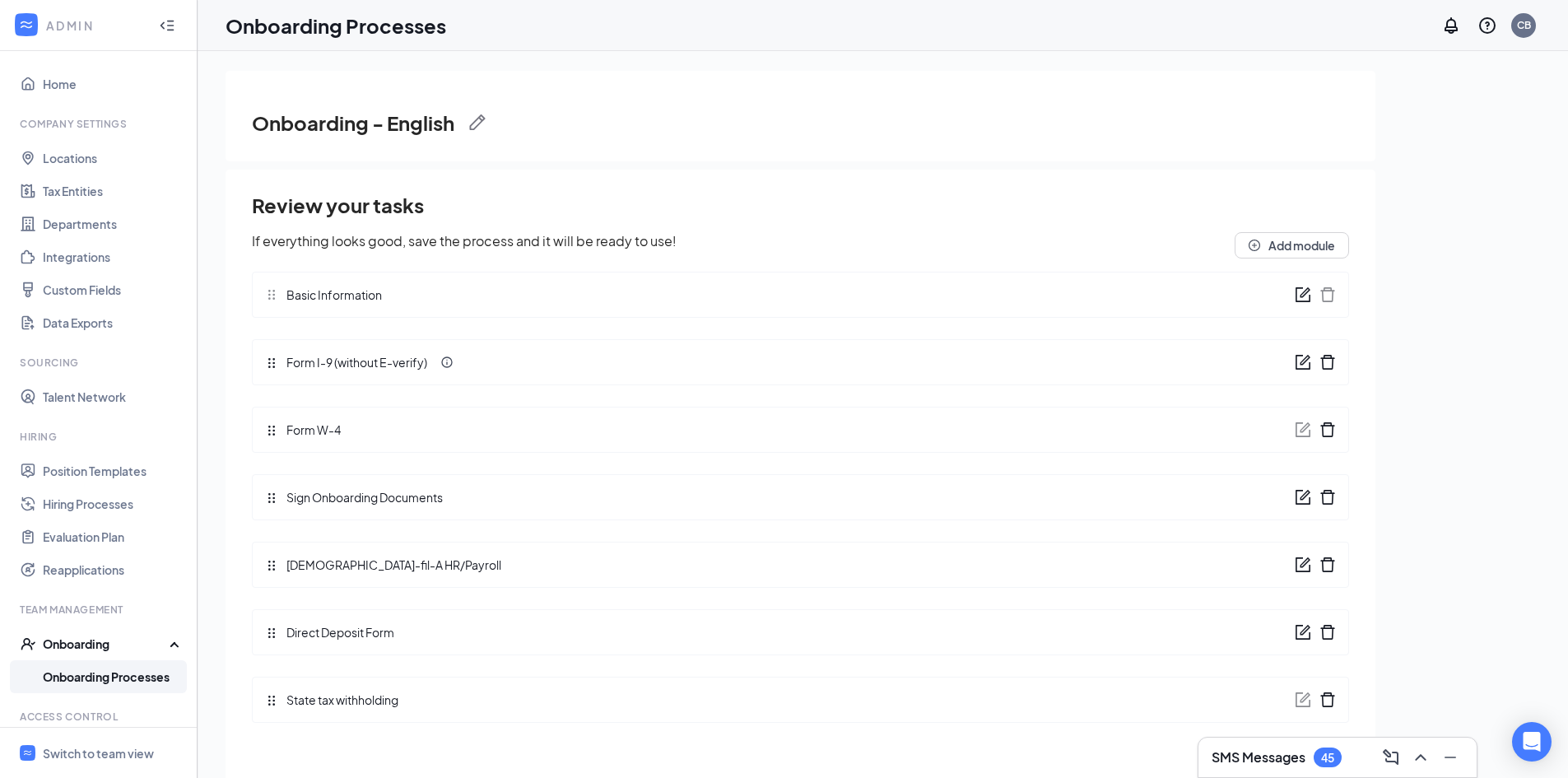
click at [1299, 297] on icon "form" at bounding box center [1303, 295] width 17 height 17
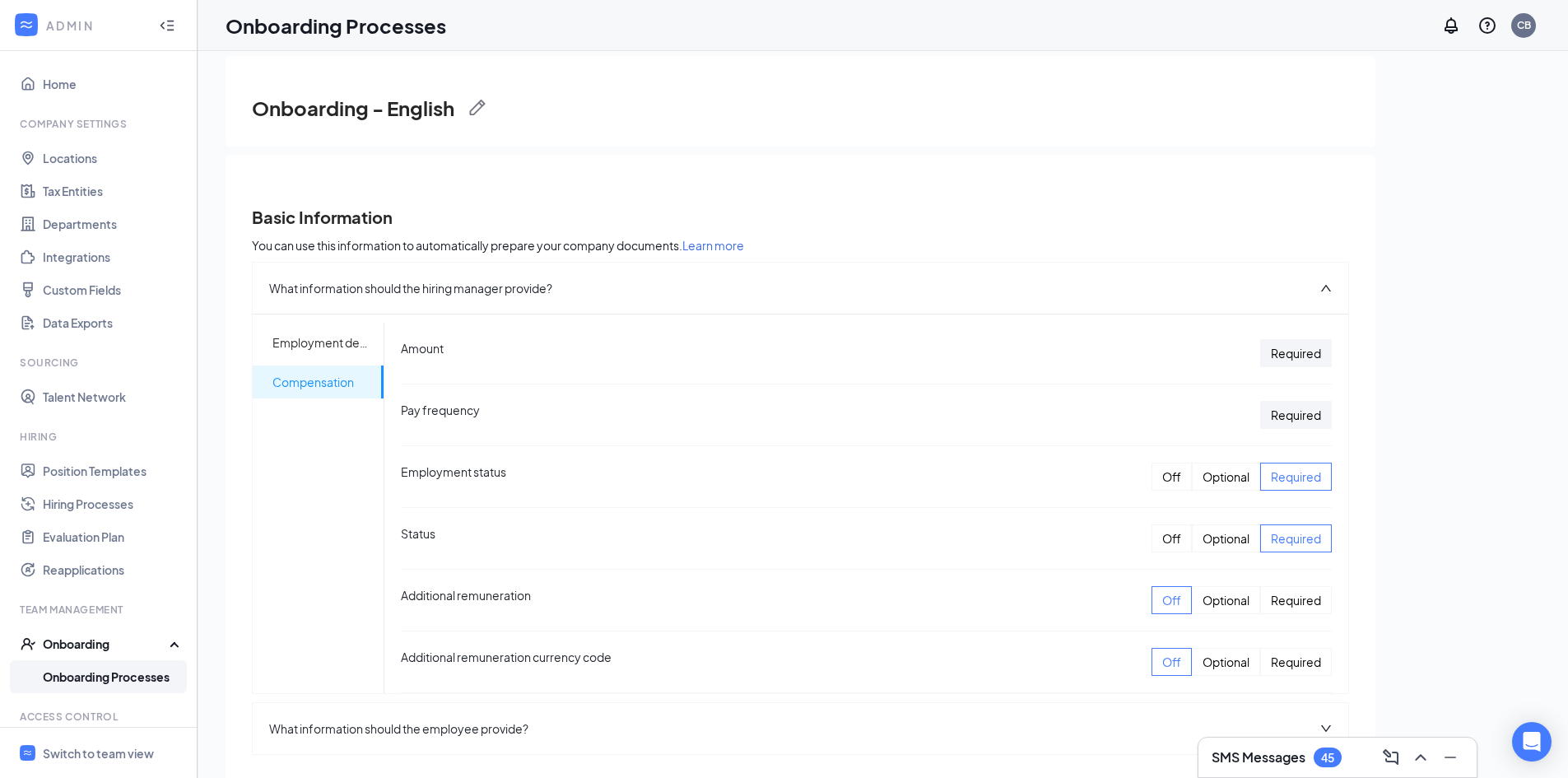
scroll to position [22, 0]
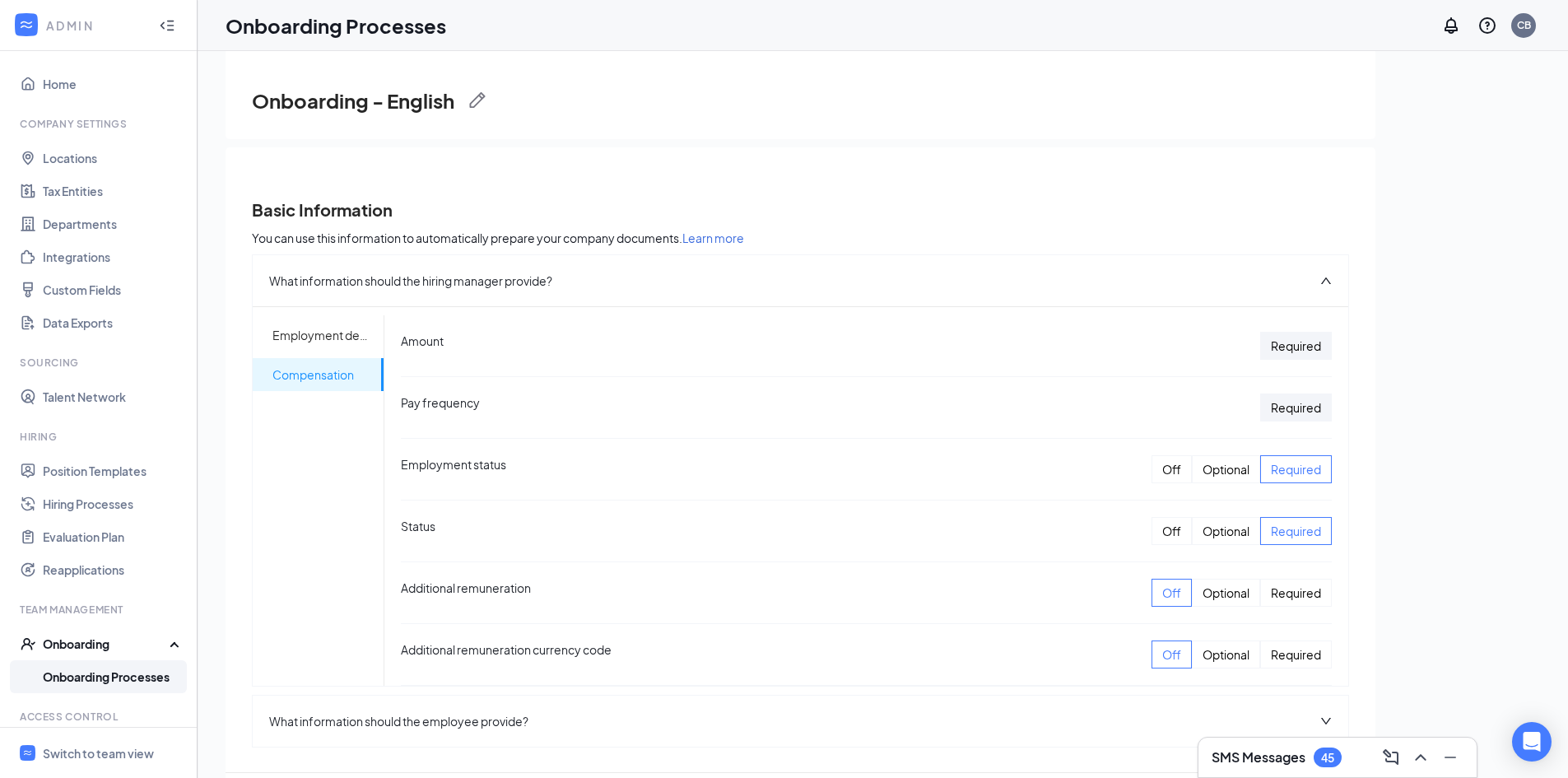
click at [1320, 278] on icon "up" at bounding box center [1326, 281] width 12 height 12
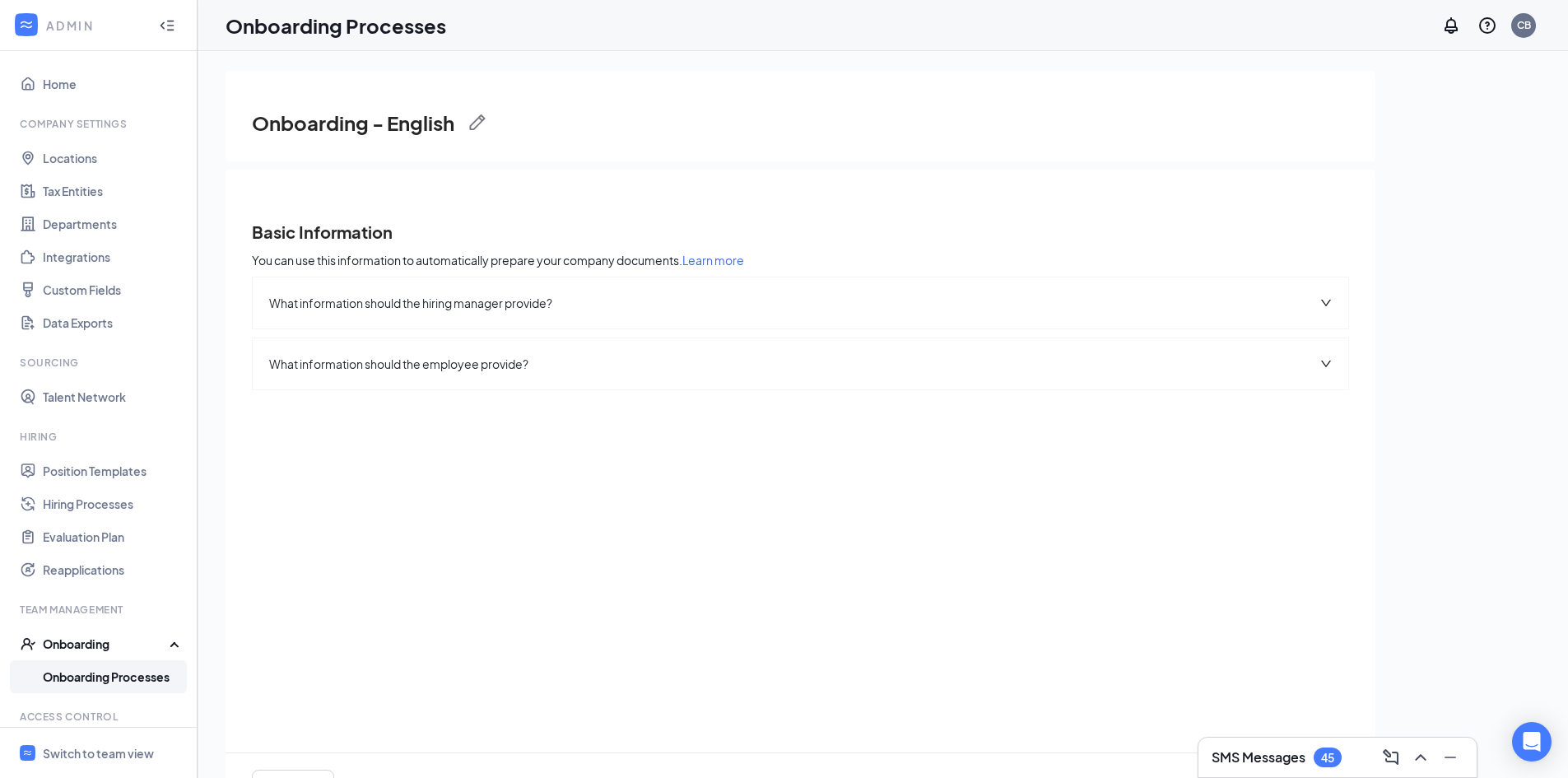
scroll to position [0, 0]
click at [417, 124] on h3 "Onboarding - English" at bounding box center [353, 123] width 202 height 28
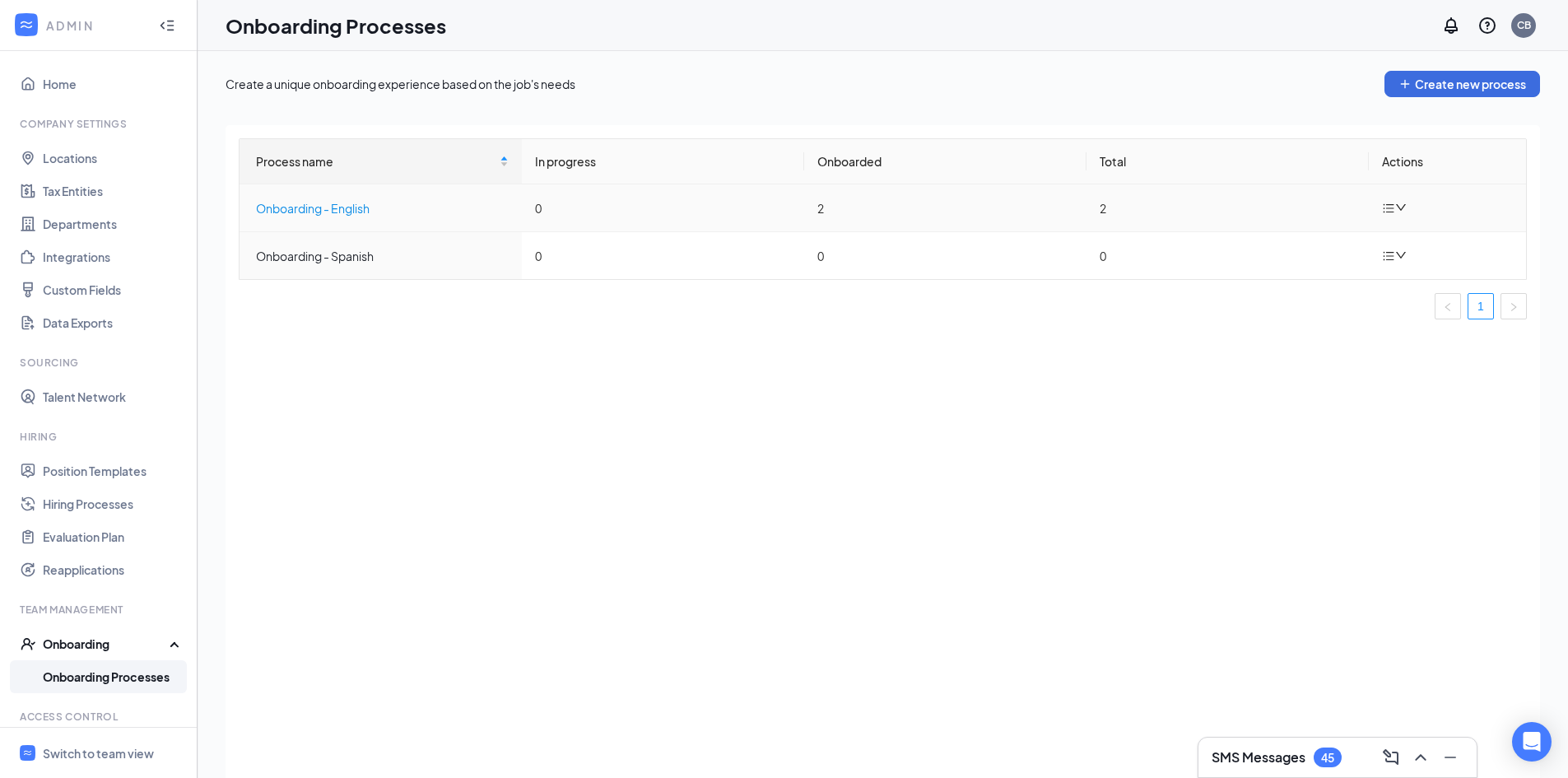
click at [340, 209] on div "Onboarding - English" at bounding box center [382, 208] width 253 height 18
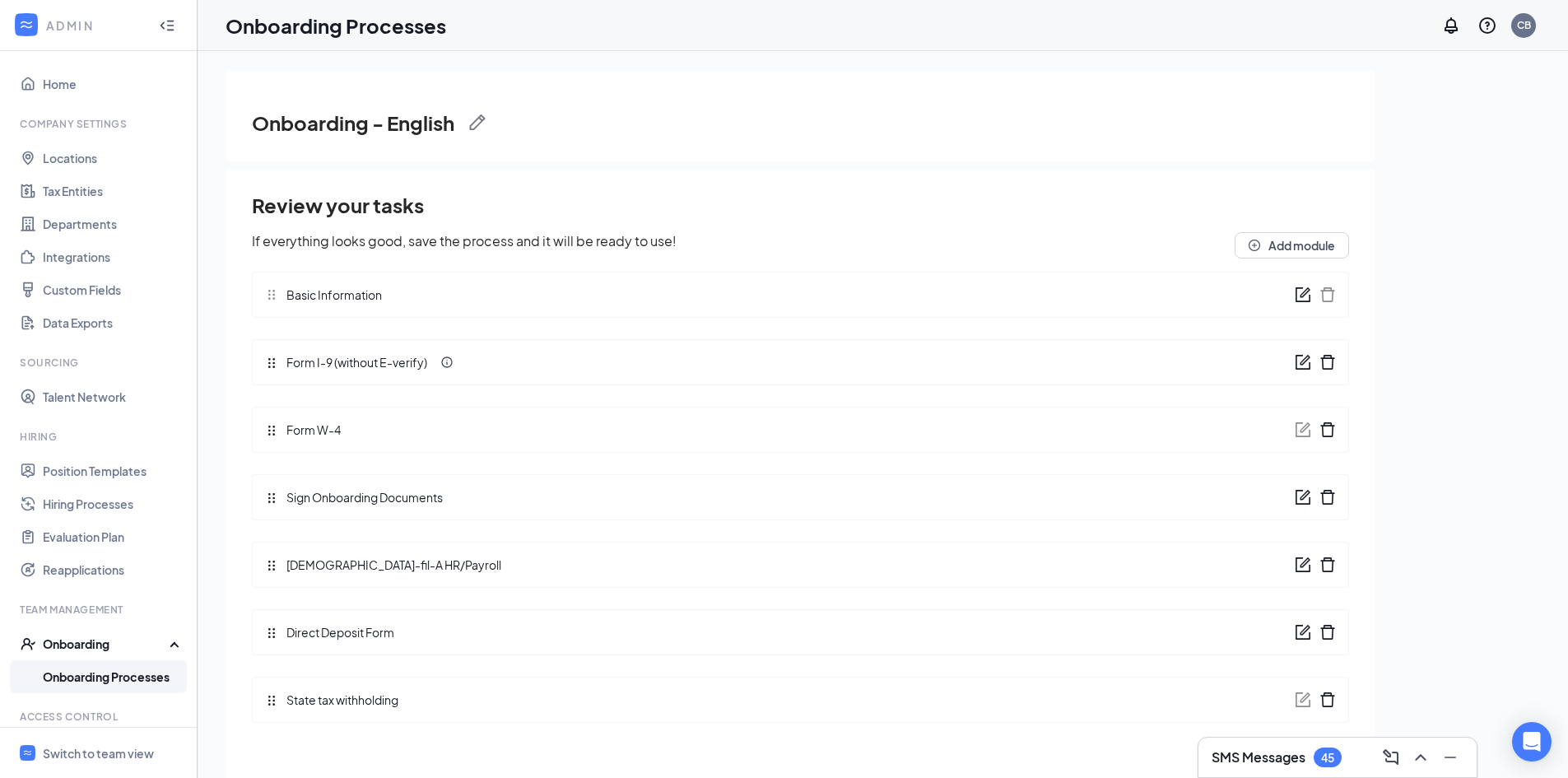
click at [1308, 363] on icon "form" at bounding box center [1303, 362] width 17 height 17
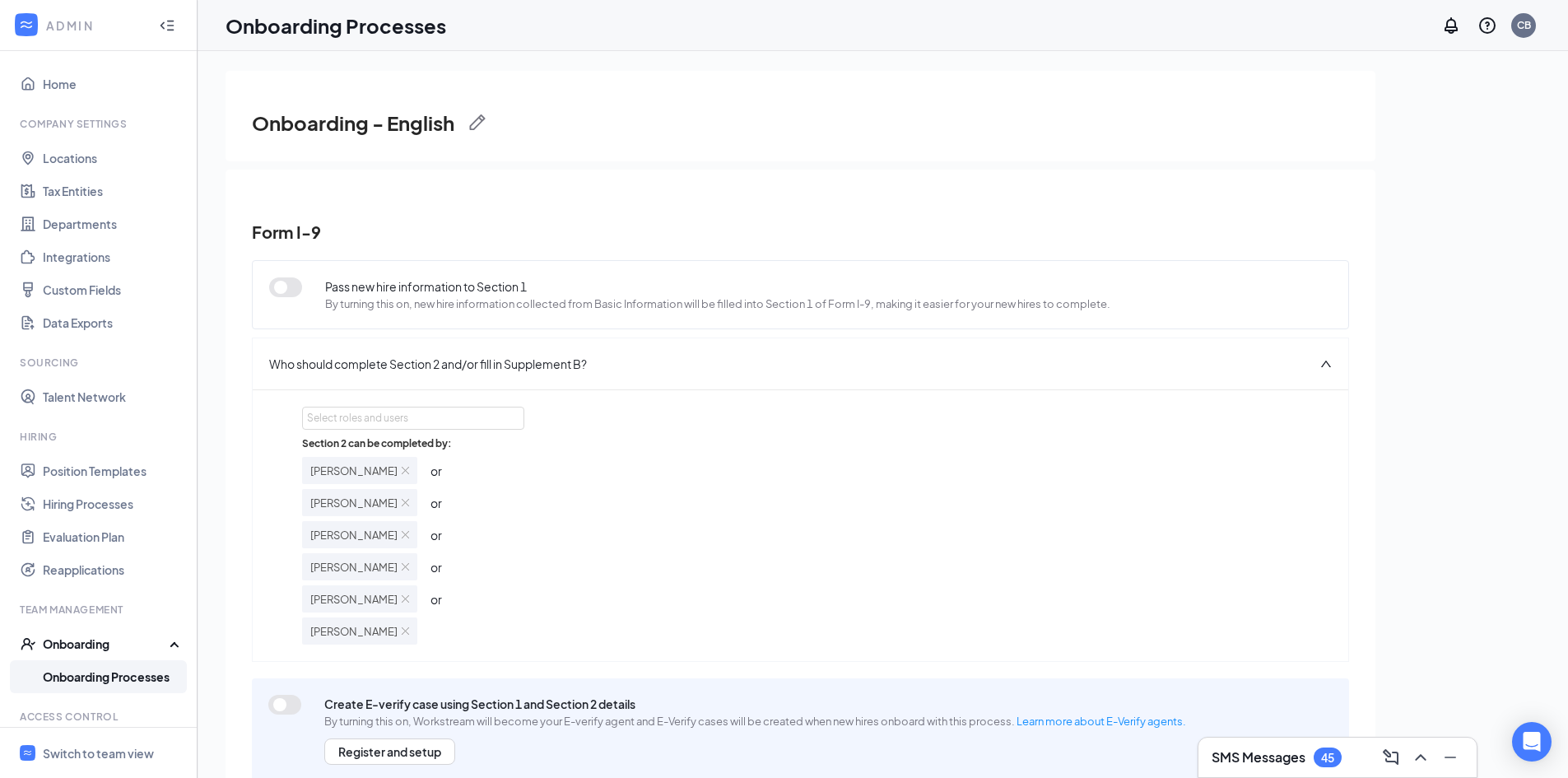
scroll to position [42, 0]
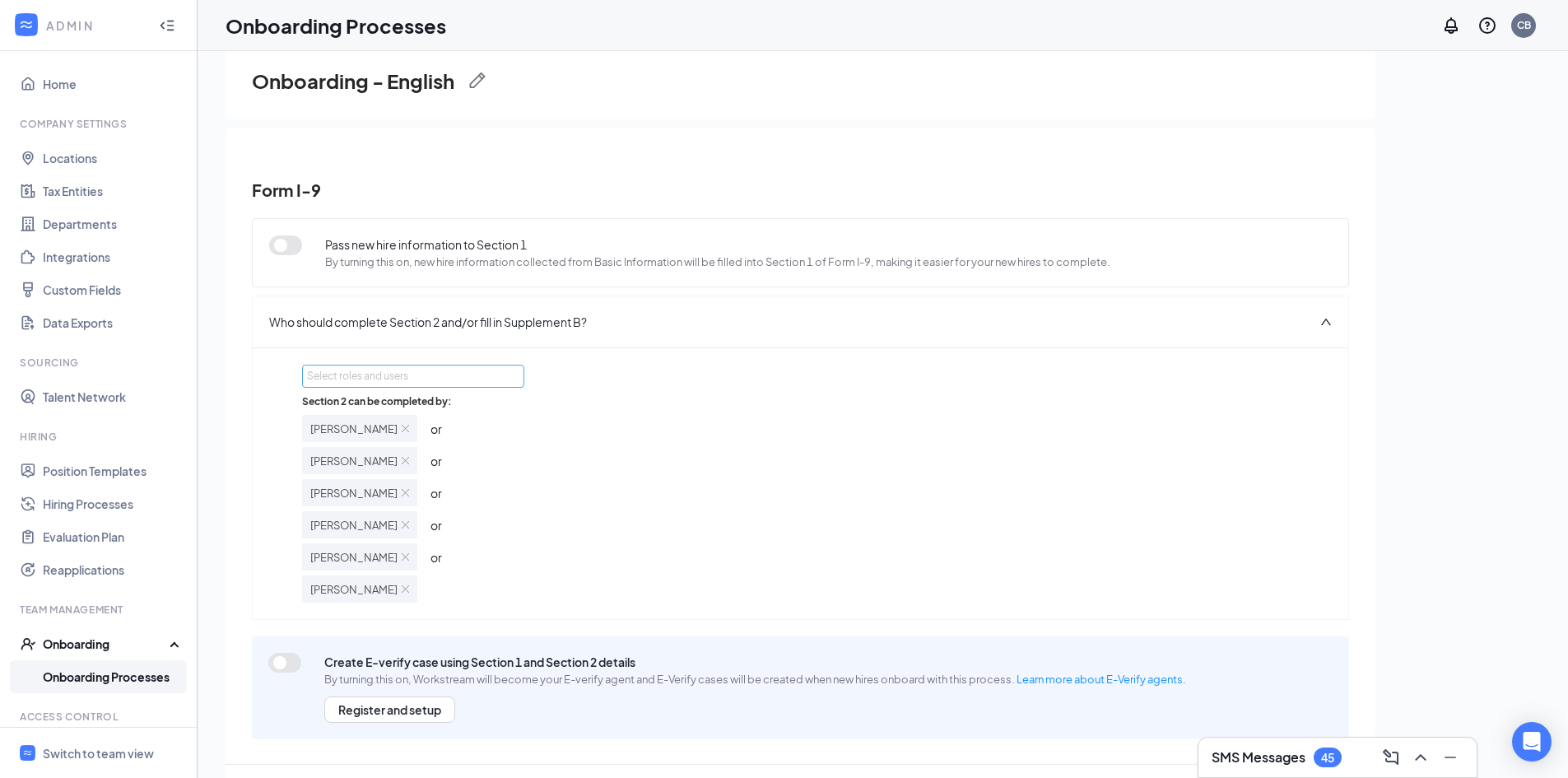
click at [410, 377] on div "Select roles and users" at bounding box center [409, 376] width 203 height 17
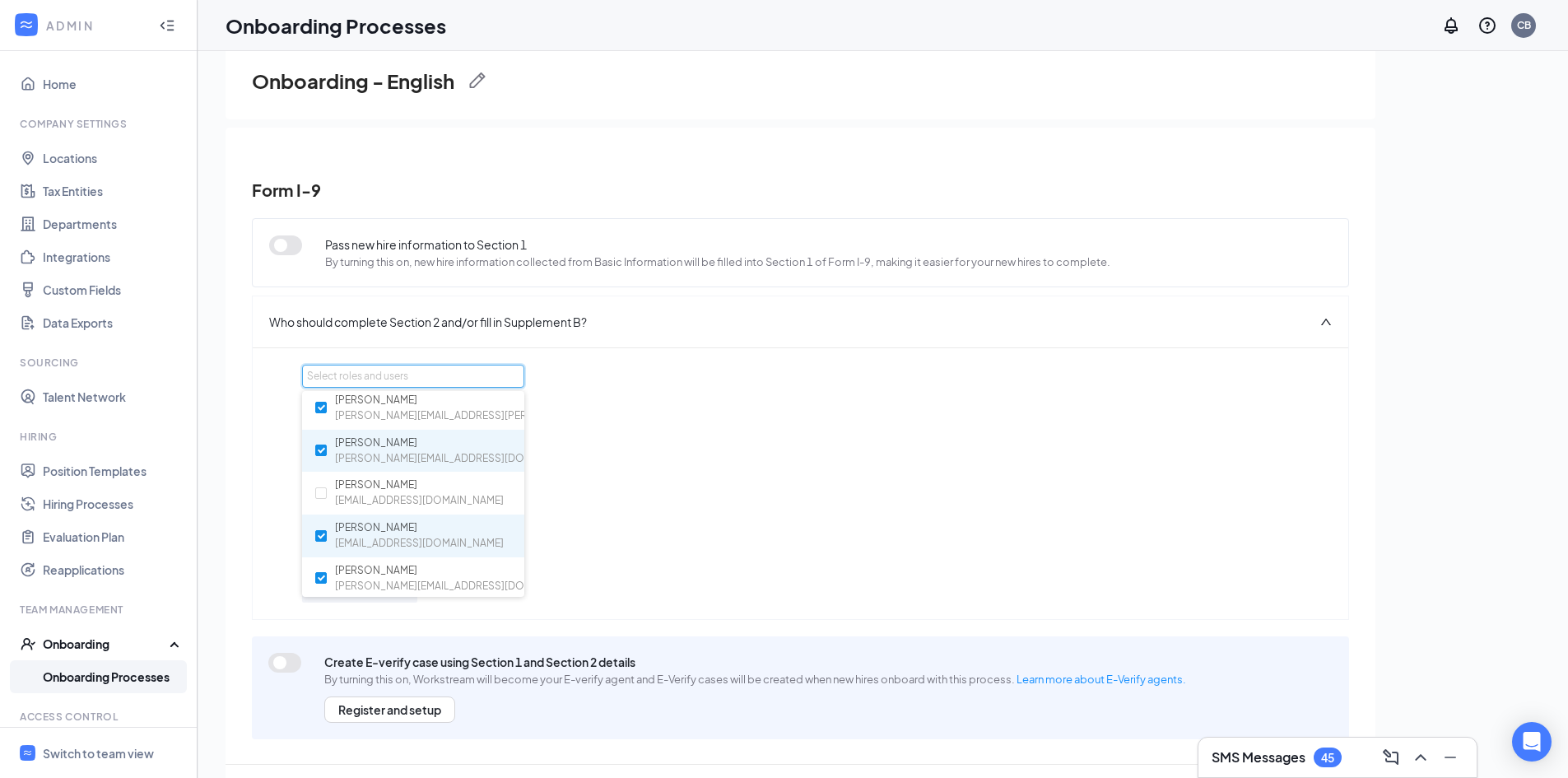
scroll to position [247, 0]
click at [321, 458] on input "checkbox" at bounding box center [321, 457] width 12 height 12
checkbox input "true"
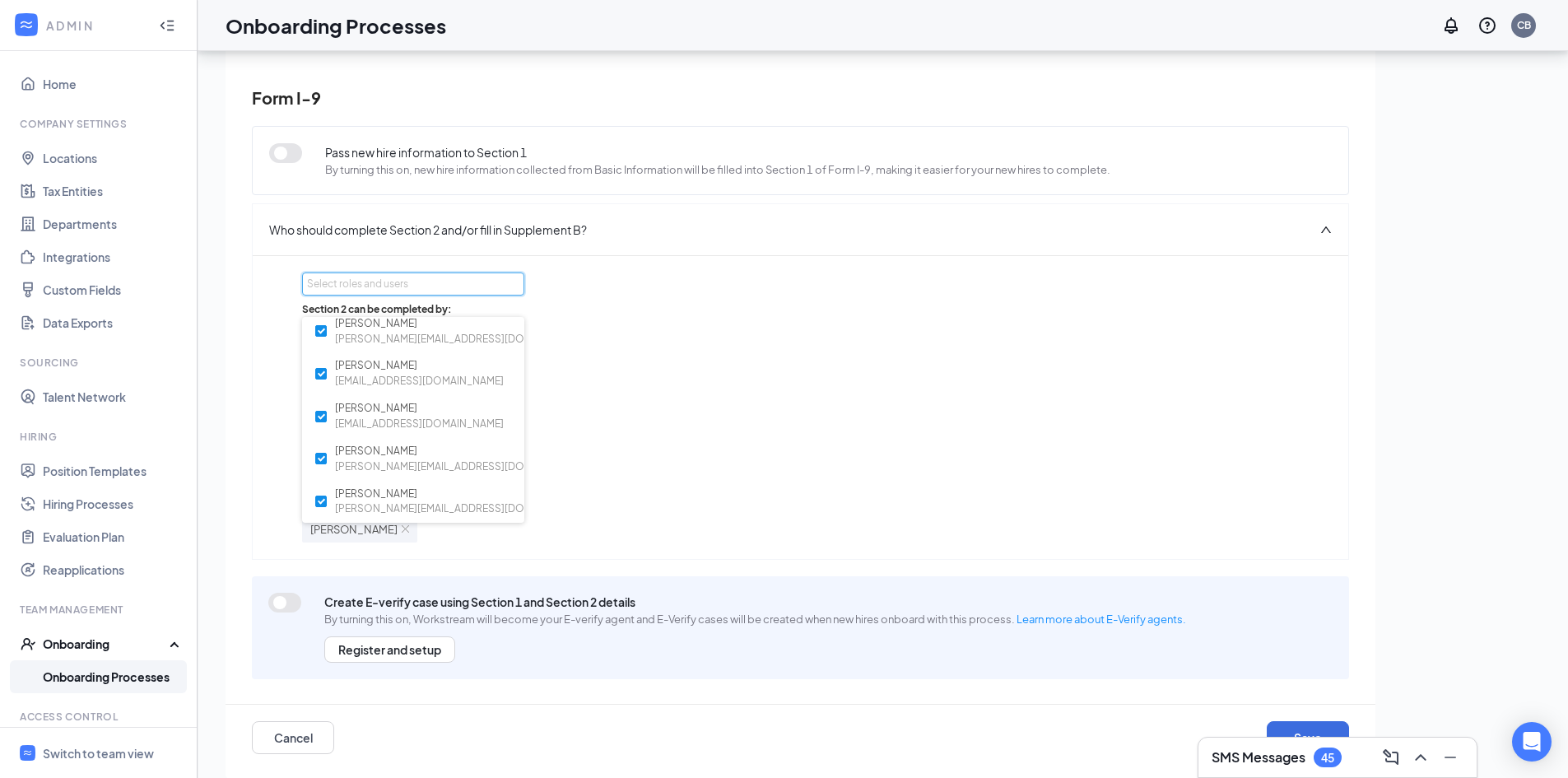
scroll to position [74, 0]
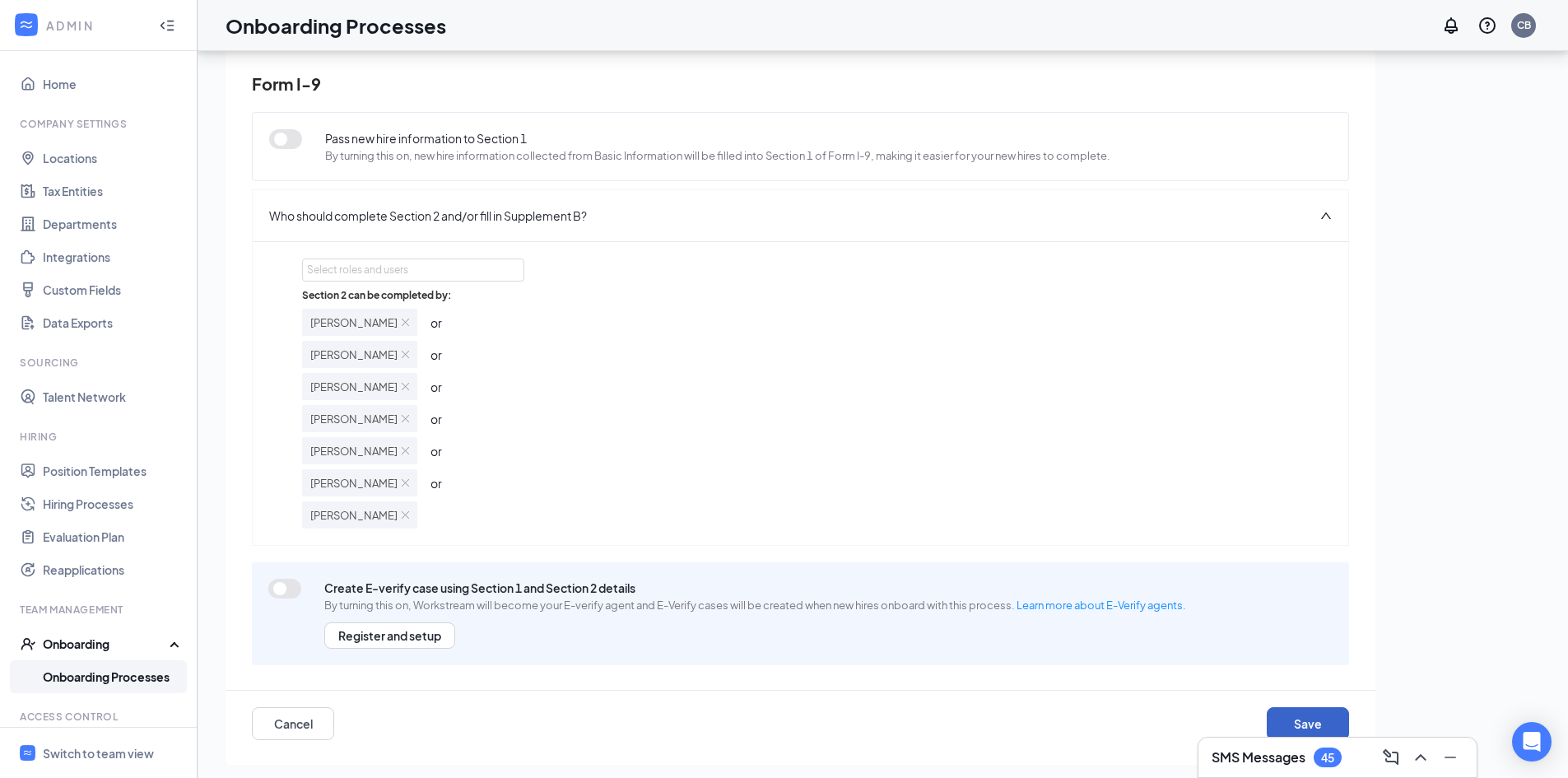
click at [1302, 720] on button "Save" at bounding box center [1308, 723] width 83 height 33
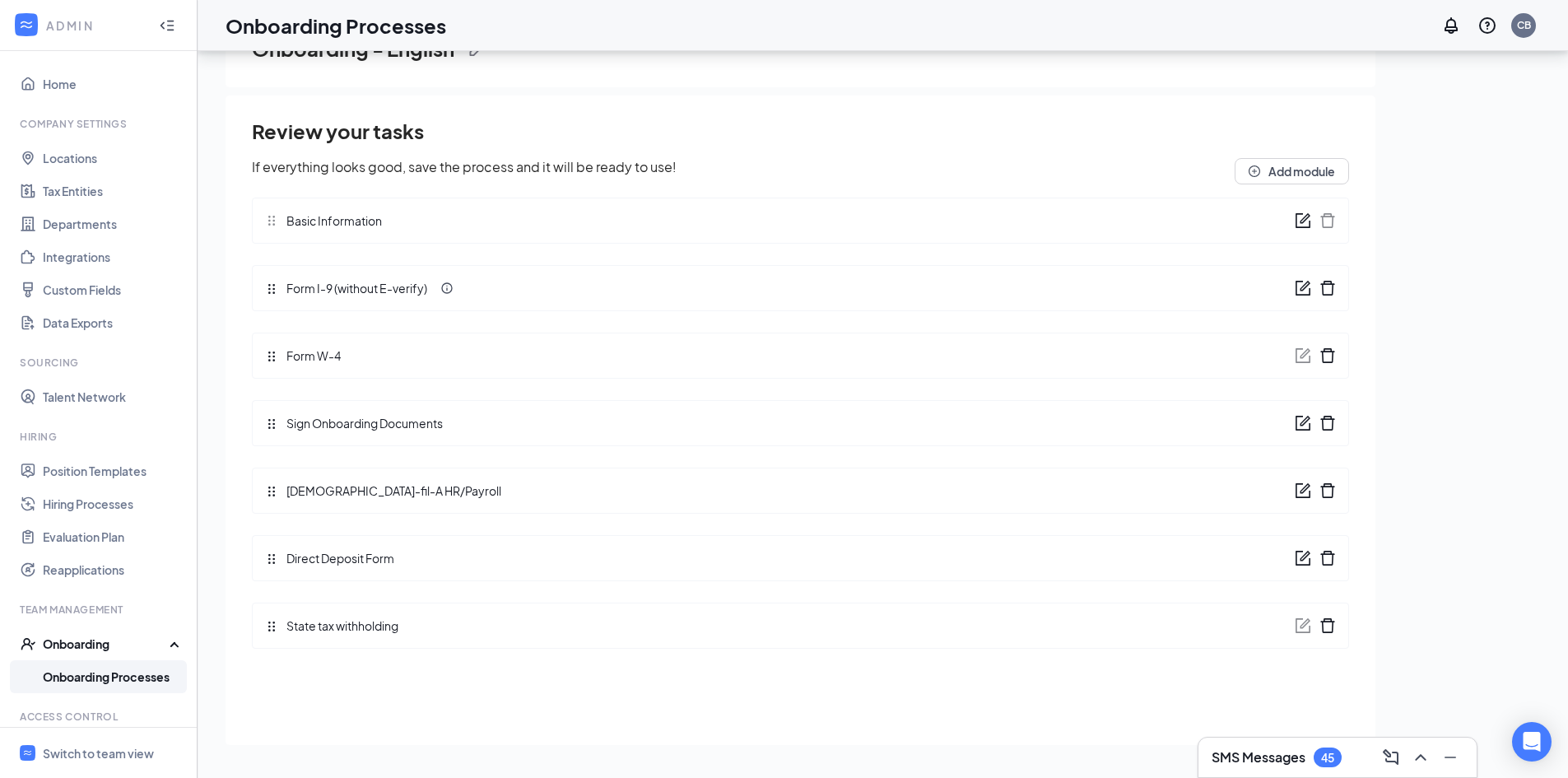
scroll to position [0, 0]
click at [1300, 425] on icon "form" at bounding box center [1303, 423] width 17 height 17
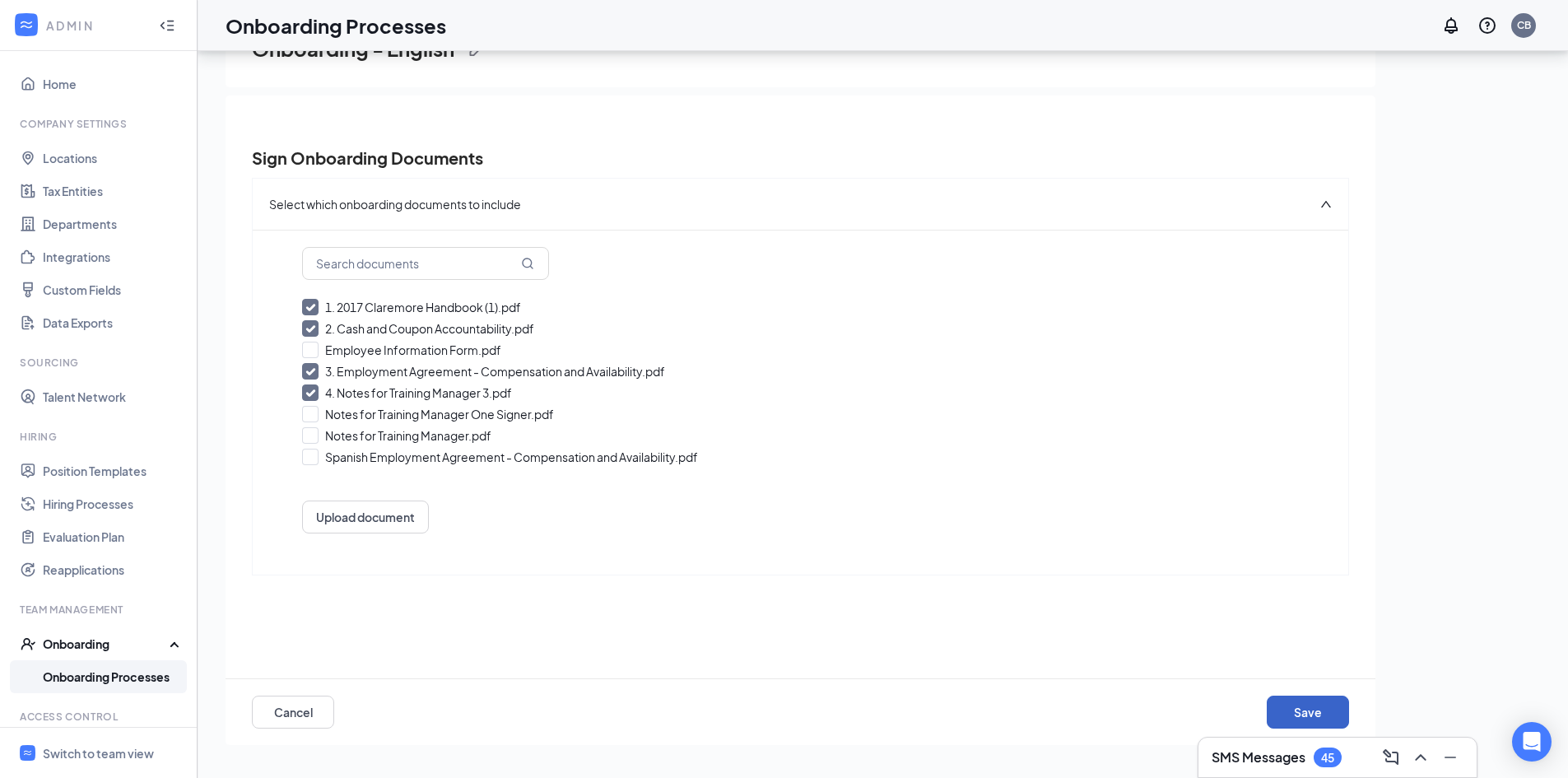
click at [1314, 719] on button "Save" at bounding box center [1308, 712] width 83 height 33
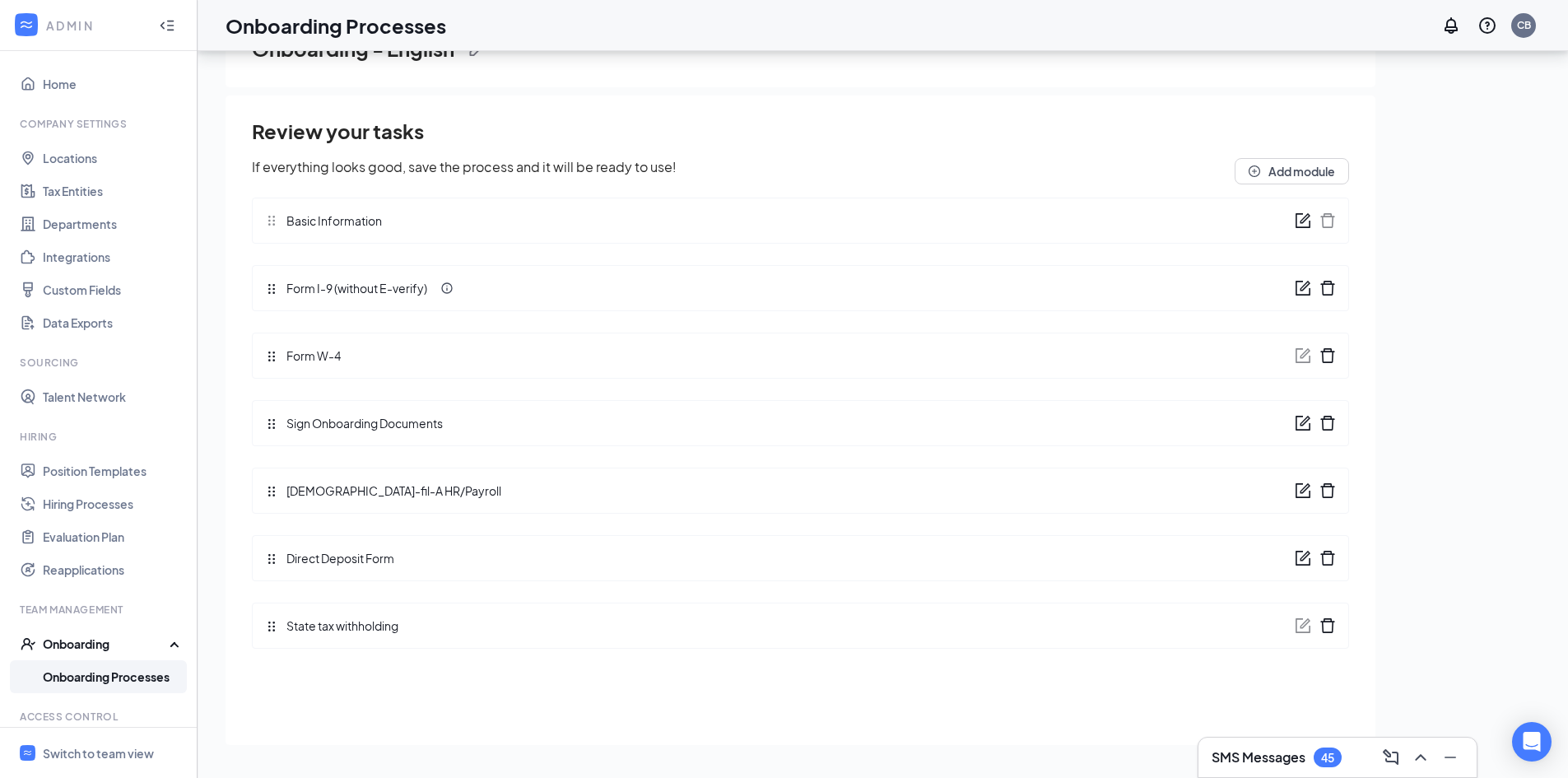
click at [1300, 496] on icon "form" at bounding box center [1303, 491] width 17 height 17
click at [1306, 558] on icon "form" at bounding box center [1303, 558] width 17 height 17
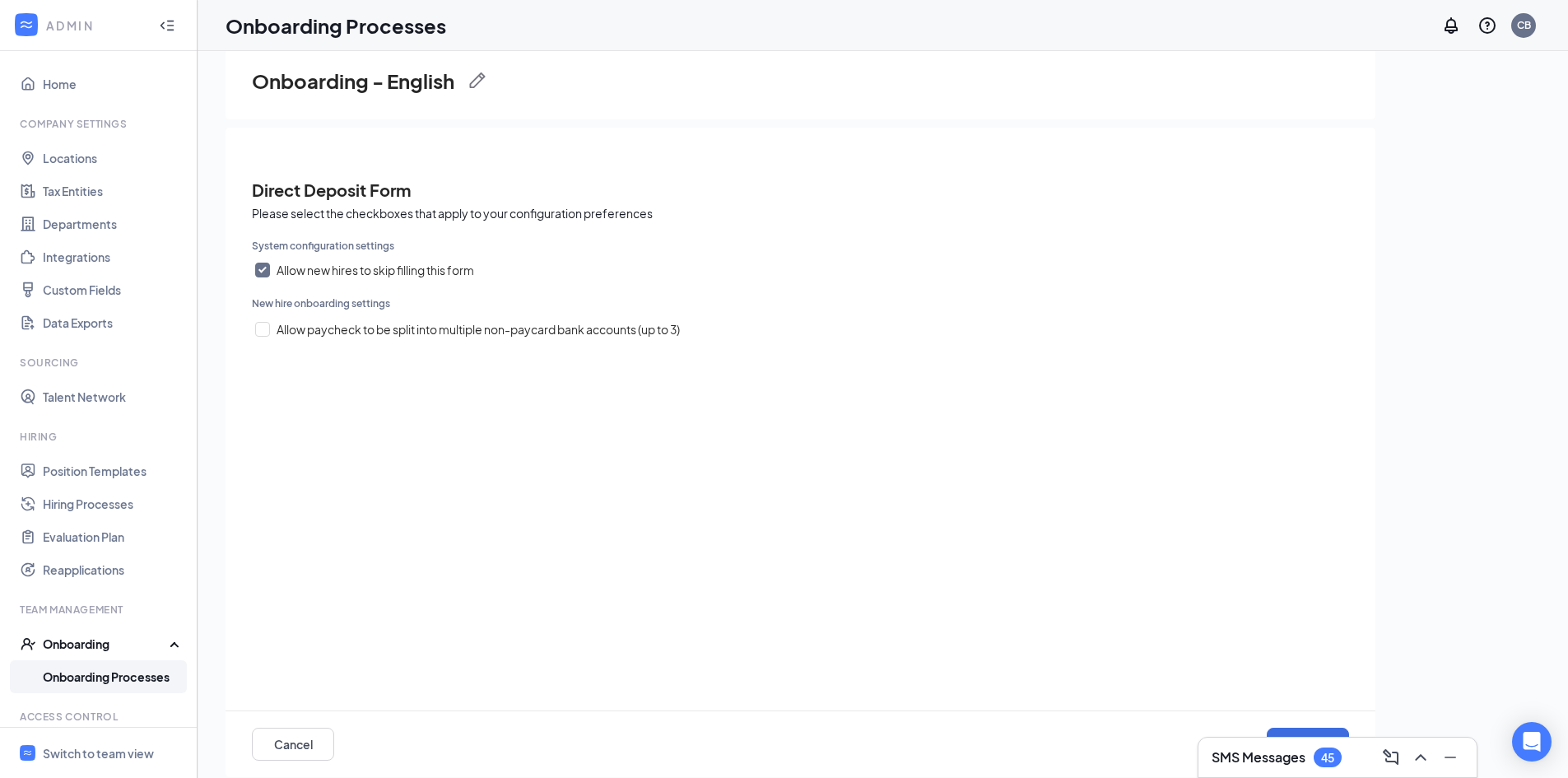
scroll to position [74, 0]
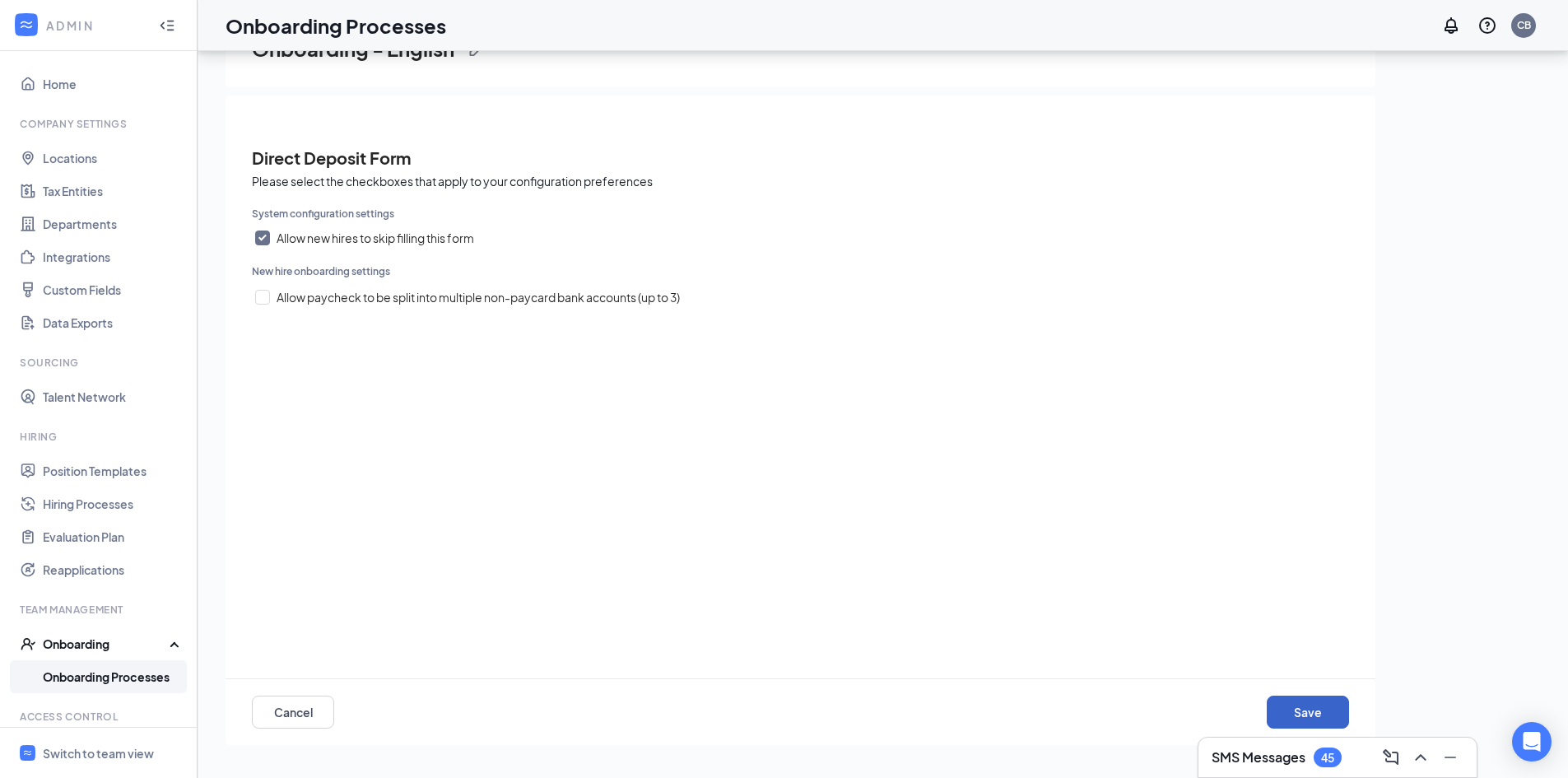
click at [1306, 708] on button "Save" at bounding box center [1308, 712] width 83 height 33
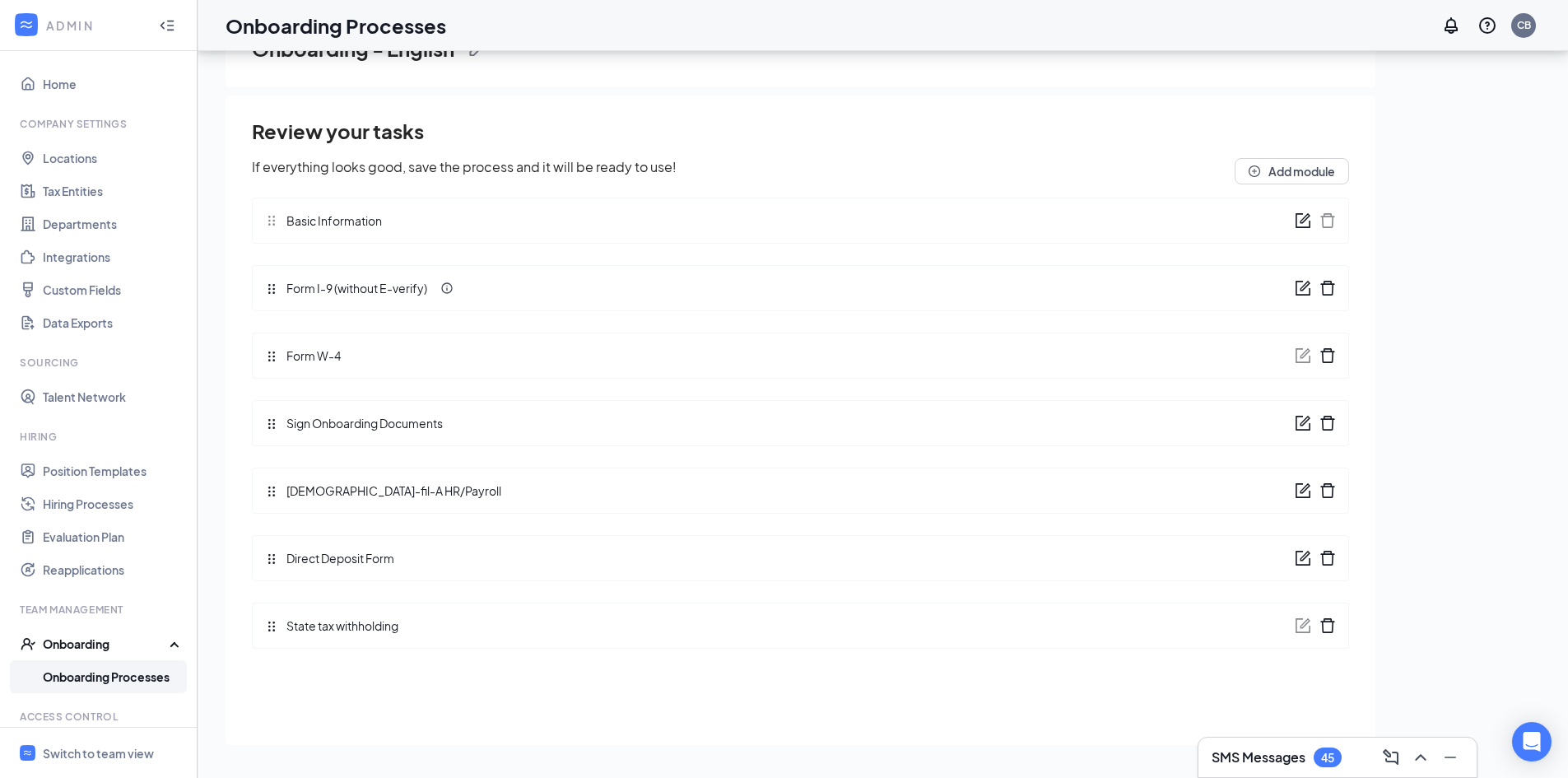
click at [1306, 562] on icon "form" at bounding box center [1303, 558] width 17 height 17
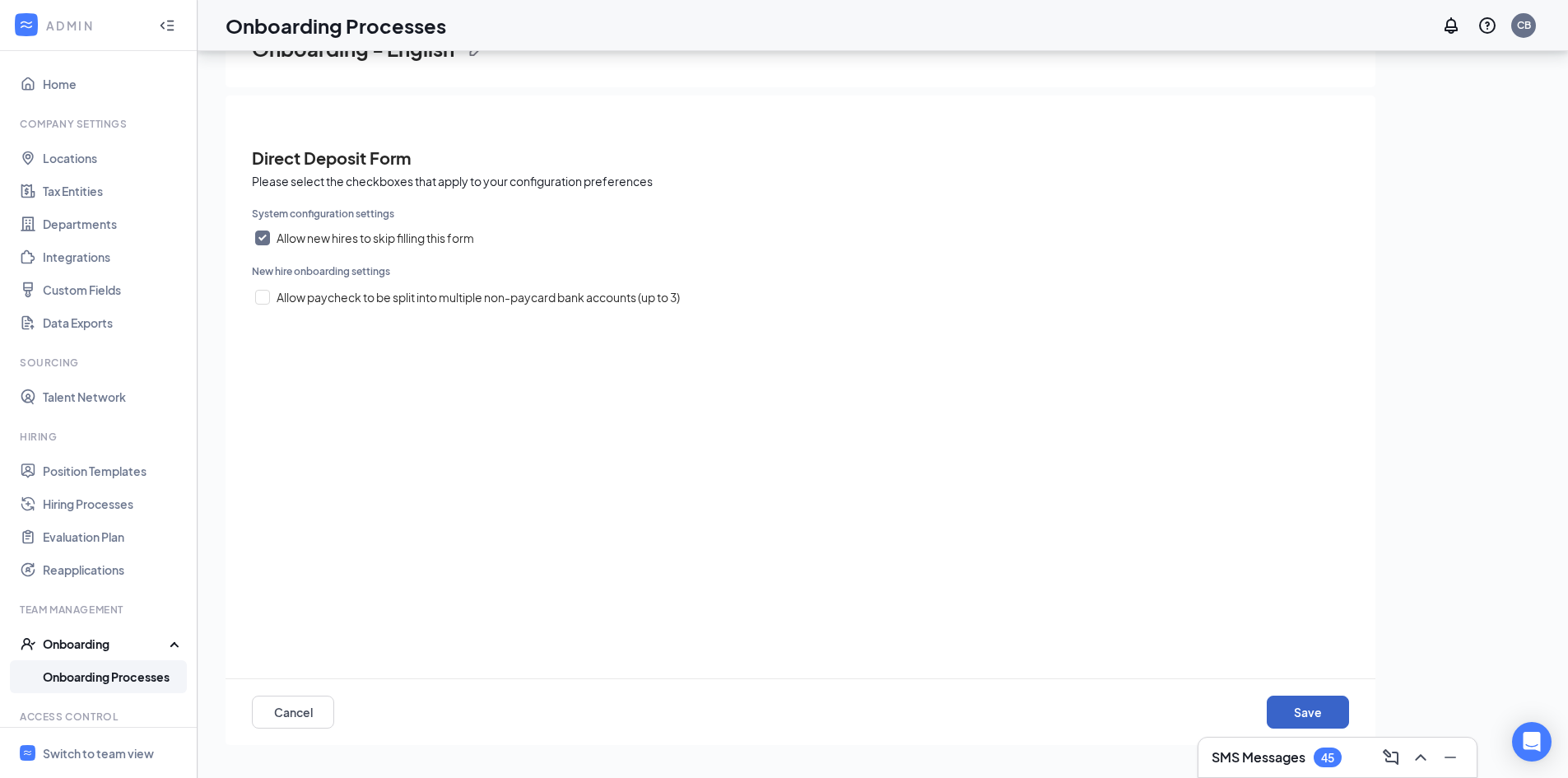
click at [1311, 709] on button "Save" at bounding box center [1308, 712] width 83 height 33
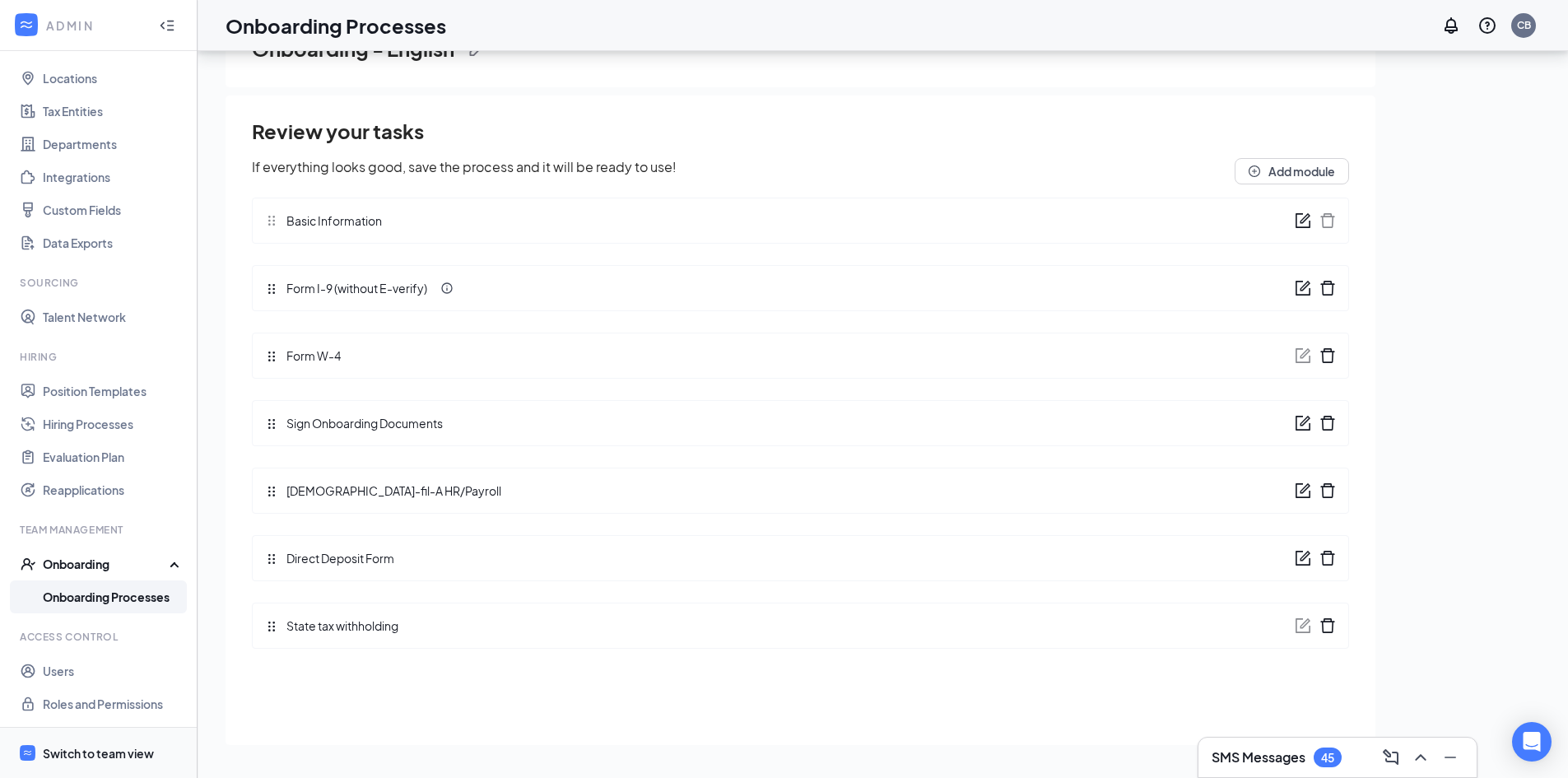
click at [112, 746] on div "Switch to team view" at bounding box center [98, 753] width 112 height 17
